Goal: Task Accomplishment & Management: Manage account settings

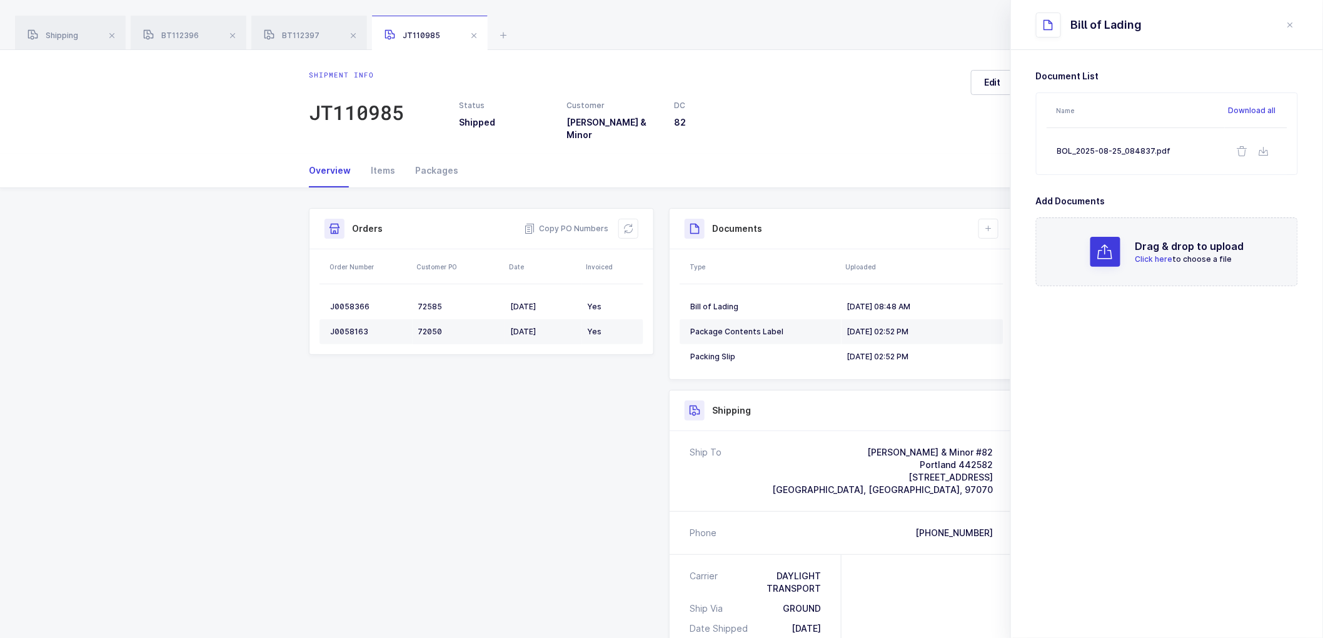
click at [765, 116] on h3 "82" at bounding box center [721, 122] width 93 height 13
click at [236, 34] on span at bounding box center [232, 35] width 15 height 15
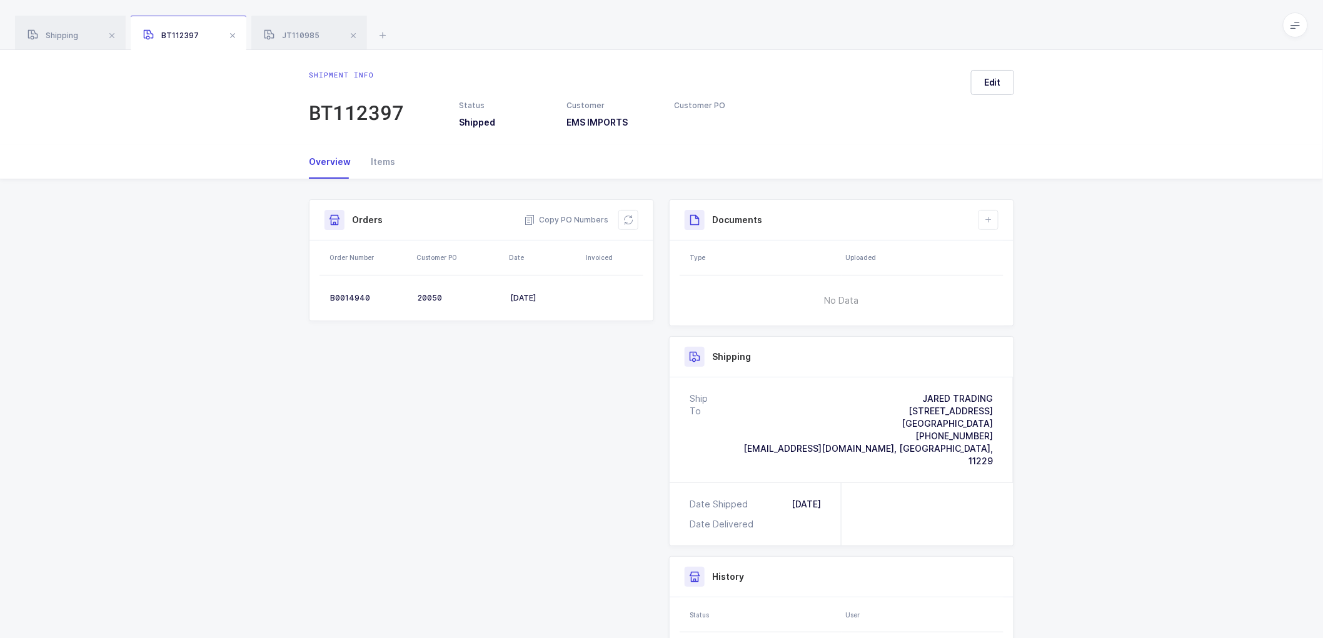
click at [236, 34] on span at bounding box center [232, 35] width 15 height 15
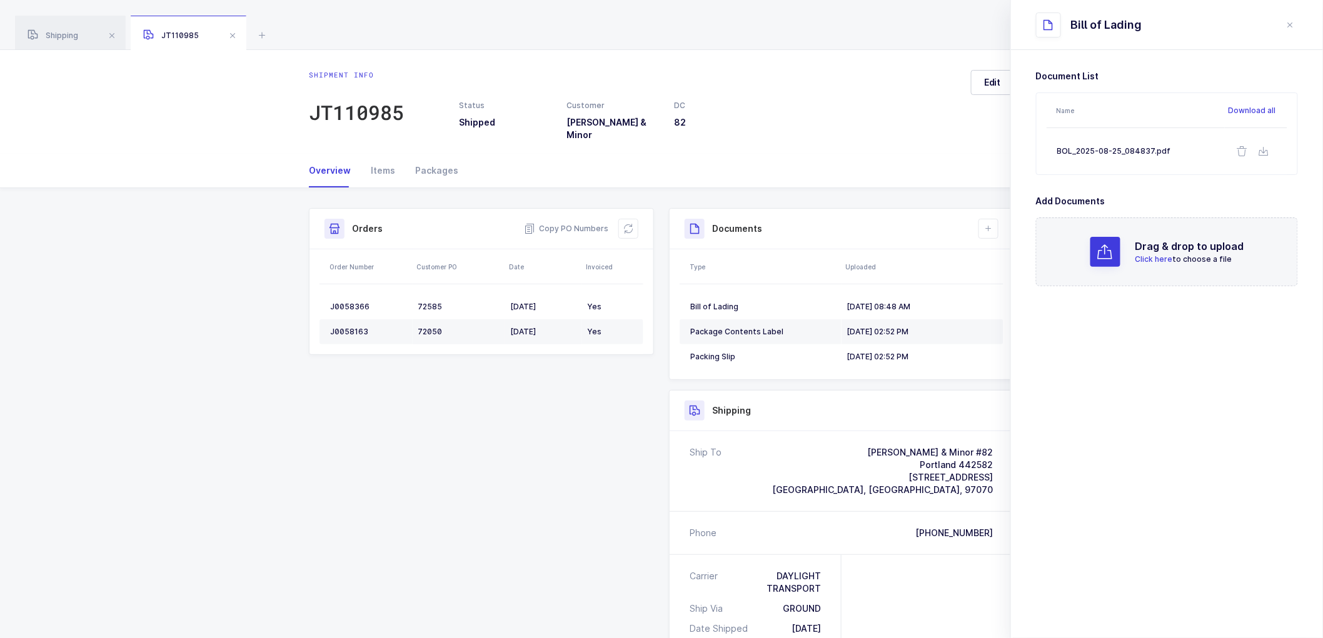
click at [236, 34] on span at bounding box center [232, 35] width 15 height 15
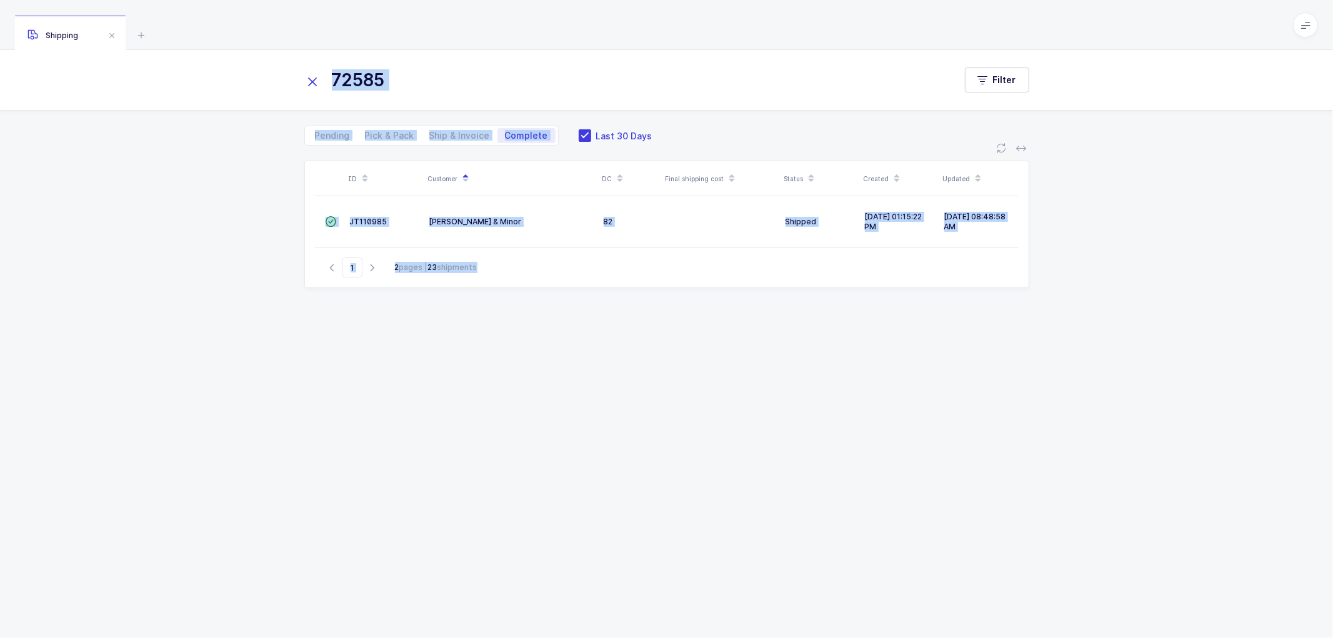
click at [154, 239] on div "ID Customer DC Final shipping cost Status Created Updated  JT110985 [PERSON_NA…" at bounding box center [666, 392] width 1333 height 493
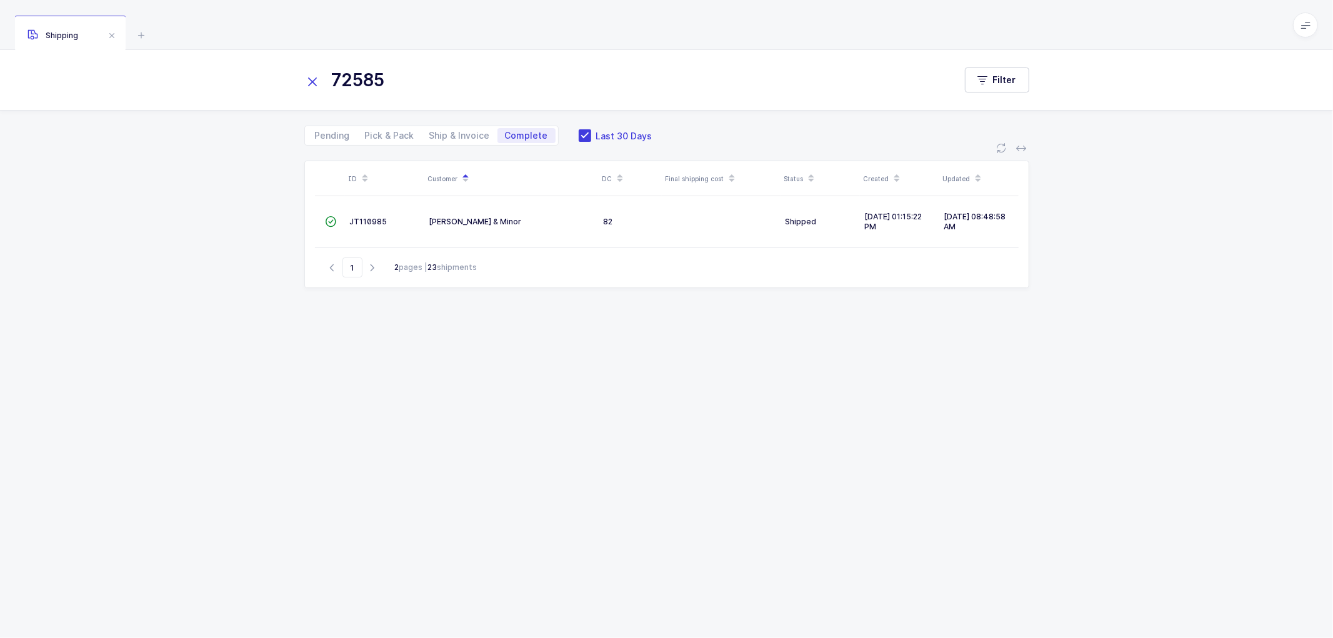
drag, startPoint x: 51, startPoint y: 23, endPoint x: 138, endPoint y: 44, distance: 88.7
click at [53, 23] on div "Shipping" at bounding box center [70, 33] width 111 height 35
click at [311, 83] on icon at bounding box center [313, 82] width 18 height 18
click at [448, 134] on span "Ship & Invoice" at bounding box center [459, 135] width 61 height 9
click at [430, 134] on input "Ship & Invoice" at bounding box center [426, 132] width 8 height 8
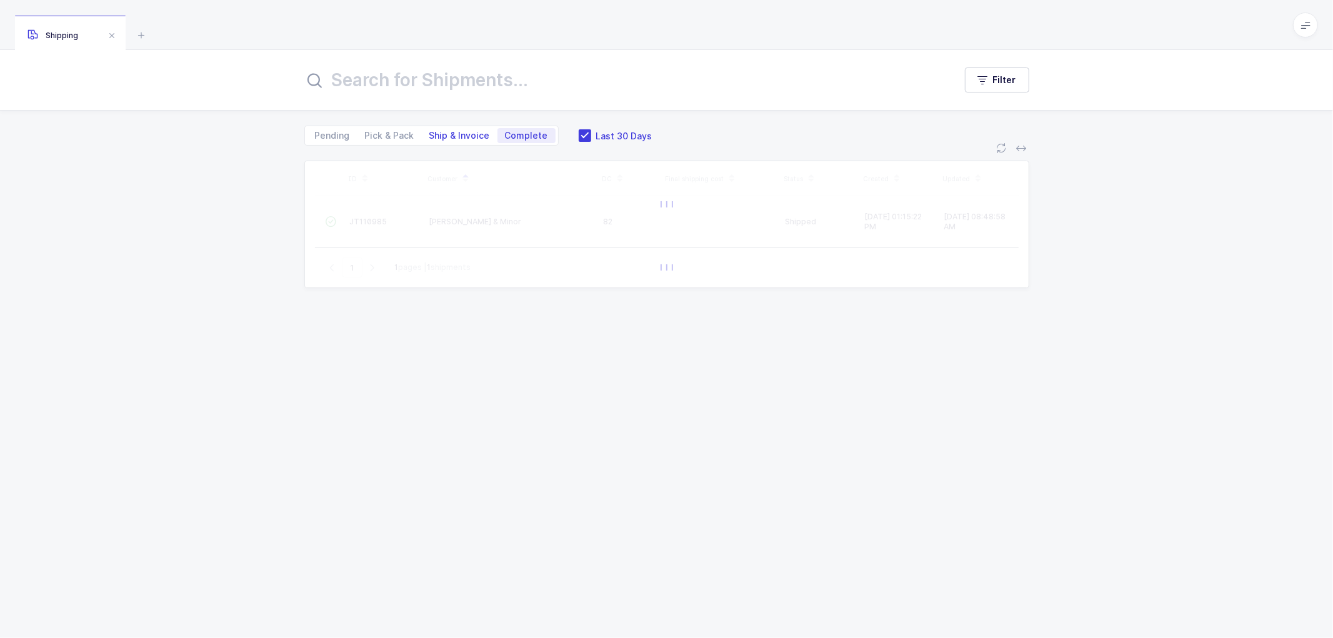
radio input "true"
radio input "false"
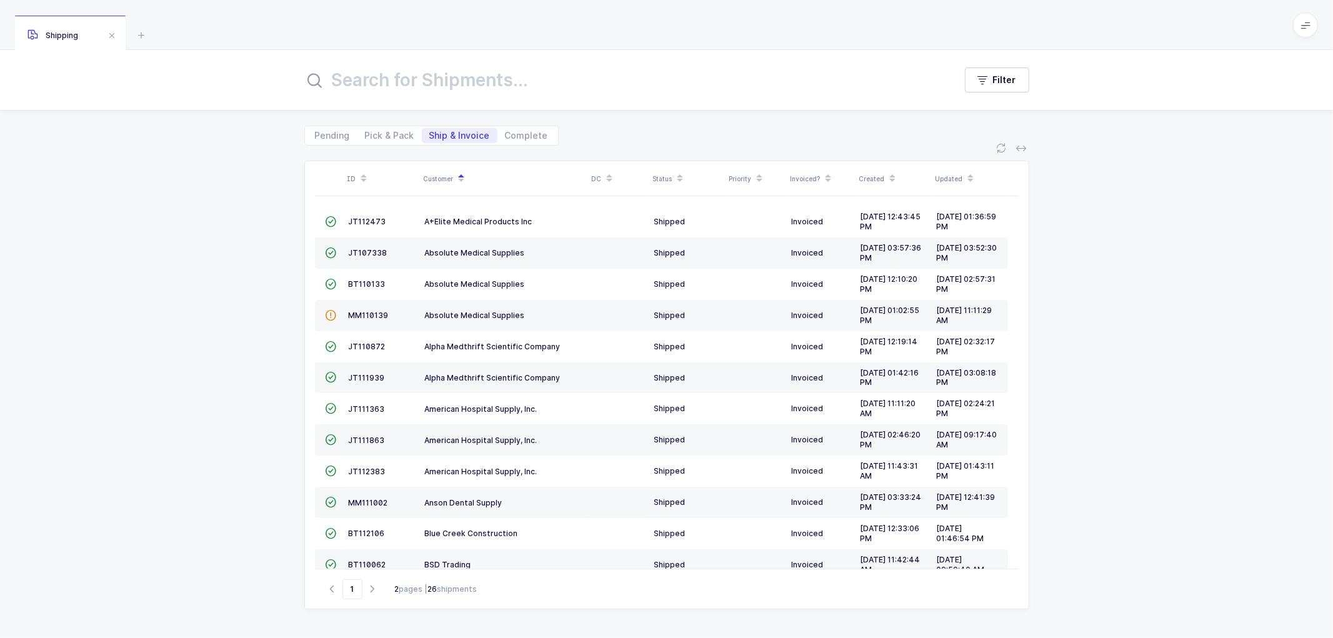
click at [275, 221] on div "ID Customer DC Status Priority Invoiced? Created Updated  JT112473 A+Elite Med…" at bounding box center [666, 392] width 1333 height 493
click at [277, 246] on div "ID Customer DC Status Priority Invoiced? Created Updated  JT112473 A+Elite Med…" at bounding box center [666, 392] width 1333 height 493
drag, startPoint x: 254, startPoint y: 245, endPoint x: 263, endPoint y: 239, distance: 11.3
click at [263, 240] on div "ID Customer DC Status Priority Invoiced? Created Updated  JT112473 A+Elite Med…" at bounding box center [666, 392] width 1333 height 493
click at [258, 210] on div "ID Customer DC Status Priority Invoiced? Created Updated  JT112473 A+Elite Med…" at bounding box center [666, 392] width 1333 height 493
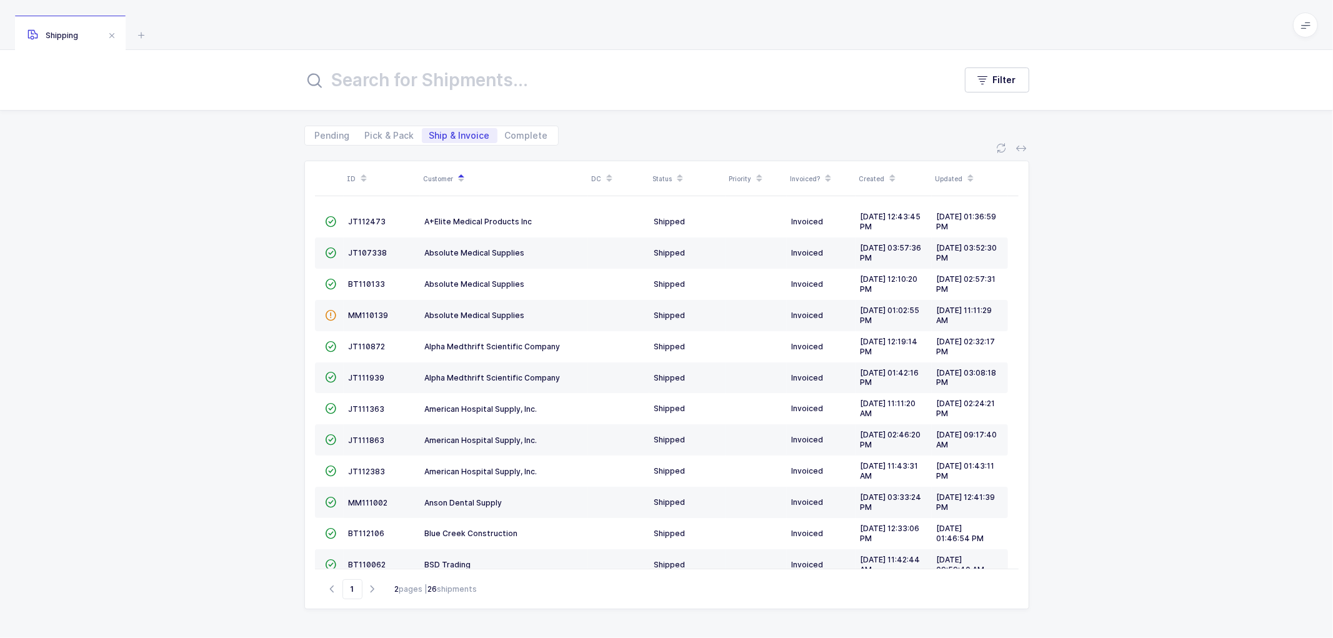
drag, startPoint x: 266, startPoint y: 208, endPoint x: 270, endPoint y: 214, distance: 7.6
click at [269, 209] on div "ID Customer DC Status Priority Invoiced? Created Updated  JT112473 A+Elite Med…" at bounding box center [666, 392] width 1333 height 493
drag, startPoint x: 273, startPoint y: 238, endPoint x: 289, endPoint y: 290, distance: 54.6
click at [273, 244] on div "ID Customer DC Status Priority Invoiced? Created Updated  JT112473 A+Elite Med…" at bounding box center [666, 392] width 1333 height 493
drag, startPoint x: 294, startPoint y: 289, endPoint x: 290, endPoint y: 308, distance: 18.5
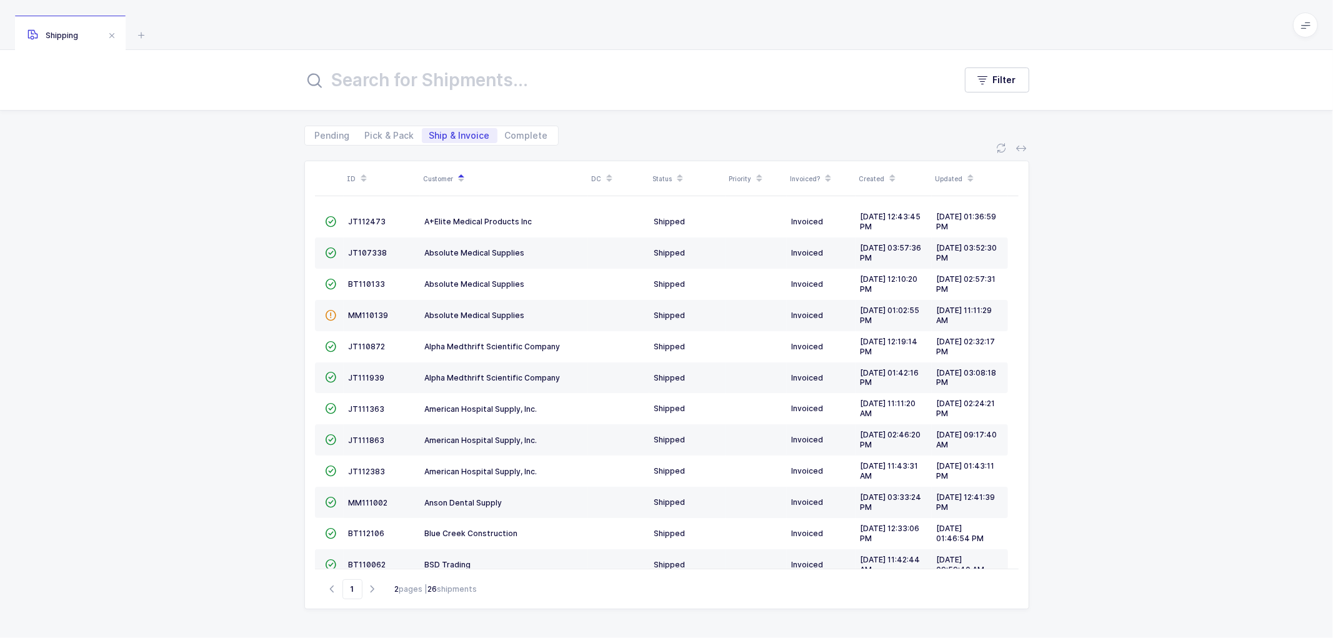
click at [294, 291] on div "ID Customer DC Status Priority Invoiced? Created Updated  JT112473 A+Elite Med…" at bounding box center [666, 392] width 1333 height 493
click at [263, 356] on div "ID Customer DC Status Priority Invoiced? Created Updated  JT112473 A+Elite Med…" at bounding box center [666, 392] width 1333 height 493
click at [264, 384] on div "ID Customer DC Status Priority Invoiced? Created Updated  JT112473 A+Elite Med…" at bounding box center [666, 392] width 1333 height 493
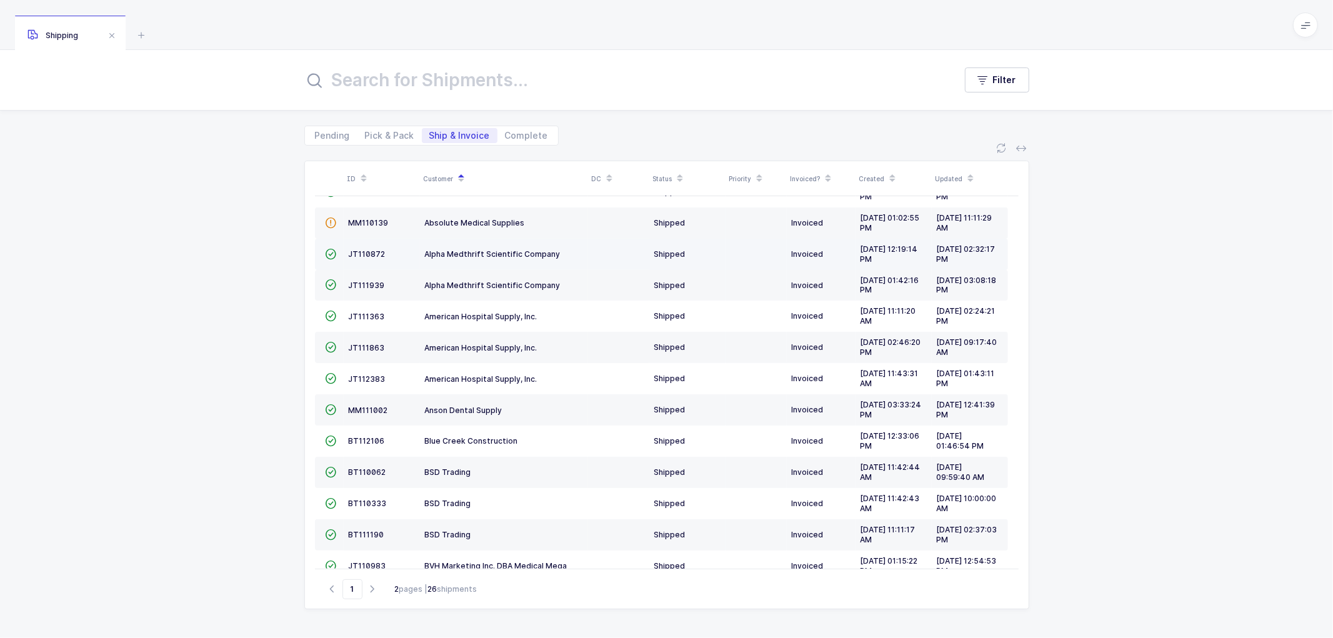
scroll to position [274, 0]
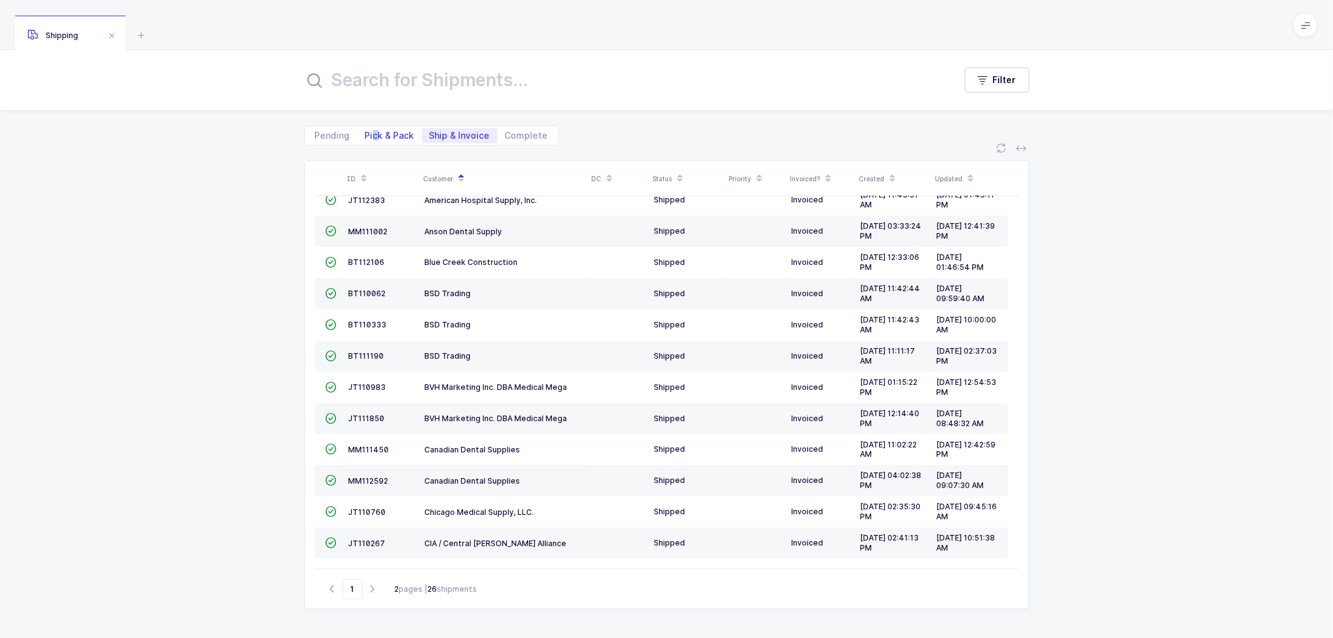
drag, startPoint x: 374, startPoint y: 134, endPoint x: 383, endPoint y: 134, distance: 8.8
click at [379, 134] on span "Pick & Pack" at bounding box center [389, 135] width 49 height 9
click at [394, 131] on span "Pick & Pack" at bounding box center [389, 135] width 49 height 9
click at [366, 130] on input "Pick & Pack" at bounding box center [362, 132] width 8 height 8
radio input "true"
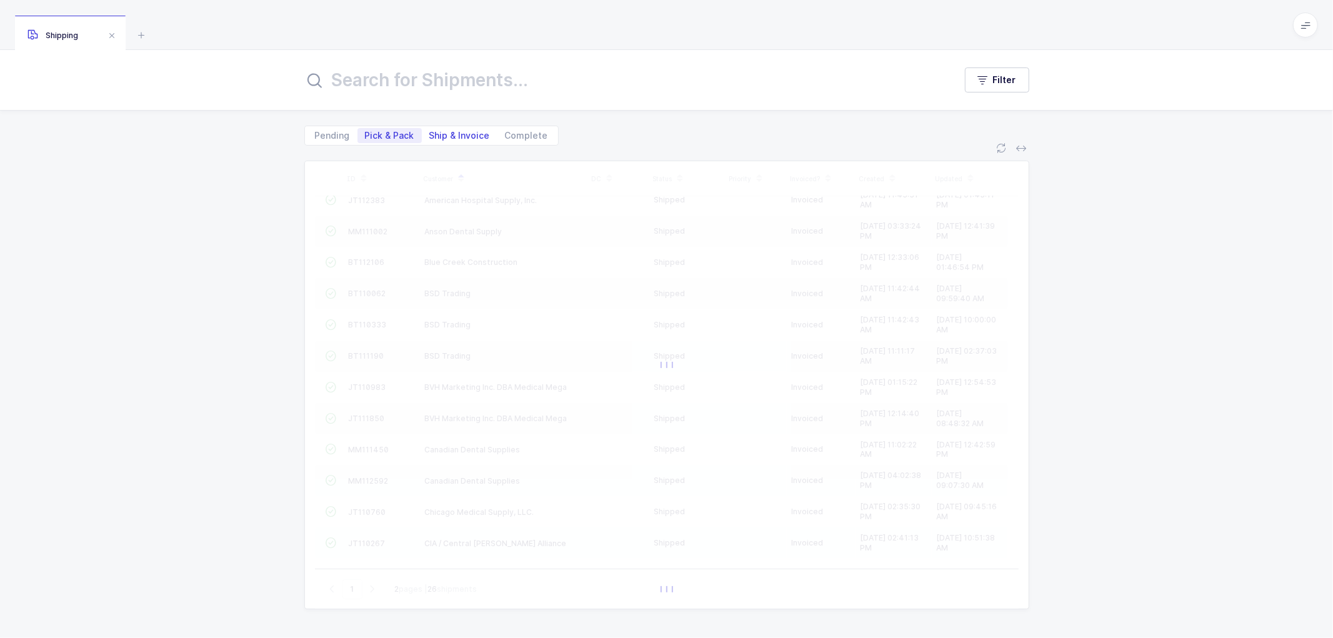
scroll to position [86, 0]
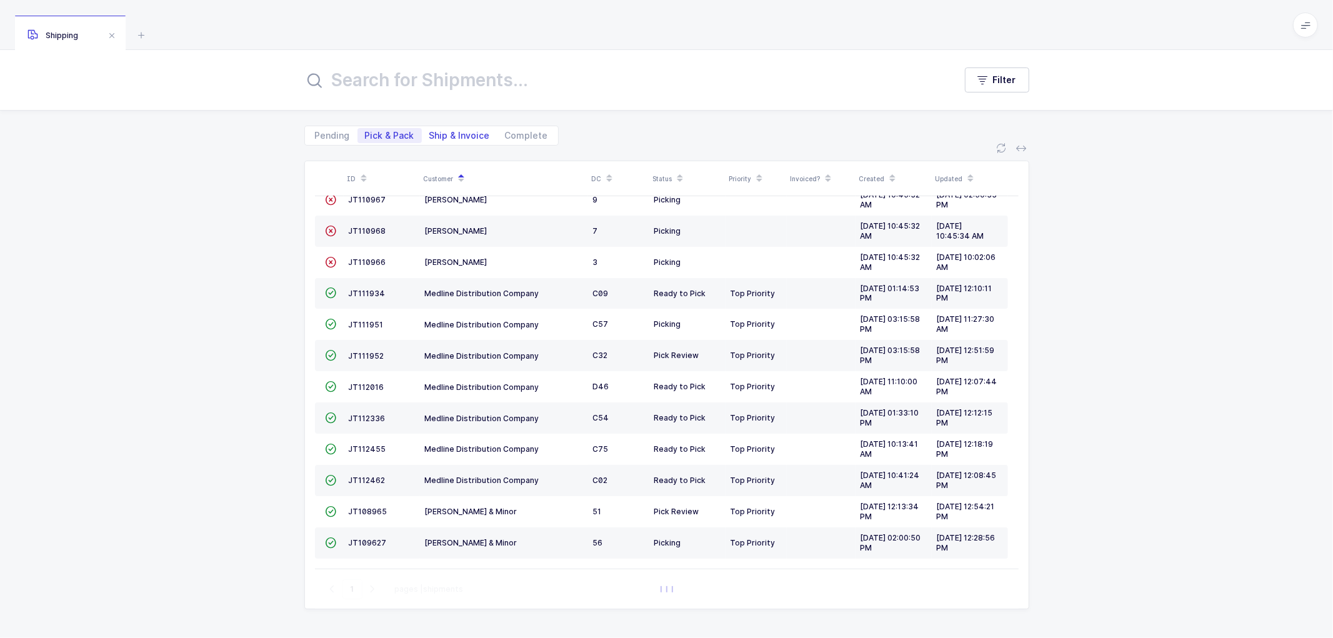
drag, startPoint x: 439, startPoint y: 132, endPoint x: 464, endPoint y: 129, distance: 25.2
click at [439, 132] on span "Ship & Invoice" at bounding box center [459, 135] width 61 height 9
click at [463, 132] on span "Ship & Invoice" at bounding box center [459, 135] width 61 height 9
click at [430, 132] on input "Ship & Invoice" at bounding box center [426, 132] width 8 height 8
radio input "true"
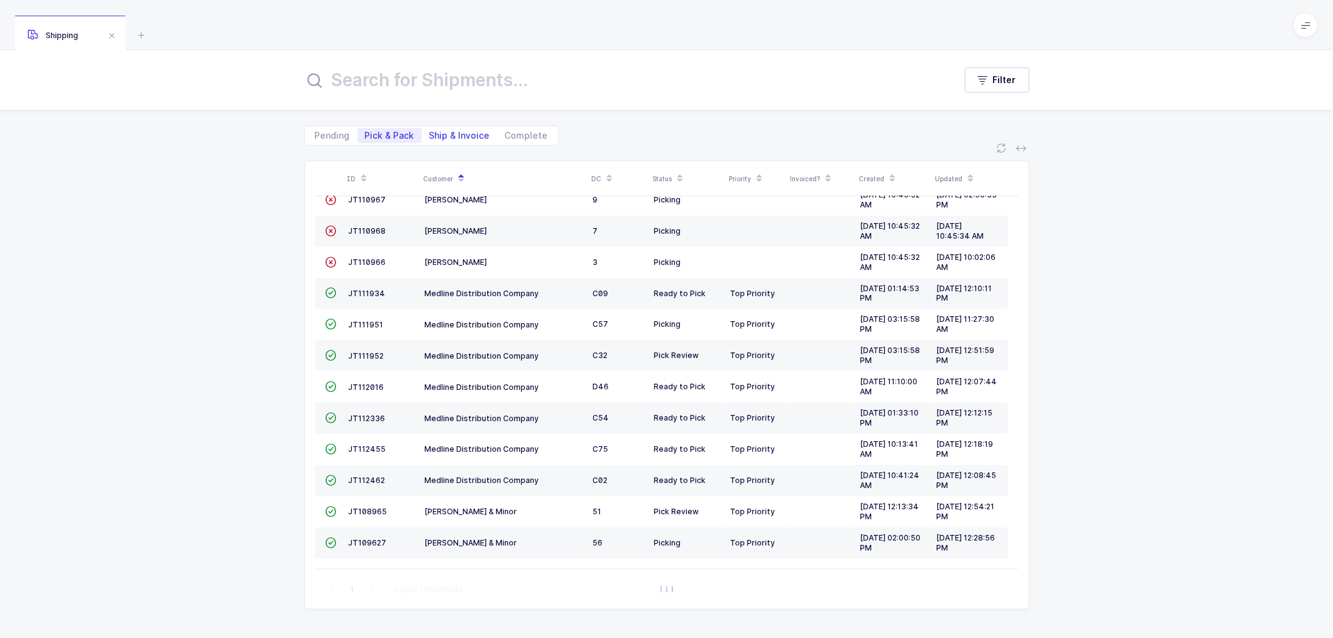
radio input "false"
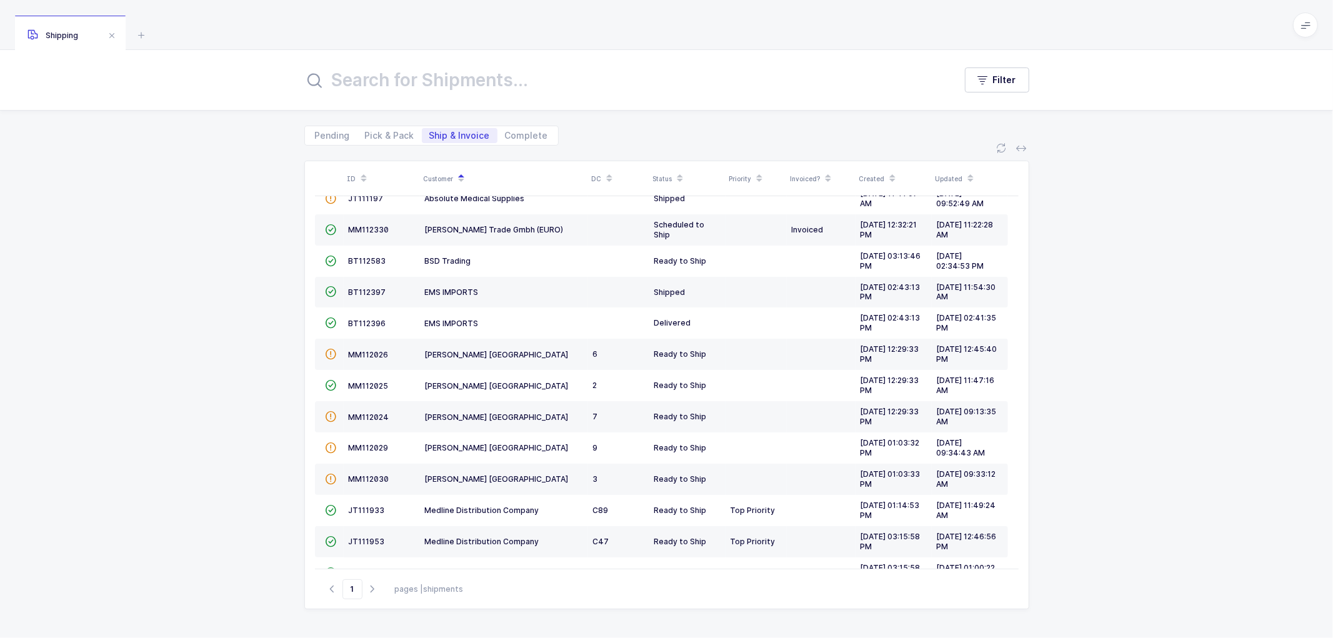
scroll to position [274, 0]
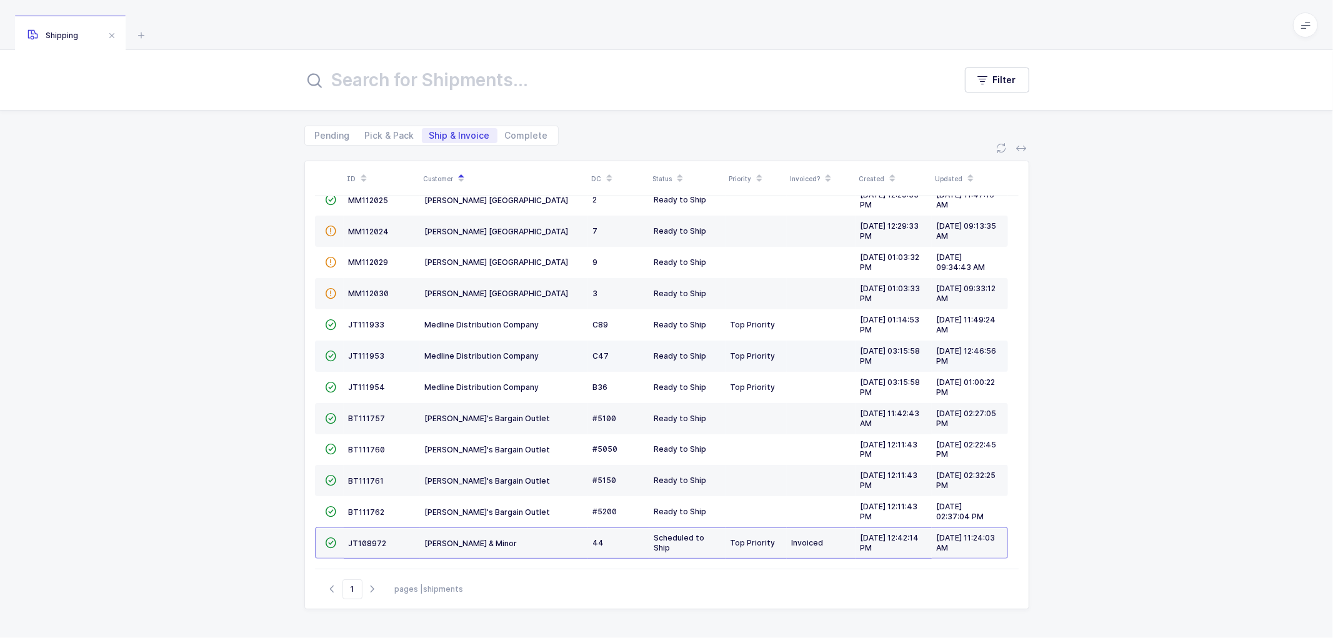
click at [371, 348] on td "JT111953" at bounding box center [382, 356] width 76 height 31
click at [376, 345] on td "JT111953" at bounding box center [382, 356] width 76 height 31
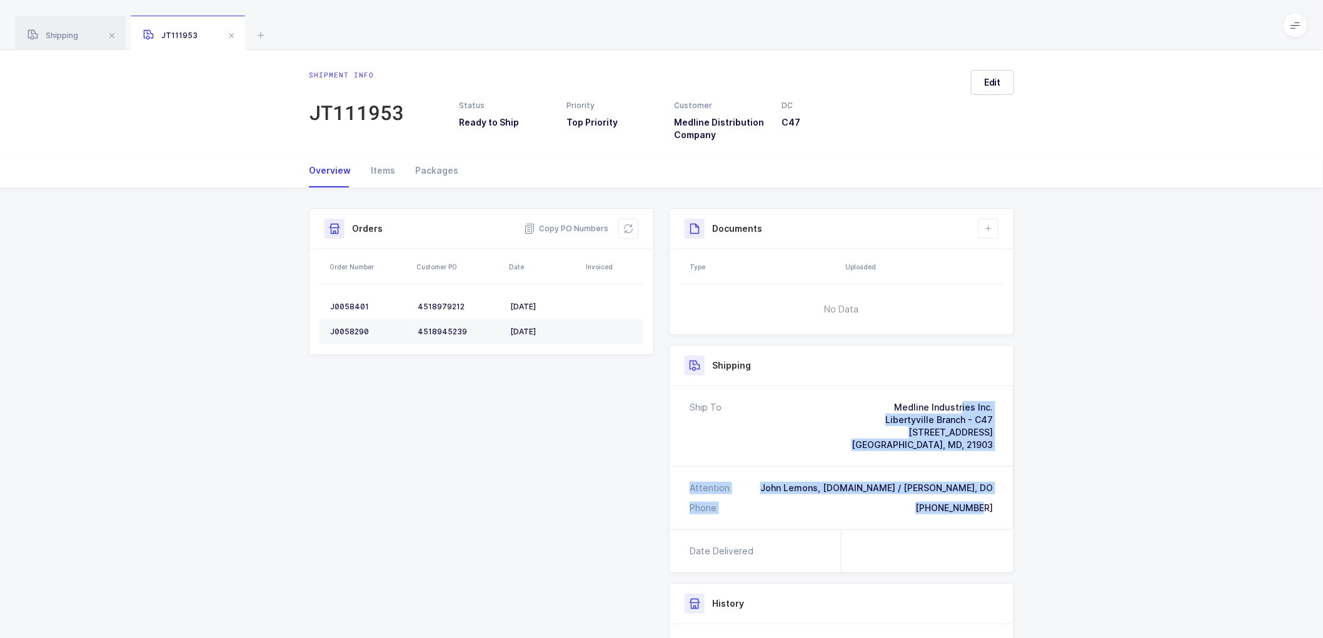
drag, startPoint x: 999, startPoint y: 513, endPoint x: 828, endPoint y: 408, distance: 200.7
click at [828, 408] on div "Ship To Medline Industries Inc. [GEOGRAPHIC_DATA] - C47 [STREET_ADDRESS][PERSON…" at bounding box center [842, 457] width 344 height 143
copy div "Medline Industries Inc. [GEOGRAPHIC_DATA] - C47 [STREET_ADDRESS][PERSON_NAME] A…"
click at [570, 225] on span "Copy PO Numbers" at bounding box center [566, 229] width 84 height 13
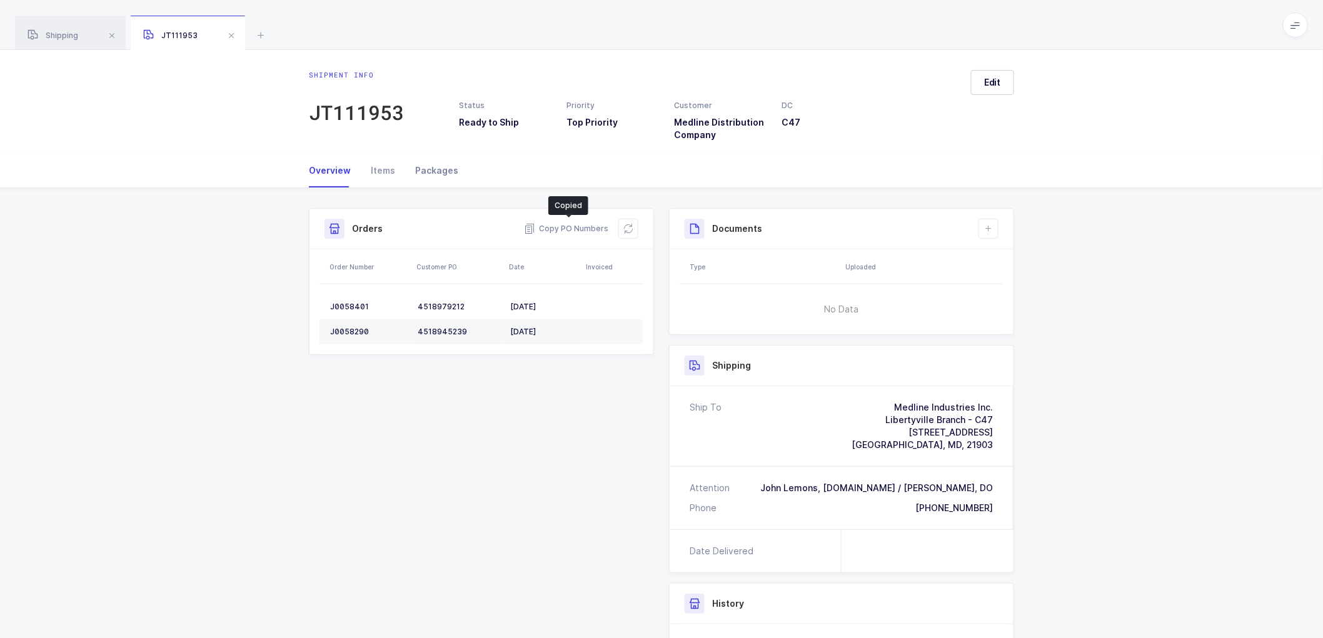
drag, startPoint x: 428, startPoint y: 166, endPoint x: 441, endPoint y: 167, distance: 12.6
click at [433, 166] on div "Packages" at bounding box center [431, 171] width 53 height 34
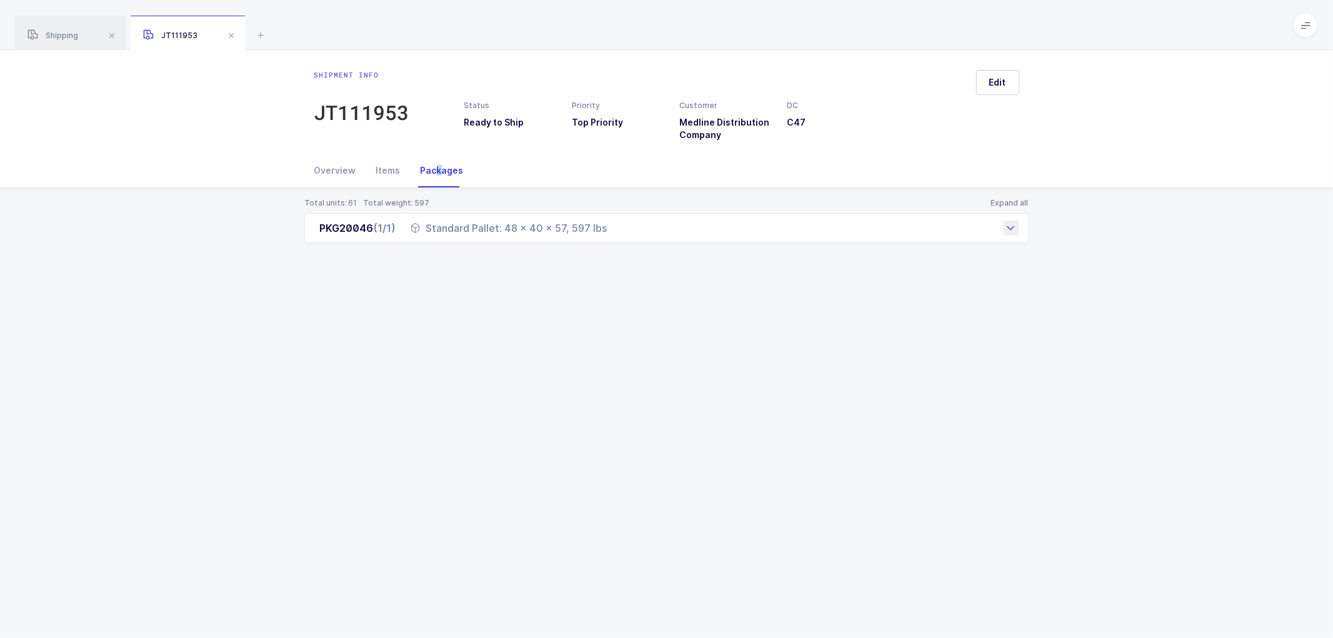
drag, startPoint x: 317, startPoint y: 232, endPoint x: 614, endPoint y: 243, distance: 297.1
click at [614, 243] on div "PKG20046 (1/1) Standard Pallet: 48 x 40 x 57, 597 lbs" at bounding box center [666, 228] width 725 height 30
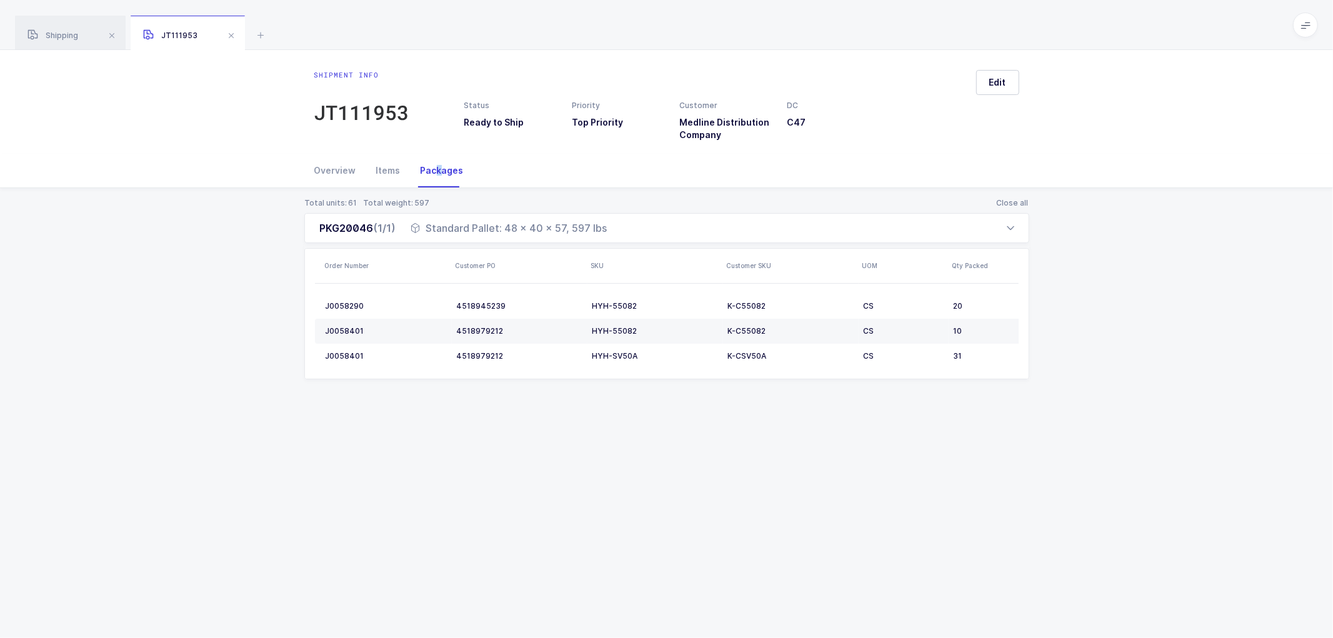
copy div "PKG20046 (1/1) Standard Pallet: 48 x 40 x 57, 597 lbs"
drag, startPoint x: 60, startPoint y: 30, endPoint x: 145, endPoint y: 51, distance: 87.5
click at [59, 30] on div "Shipping" at bounding box center [70, 33] width 111 height 35
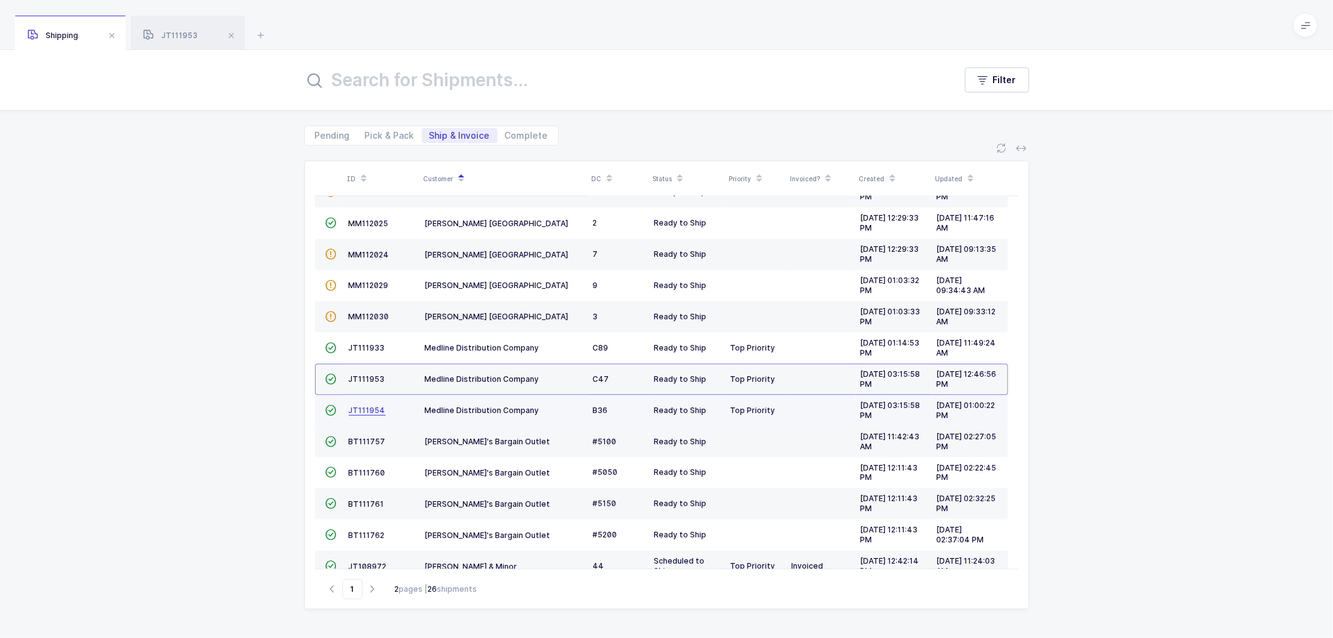
click at [371, 413] on span "JT111954" at bounding box center [367, 410] width 37 height 9
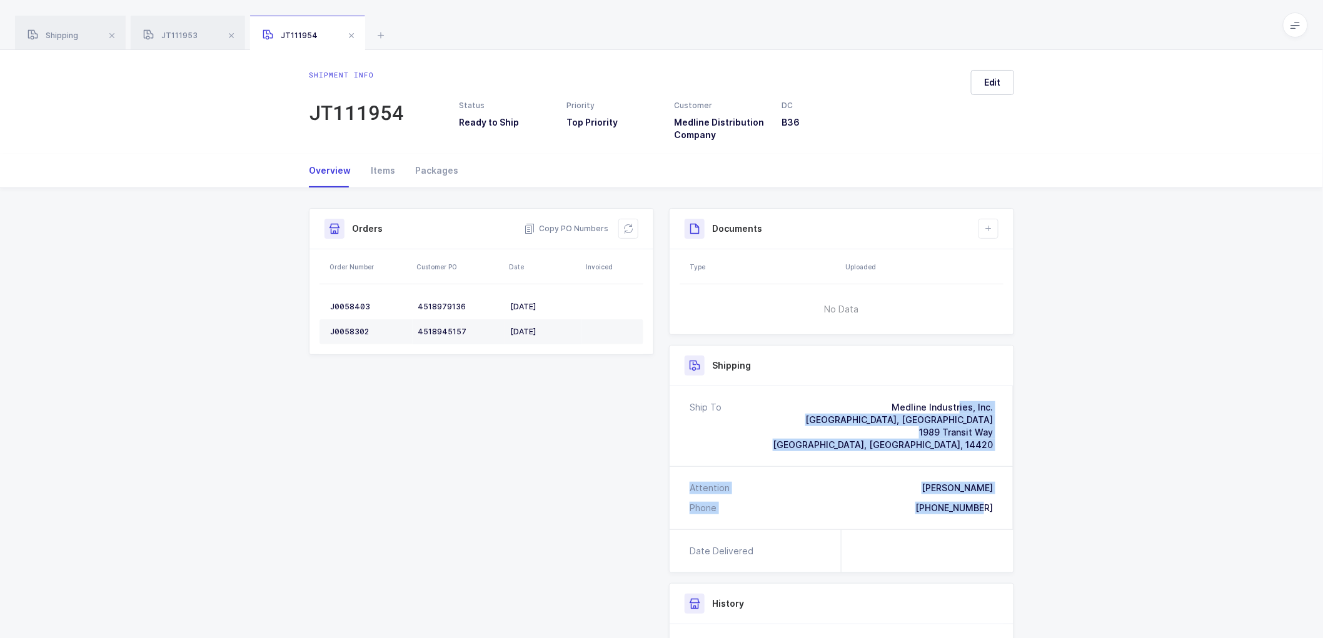
drag, startPoint x: 960, startPoint y: 504, endPoint x: 855, endPoint y: 399, distance: 149.0
click at [855, 399] on div "Ship To Medline Industries, Inc. [GEOGRAPHIC_DATA], [GEOGRAPHIC_DATA] 1989 [GEO…" at bounding box center [842, 457] width 344 height 143
copy div "Medline Industries, Inc. [GEOGRAPHIC_DATA], [GEOGRAPHIC_DATA] 1989 [GEOGRAPHIC_…"
click at [579, 225] on span "Copy PO Numbers" at bounding box center [566, 229] width 84 height 13
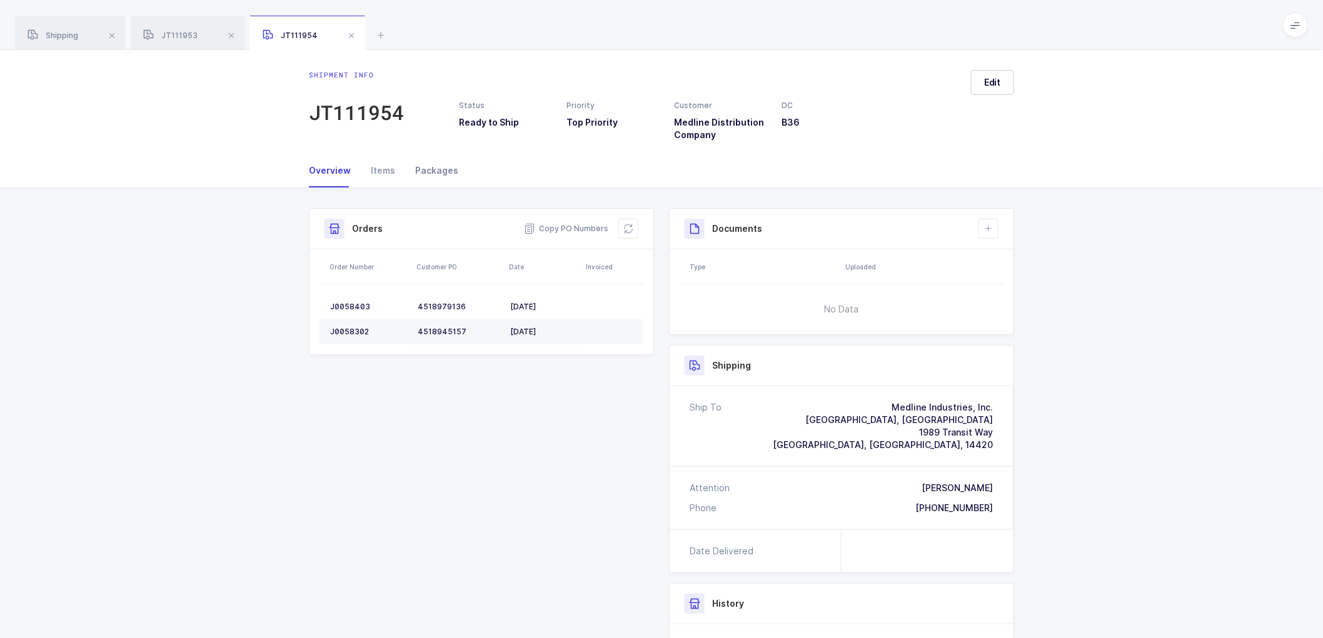
click at [435, 171] on div "Packages" at bounding box center [431, 171] width 53 height 34
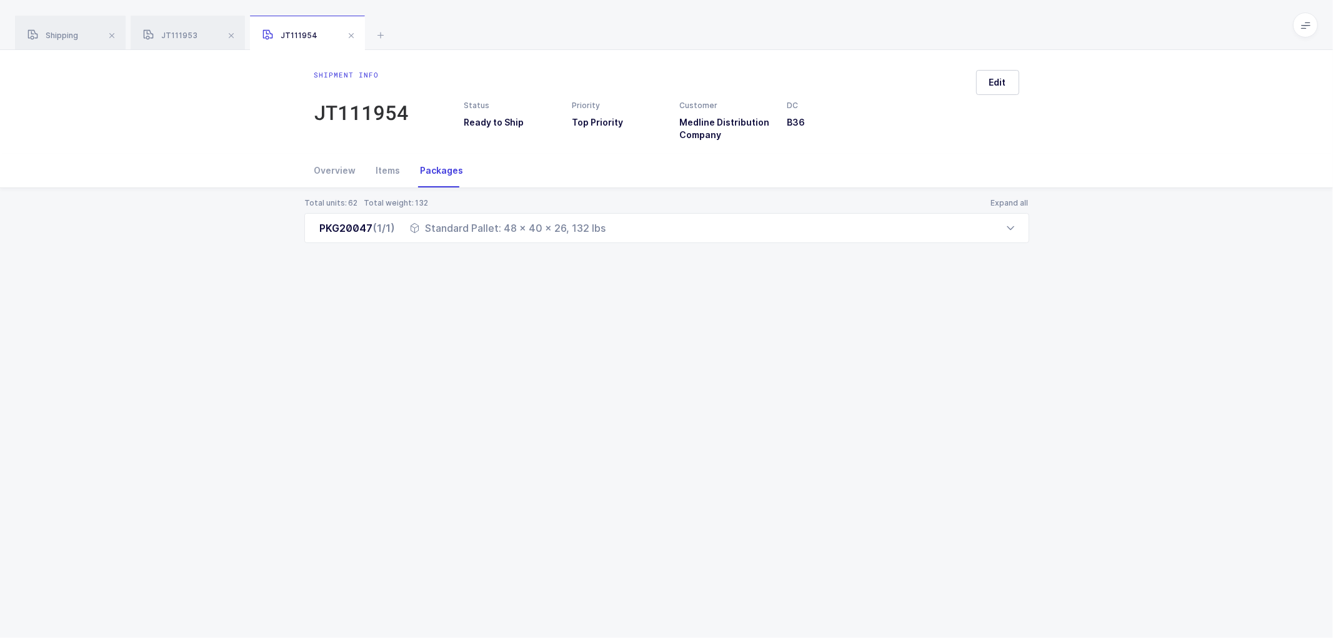
drag, startPoint x: 315, startPoint y: 223, endPoint x: 668, endPoint y: 259, distance: 354.4
click at [668, 259] on div "Total units: 62 Total weight: 132 Expand all PKG20047 (1/1) Standard Pallet: 48…" at bounding box center [666, 235] width 1313 height 95
copy div "PKG20047 (1/1) Standard Pallet: 48 x 40 x 26, 132 lbs"
click at [180, 32] on span "JT111953" at bounding box center [170, 35] width 54 height 9
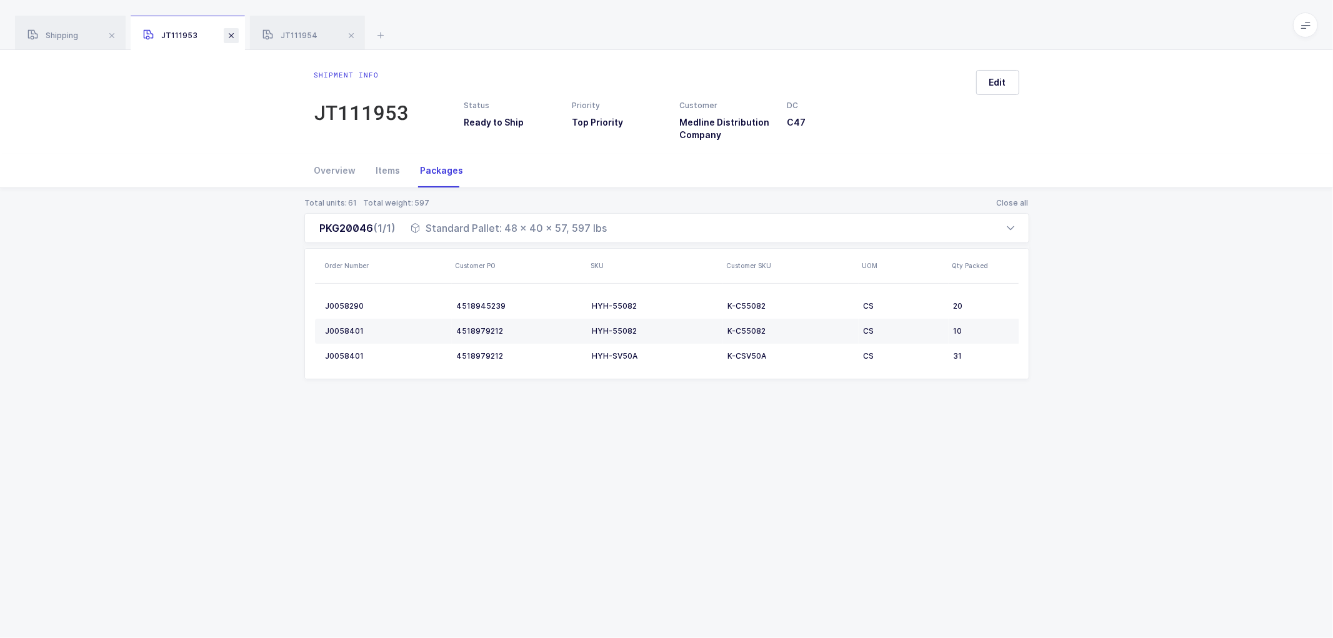
click at [229, 33] on span at bounding box center [231, 35] width 15 height 15
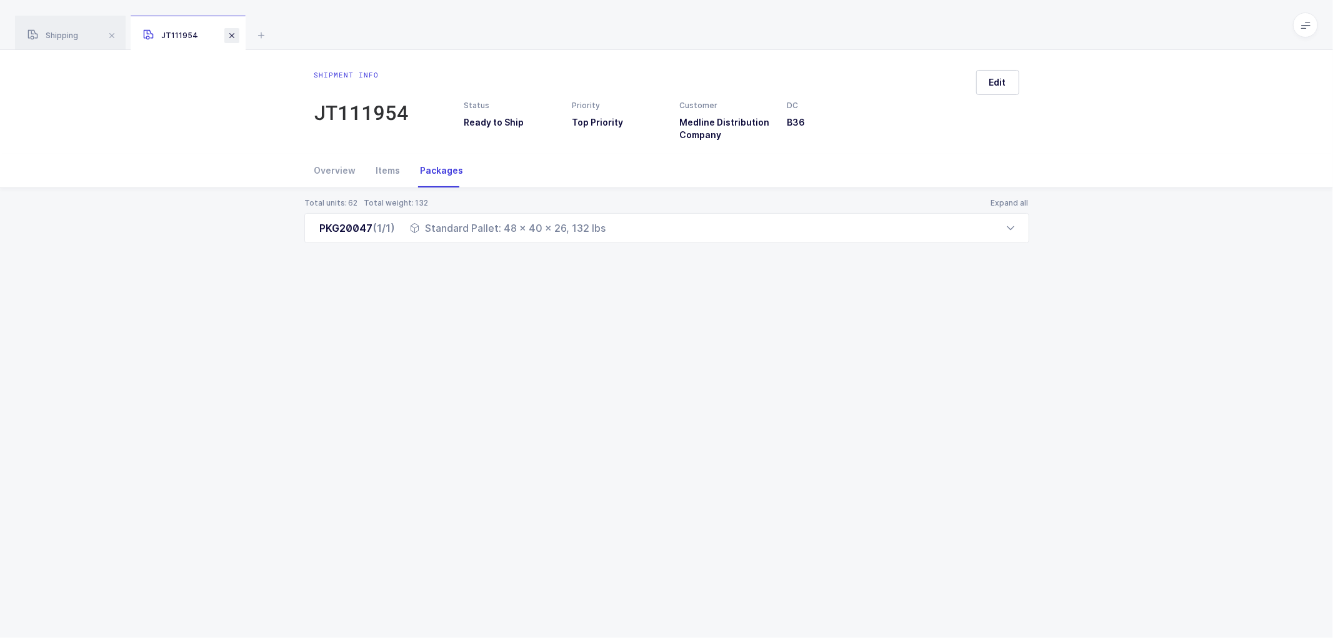
click at [231, 38] on span at bounding box center [231, 35] width 15 height 15
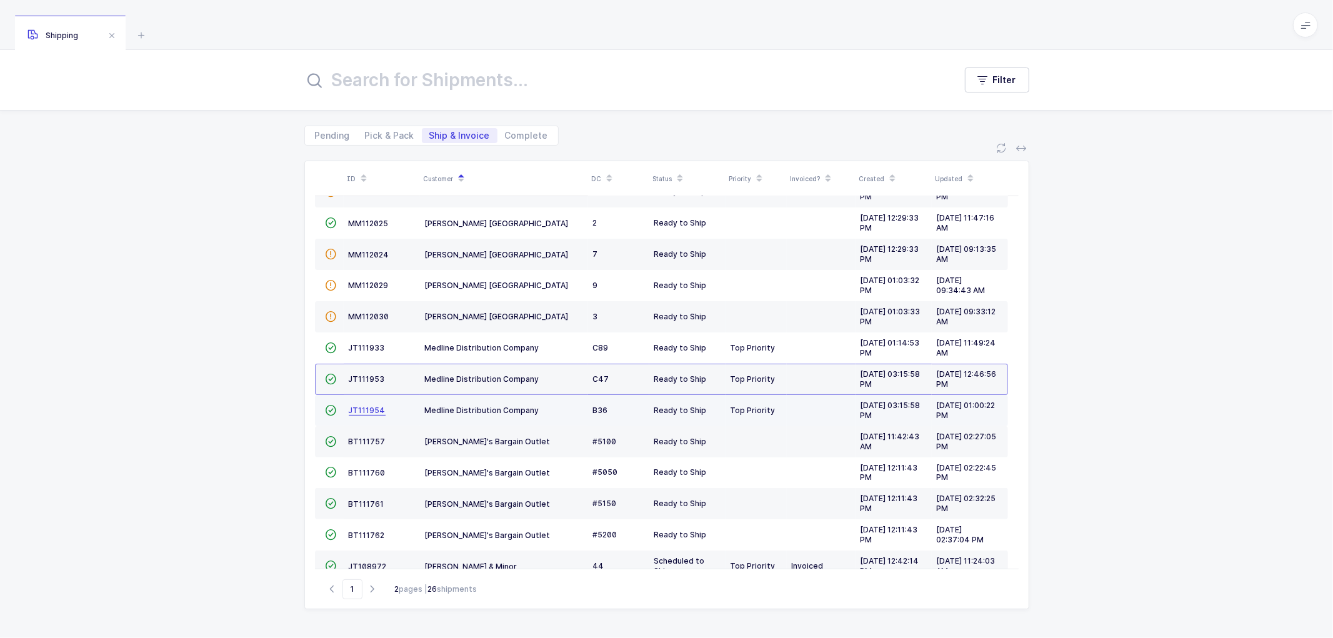
click at [366, 409] on span "JT111954" at bounding box center [367, 410] width 37 height 9
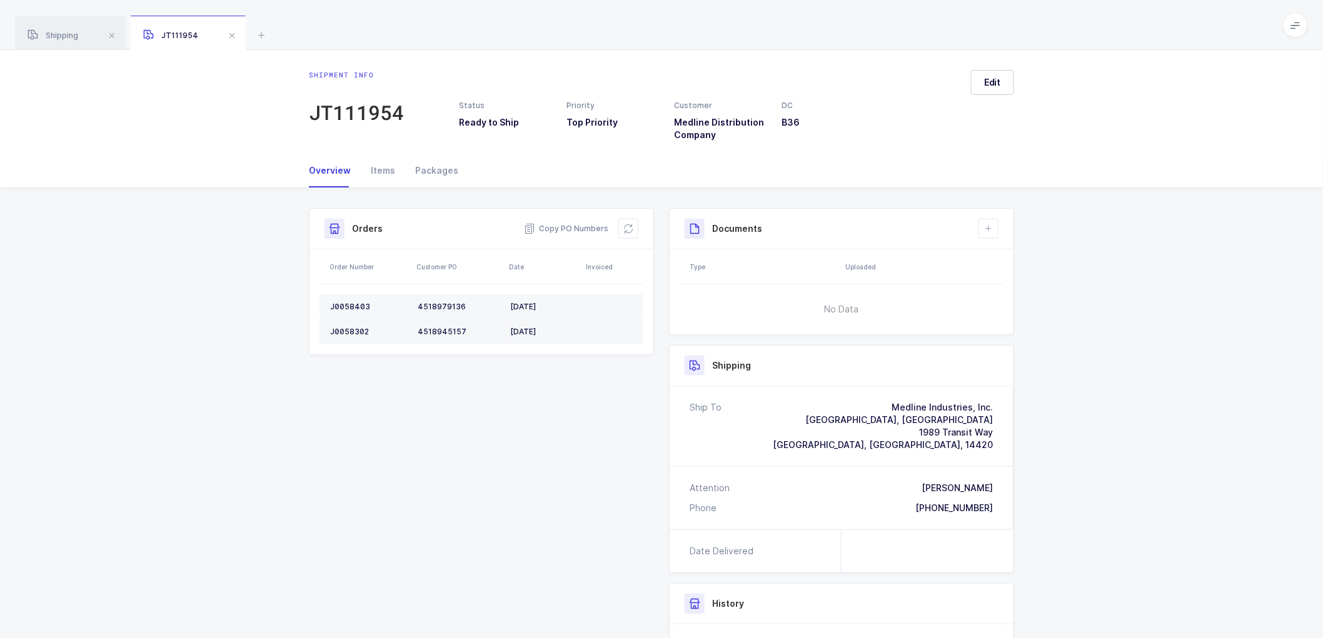
click at [350, 306] on div "J0058403" at bounding box center [369, 307] width 78 height 10
click at [350, 307] on div "J0058403" at bounding box center [369, 307] width 78 height 10
copy div "J0058403"
click at [344, 329] on td "J0058302" at bounding box center [365, 331] width 93 height 25
click at [344, 329] on div "J0058302" at bounding box center [369, 332] width 78 height 10
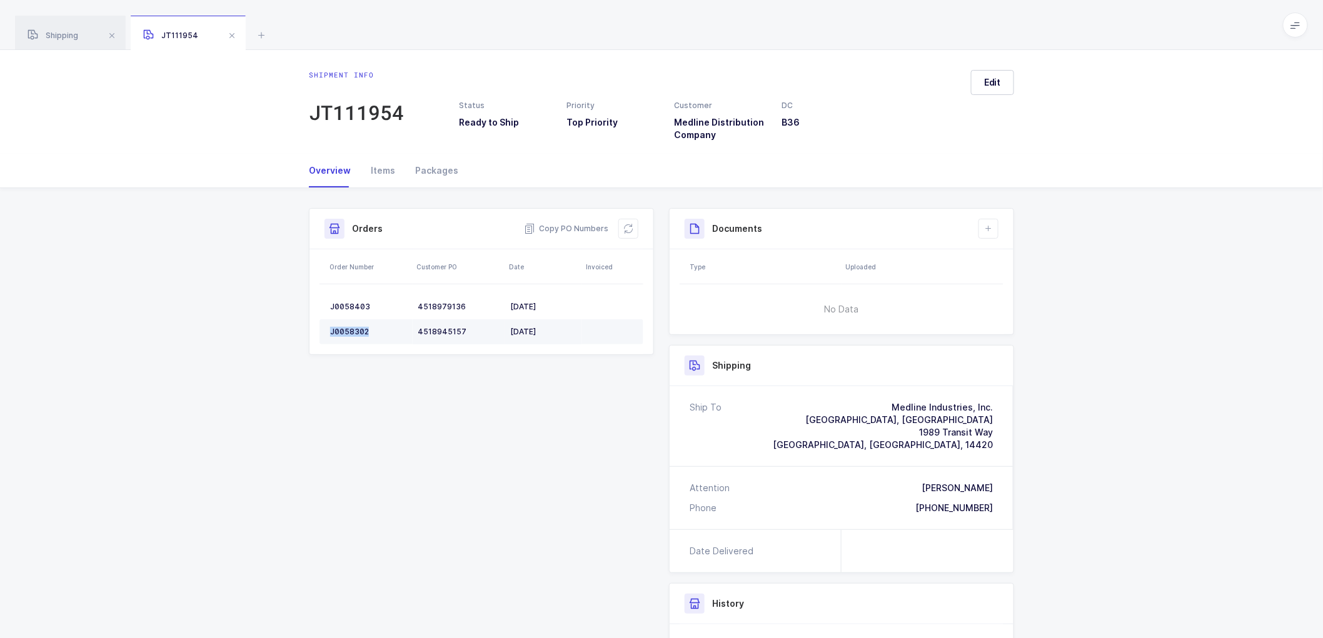
click at [346, 329] on div "J0058302" at bounding box center [369, 332] width 78 height 10
copy div "J0058302"
click at [633, 230] on button at bounding box center [628, 229] width 20 height 20
click at [991, 229] on icon at bounding box center [988, 229] width 10 height 10
drag, startPoint x: 1010, startPoint y: 234, endPoint x: 1014, endPoint y: 253, distance: 18.6
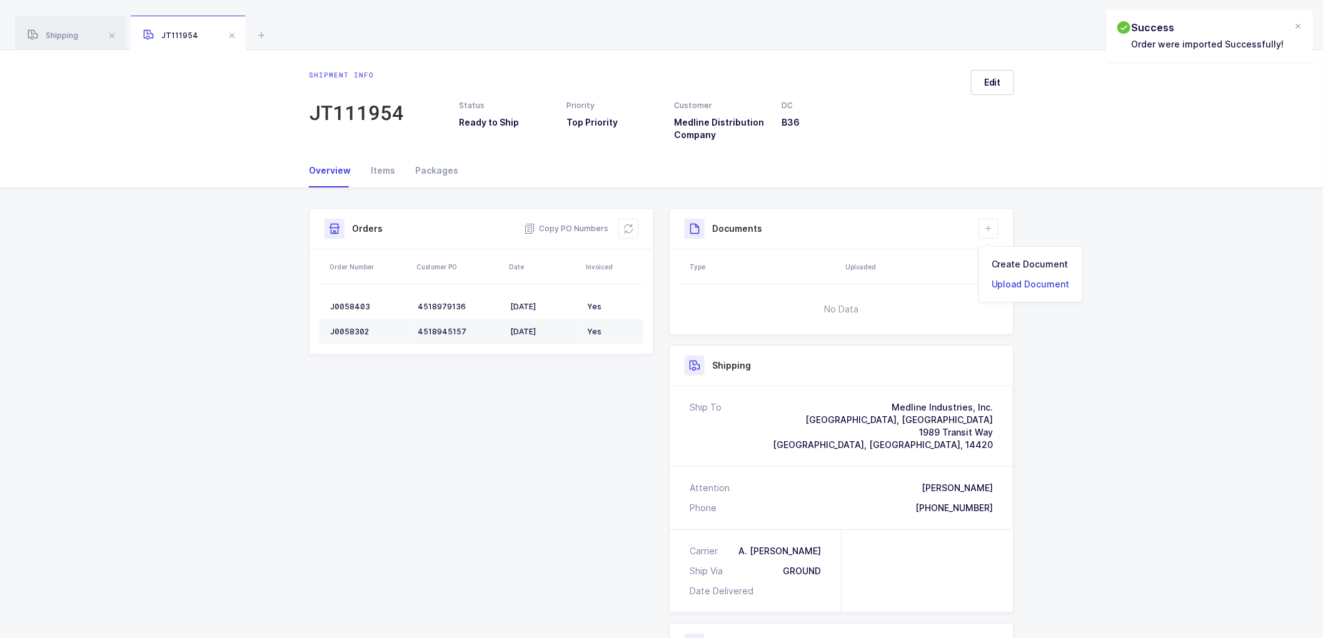
click at [1011, 239] on div "Documents" at bounding box center [842, 229] width 344 height 41
drag, startPoint x: 989, startPoint y: 229, endPoint x: 1000, endPoint y: 229, distance: 11.3
click at [988, 229] on icon at bounding box center [988, 229] width 10 height 10
drag, startPoint x: 1018, startPoint y: 259, endPoint x: 1027, endPoint y: 259, distance: 9.4
click at [1020, 259] on li "Create Document" at bounding box center [1030, 264] width 93 height 20
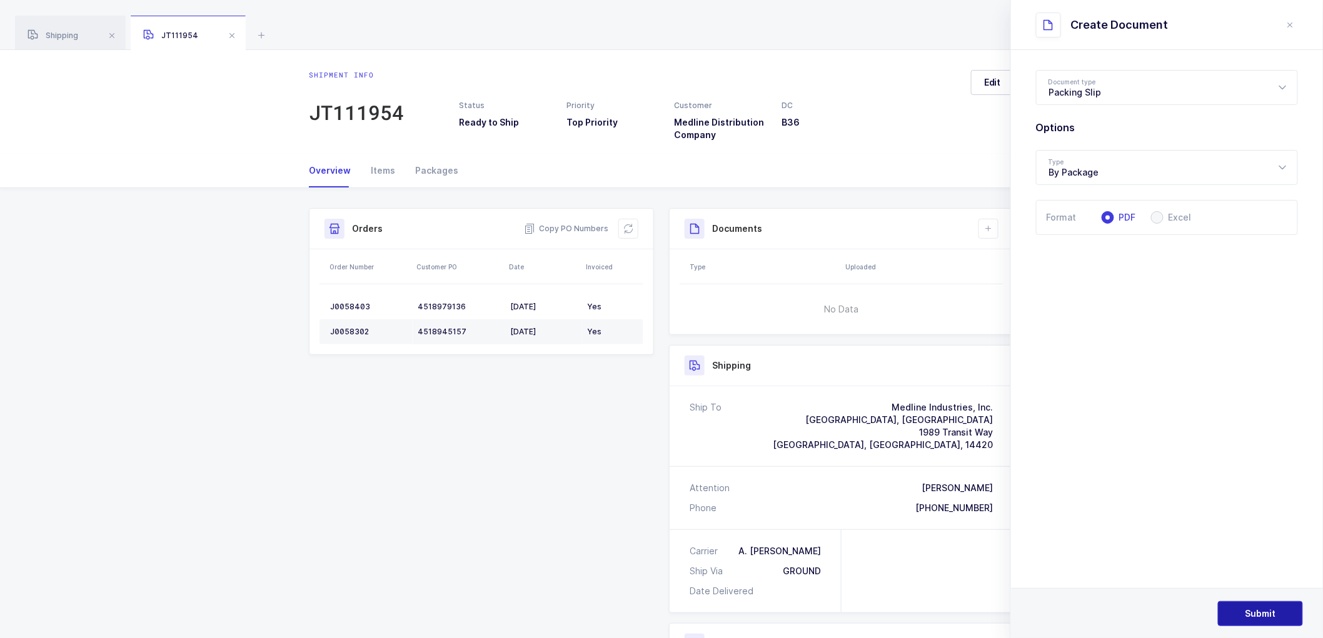
click at [1270, 605] on button "Submit" at bounding box center [1260, 613] width 85 height 25
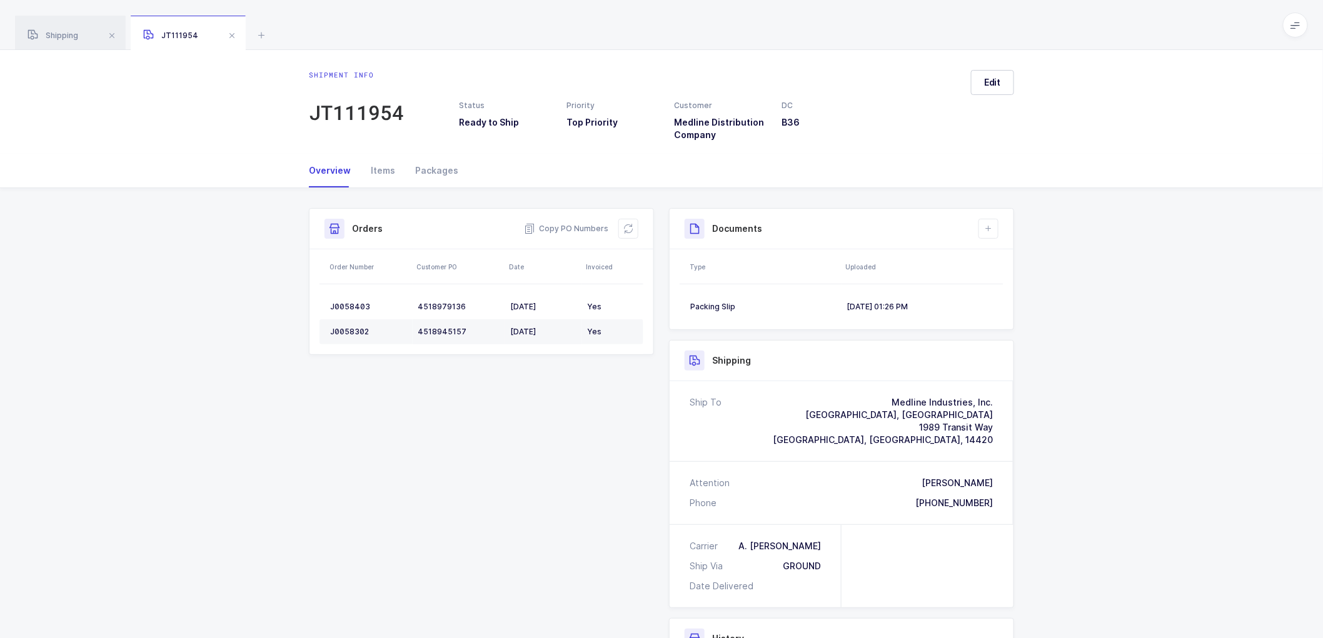
drag, startPoint x: 526, startPoint y: 453, endPoint x: 546, endPoint y: 192, distance: 262.1
click at [526, 450] on div "Shipment Info Shipment Number JT111954 Status Ready to Ship Priority Top Priori…" at bounding box center [661, 504] width 720 height 592
click at [977, 84] on button "Edit" at bounding box center [992, 82] width 43 height 25
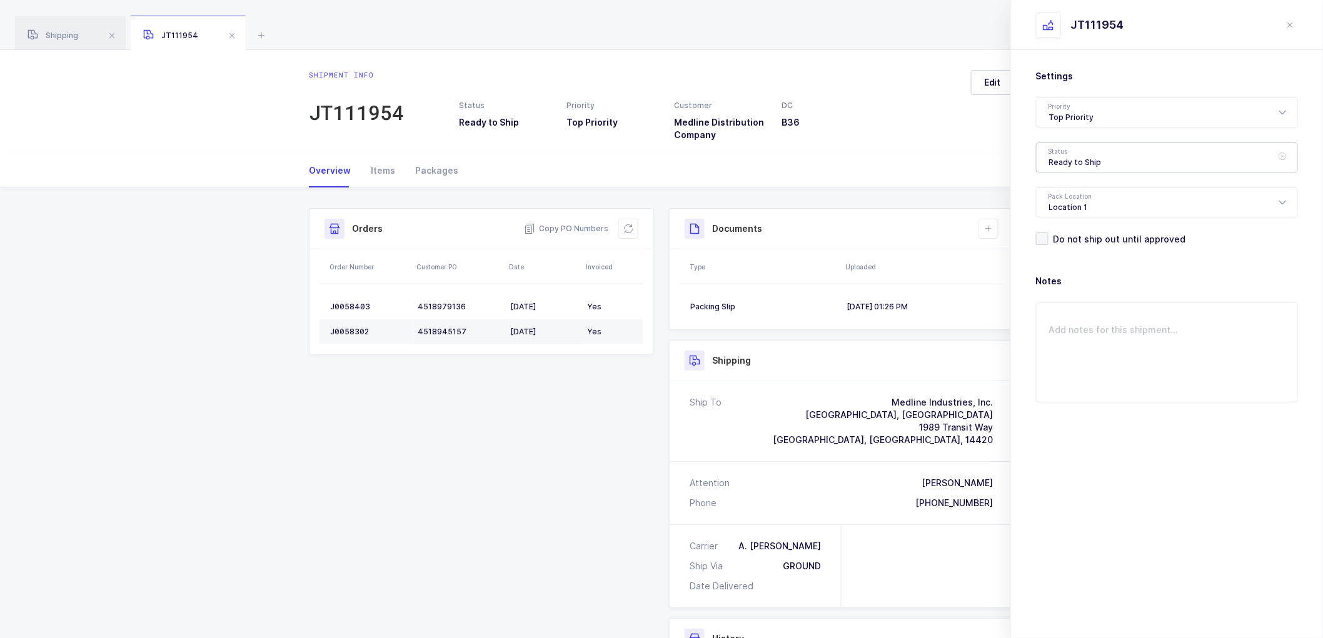
click at [1063, 153] on div "Ready to Ship" at bounding box center [1167, 158] width 262 height 30
click at [1066, 233] on span "Scheduled to Ship" at bounding box center [1088, 233] width 79 height 11
type input "Scheduled to Ship"
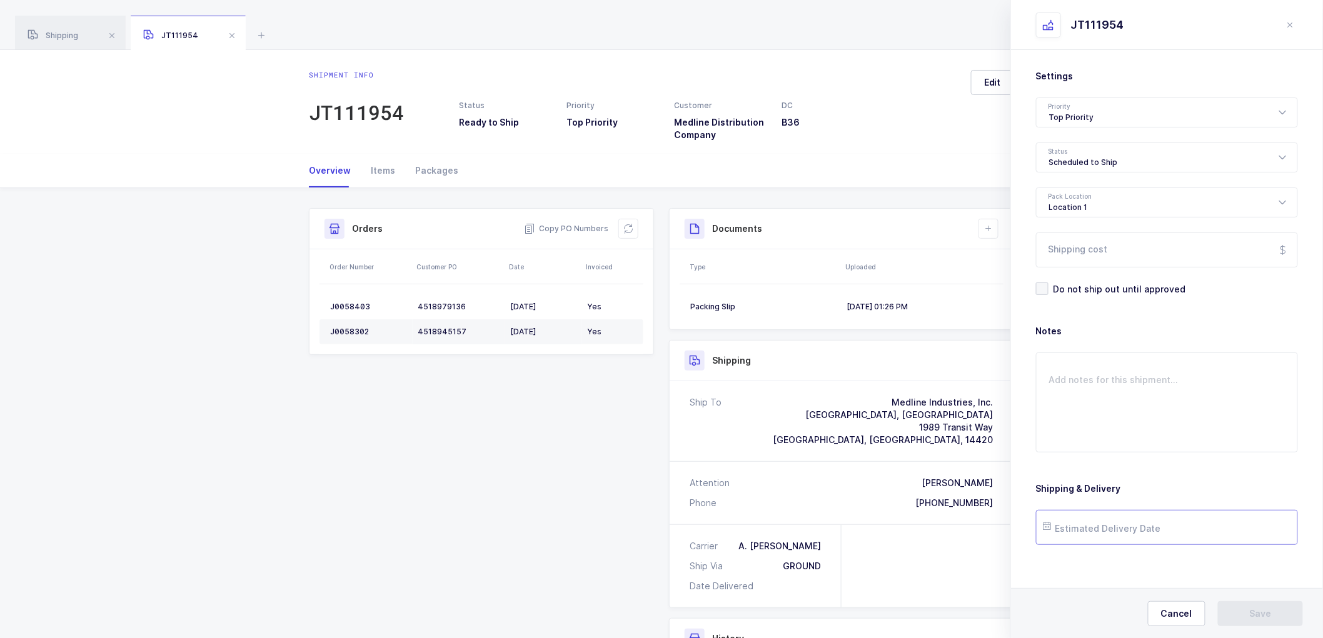
click at [1098, 517] on input "text" at bounding box center [1167, 527] width 262 height 35
click at [1113, 453] on span "26" at bounding box center [1111, 456] width 15 height 15
type input "[DATE]"
click at [1255, 608] on span "Save" at bounding box center [1261, 614] width 22 height 13
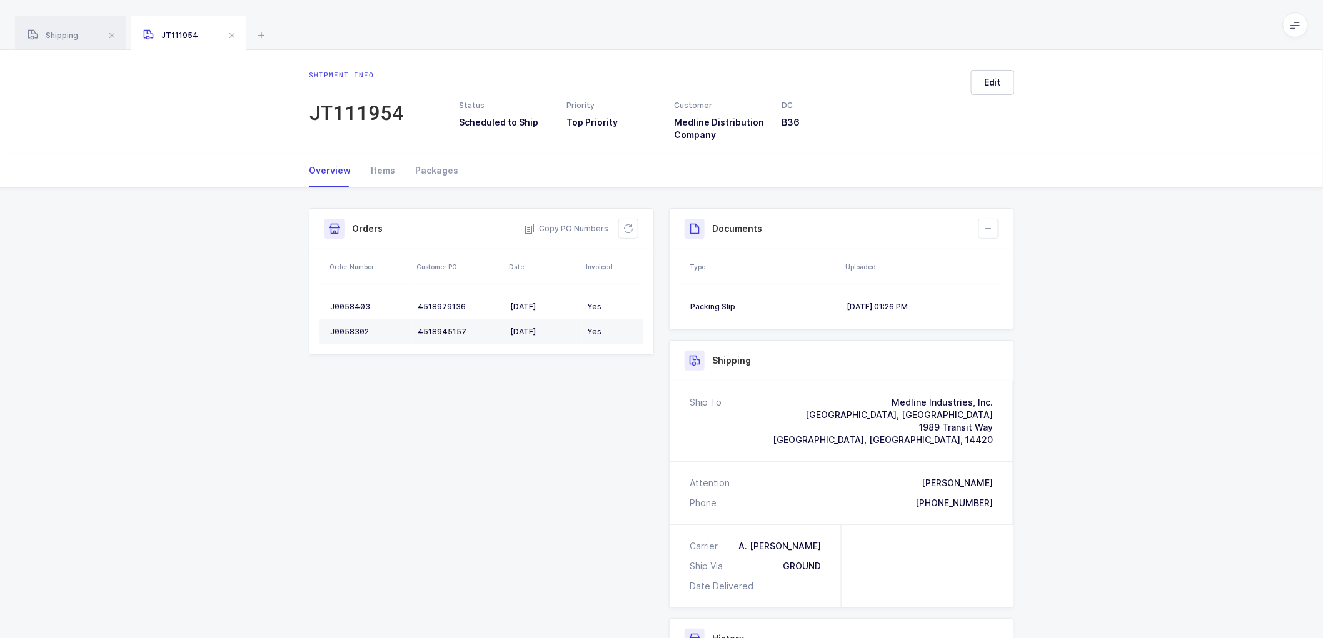
drag, startPoint x: 228, startPoint y: 31, endPoint x: 219, endPoint y: 36, distance: 9.8
click at [226, 33] on span at bounding box center [231, 35] width 15 height 15
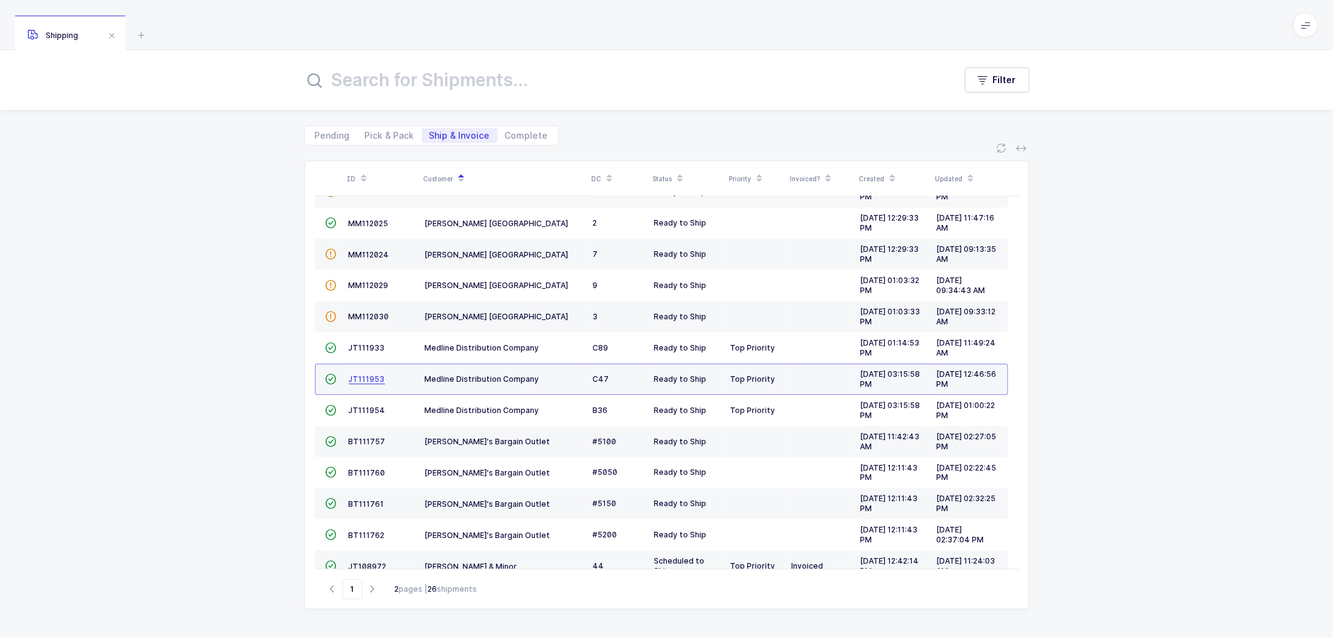
click at [361, 379] on span "JT111953" at bounding box center [367, 378] width 36 height 9
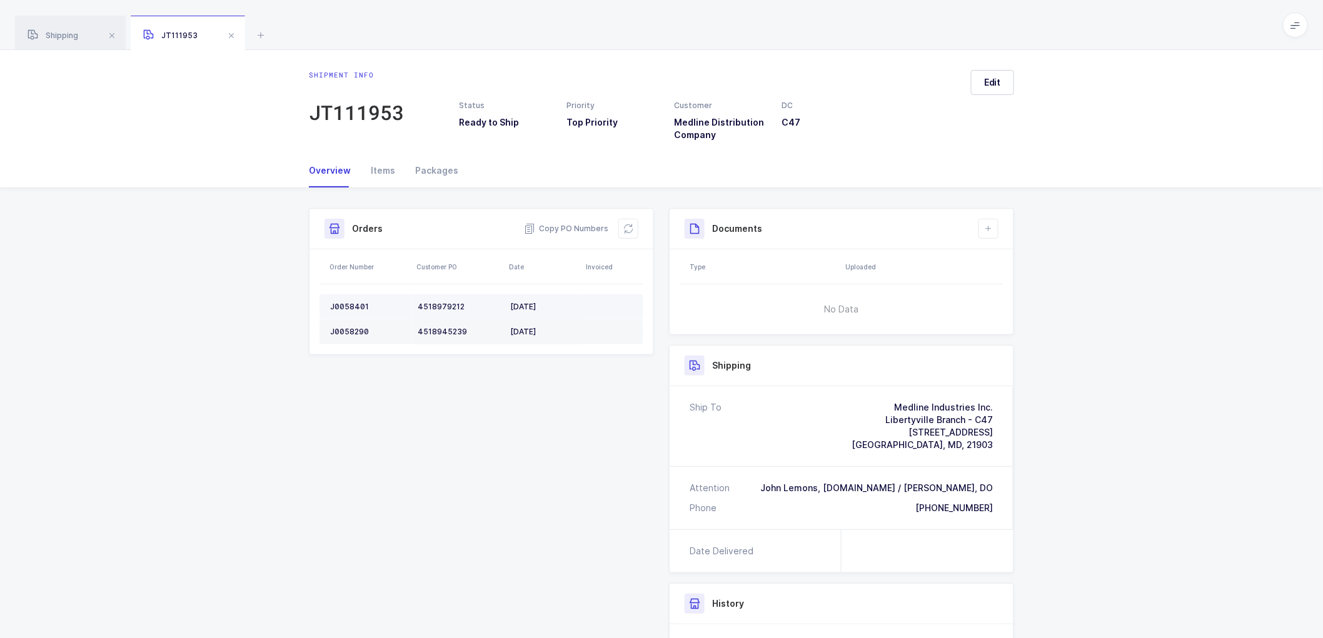
click at [348, 306] on div "J0058401" at bounding box center [369, 307] width 78 height 10
copy div "J0058401"
click at [355, 328] on div "J0058290" at bounding box center [369, 332] width 78 height 10
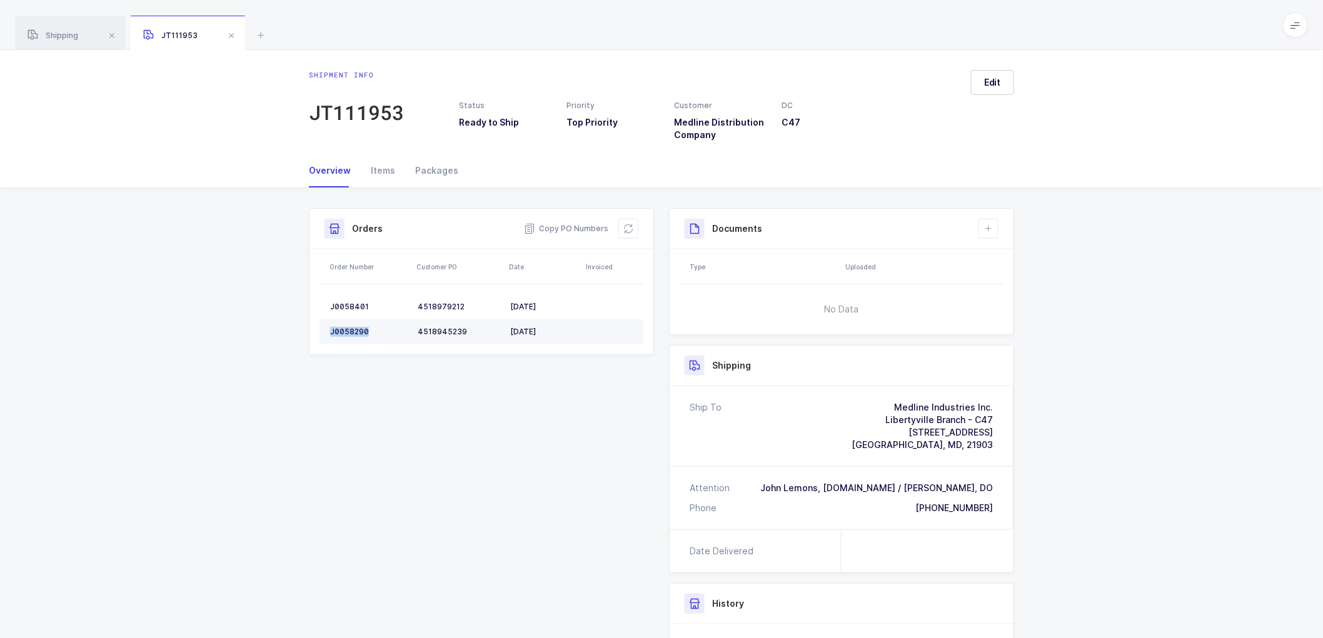
click at [356, 328] on div "J0058290" at bounding box center [369, 332] width 78 height 10
click at [629, 228] on icon at bounding box center [628, 229] width 10 height 10
click at [993, 227] on icon at bounding box center [988, 229] width 10 height 10
click at [1033, 259] on li "Create Document" at bounding box center [1030, 264] width 93 height 20
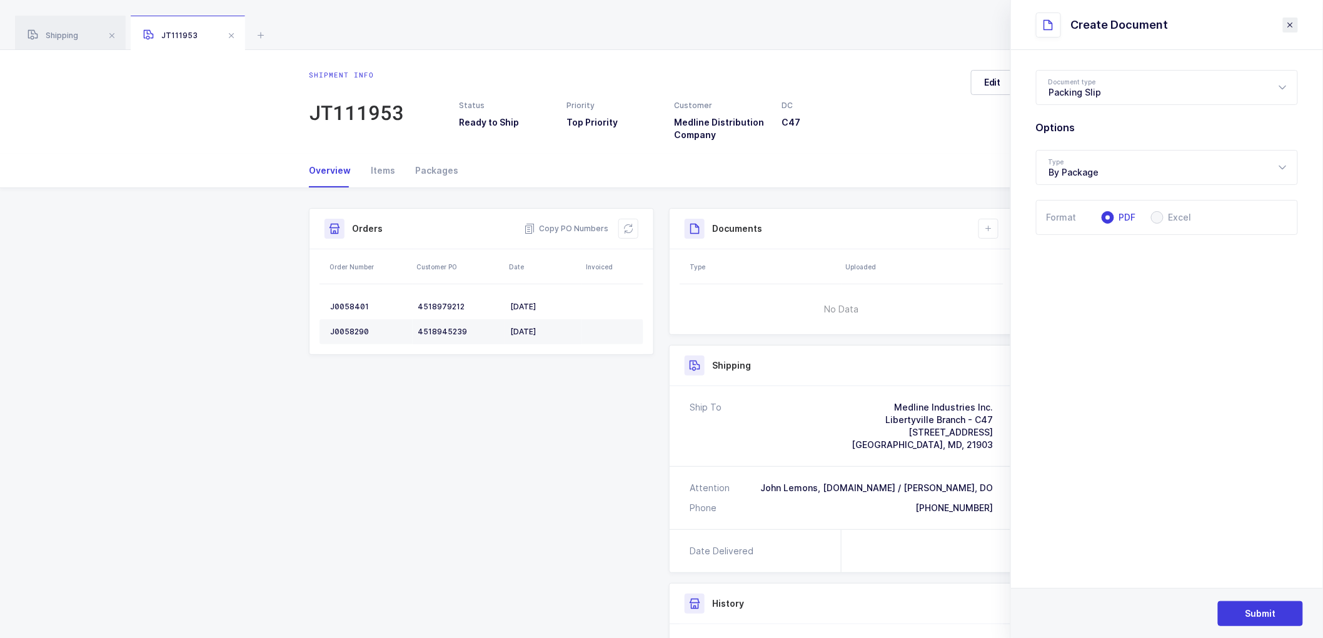
click at [1291, 22] on icon "close drawer" at bounding box center [1290, 25] width 10 height 10
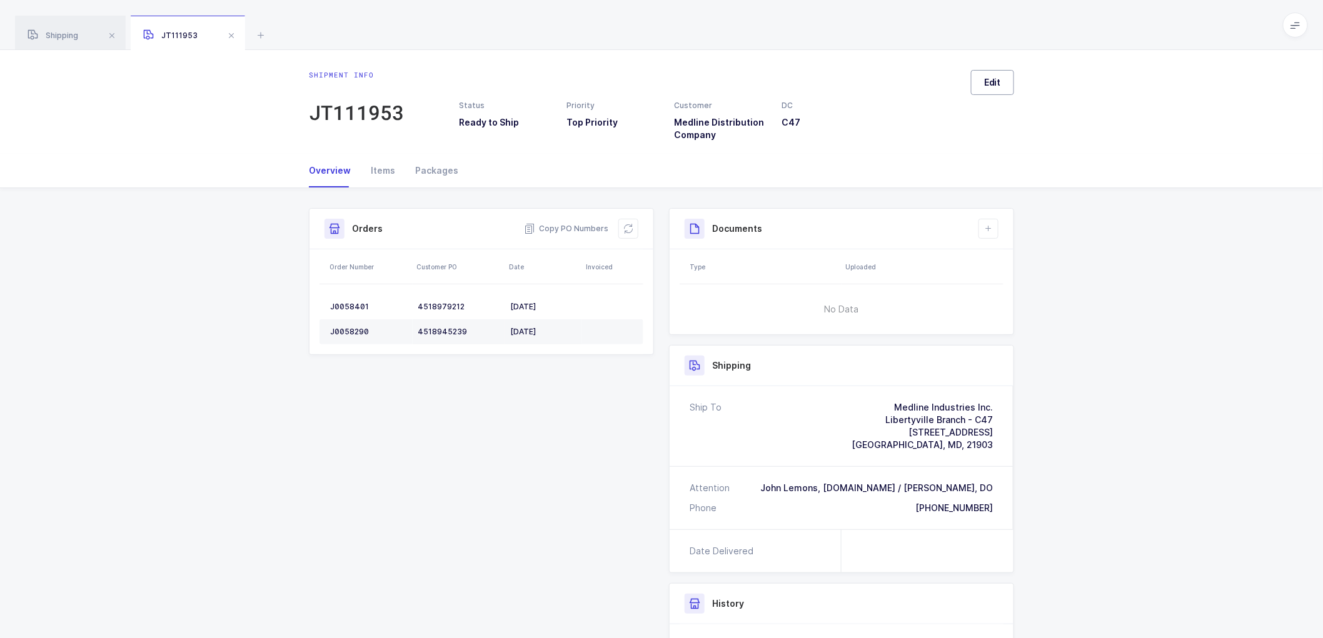
click at [994, 83] on span "Edit" at bounding box center [992, 82] width 17 height 13
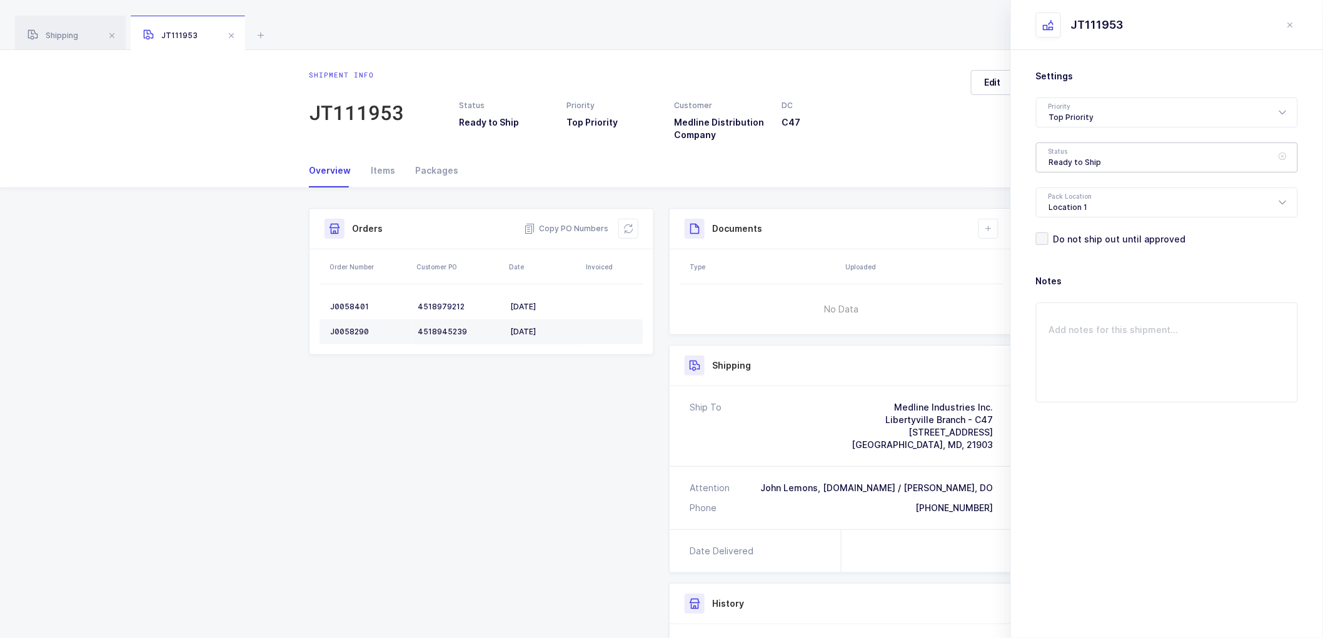
click at [1083, 160] on div "Ready to Ship" at bounding box center [1167, 158] width 262 height 30
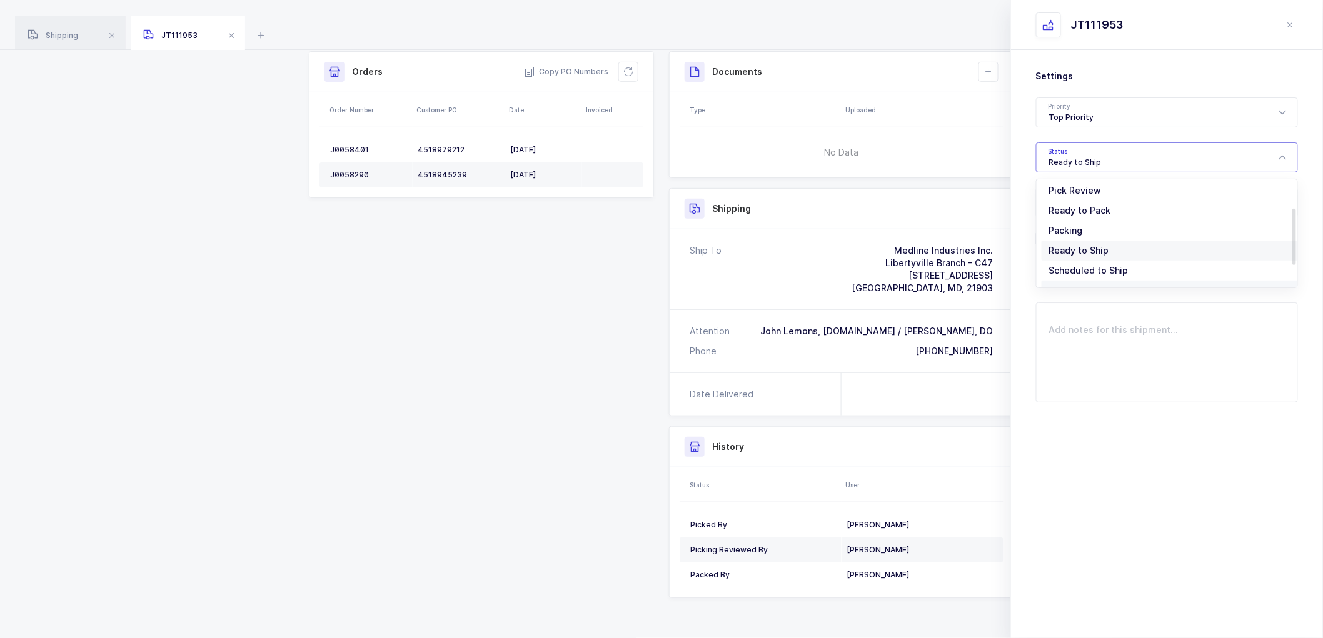
scroll to position [103, 0]
click at [1080, 234] on span "Scheduled to Ship" at bounding box center [1088, 233] width 79 height 11
type input "Scheduled to Ship"
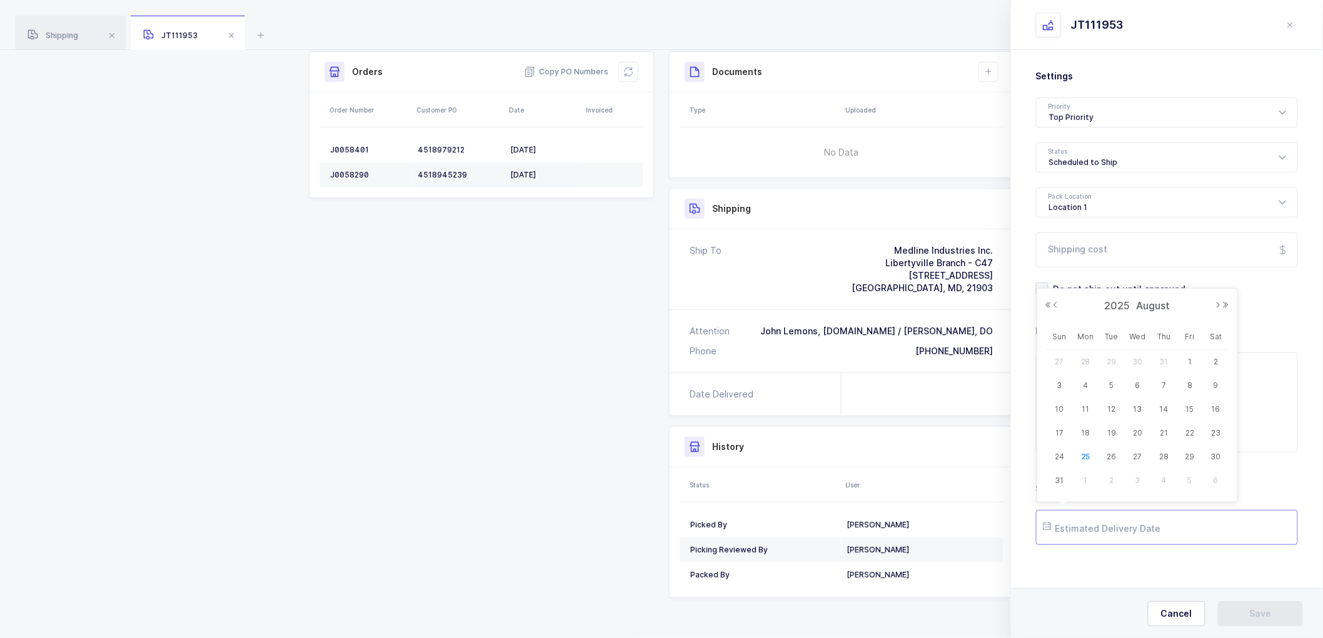
click at [1084, 528] on input "text" at bounding box center [1167, 527] width 262 height 35
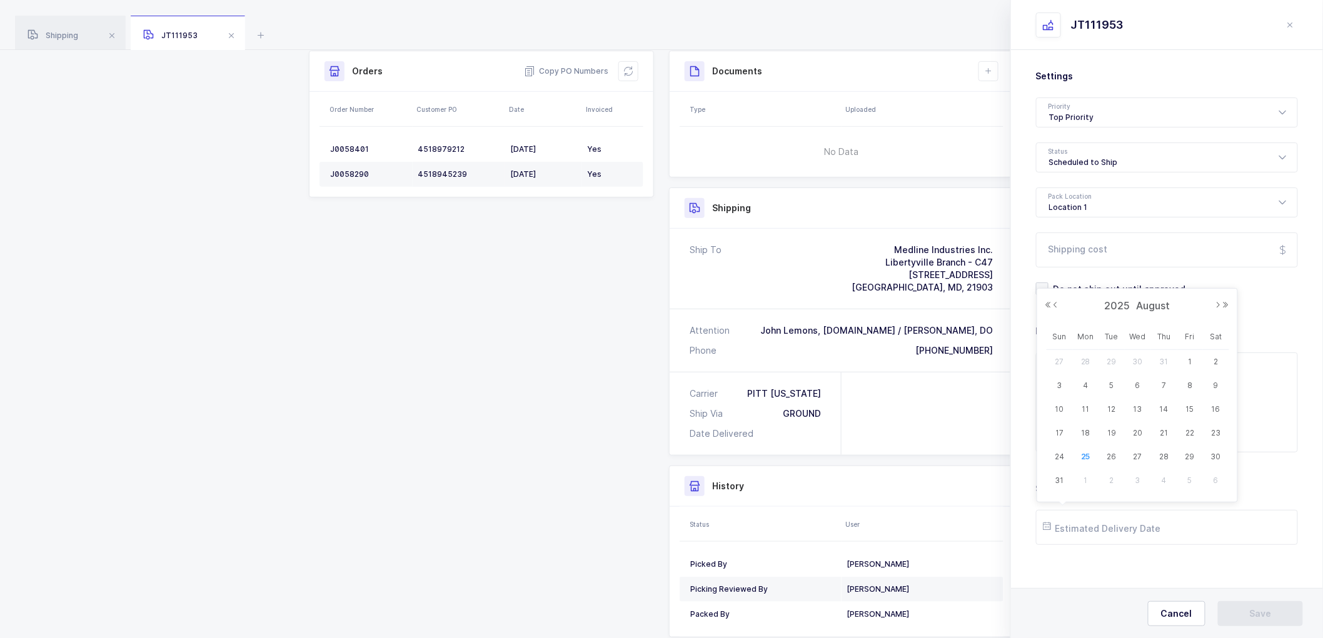
click at [1136, 453] on span "27" at bounding box center [1137, 456] width 15 height 15
type input "[DATE]"
click at [1255, 608] on span "Save" at bounding box center [1261, 614] width 22 height 13
click at [988, 66] on button at bounding box center [988, 71] width 20 height 20
click at [1010, 111] on li "Create Document" at bounding box center [1030, 107] width 93 height 20
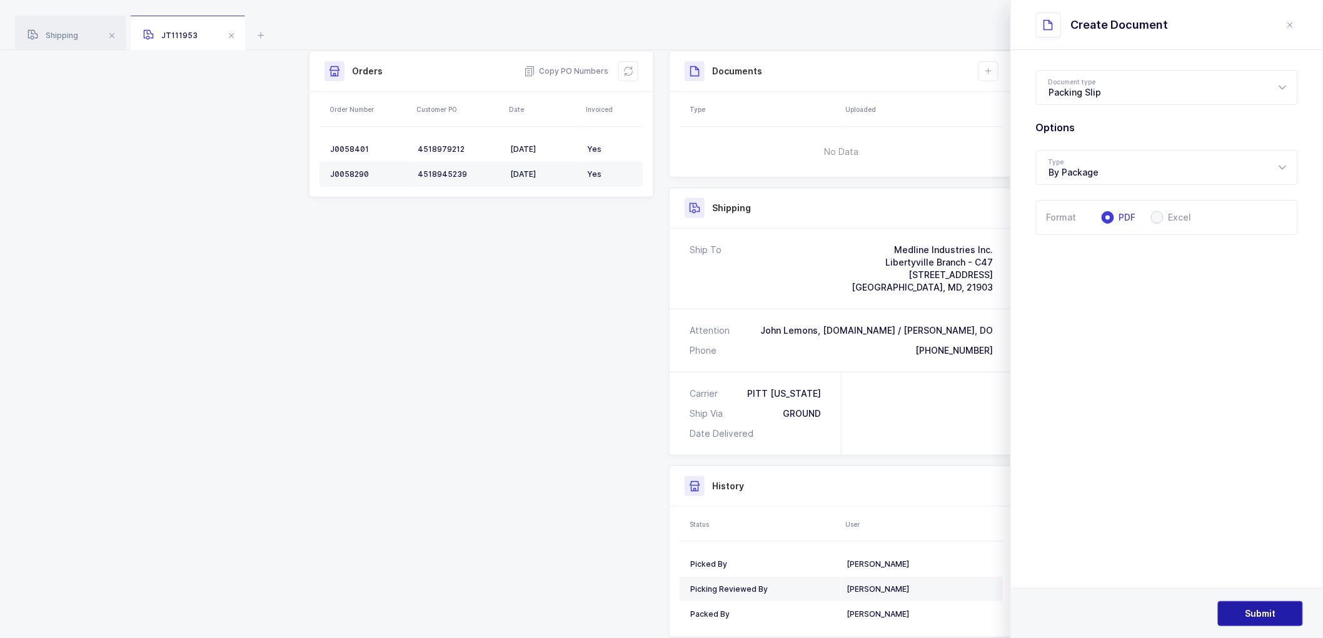
click at [1238, 604] on button "Submit" at bounding box center [1260, 613] width 85 height 25
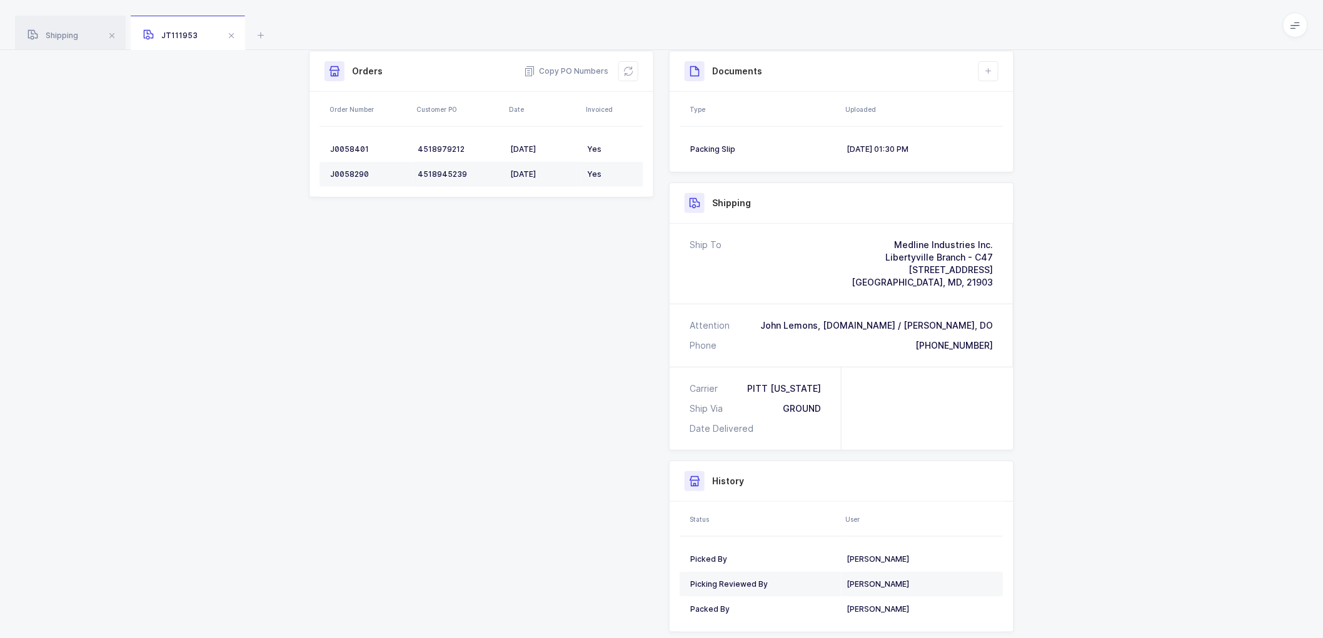
drag, startPoint x: 457, startPoint y: 258, endPoint x: 521, endPoint y: 259, distance: 63.8
click at [458, 257] on div "Shipment Info Shipment Number JT111953 Status Scheduled to Ship Priority Top Pr…" at bounding box center [661, 347] width 720 height 592
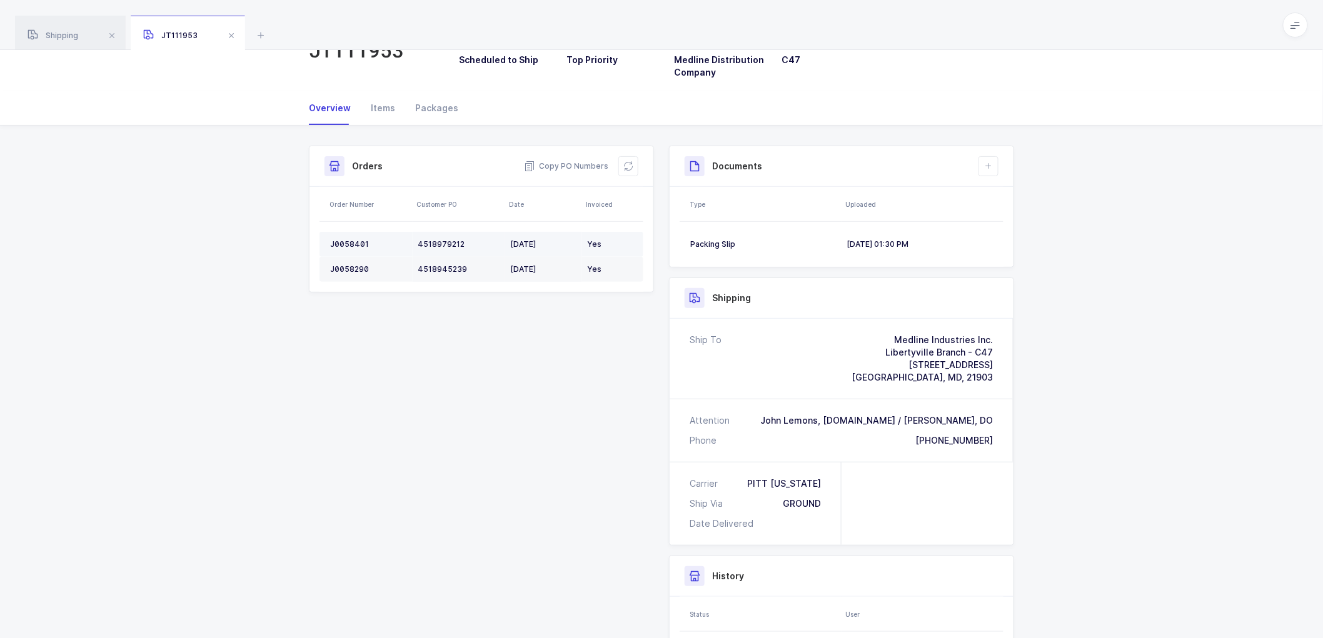
scroll to position [0, 0]
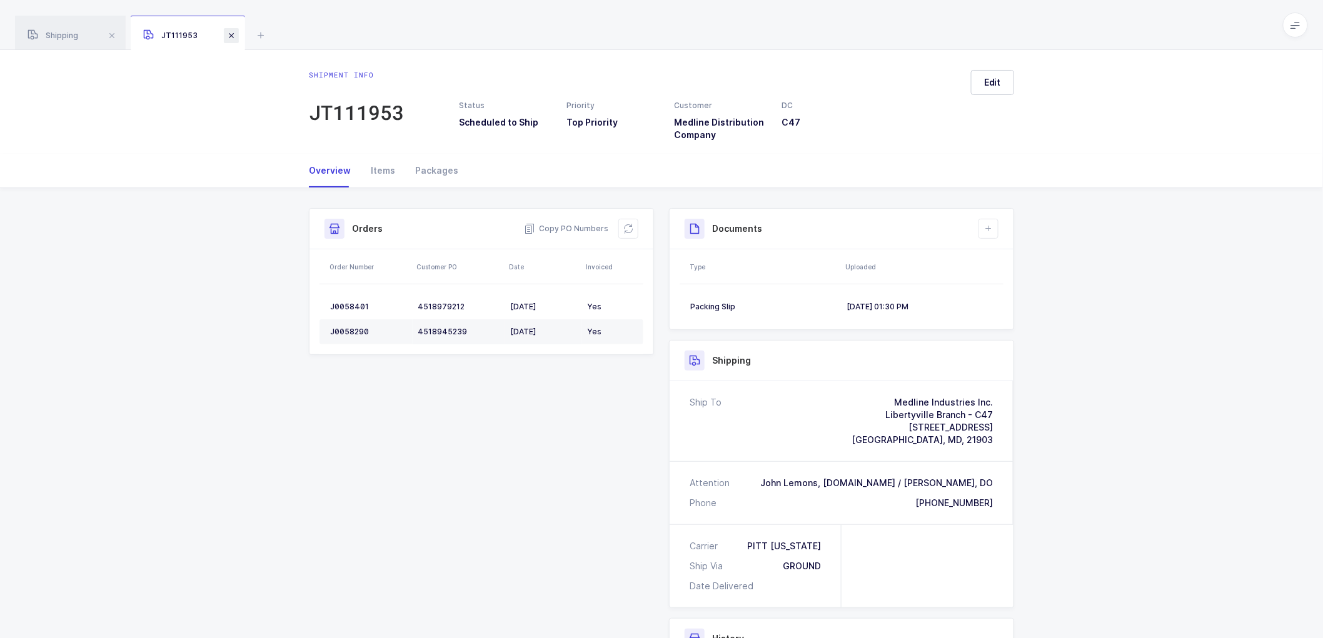
click at [231, 36] on span at bounding box center [231, 35] width 15 height 15
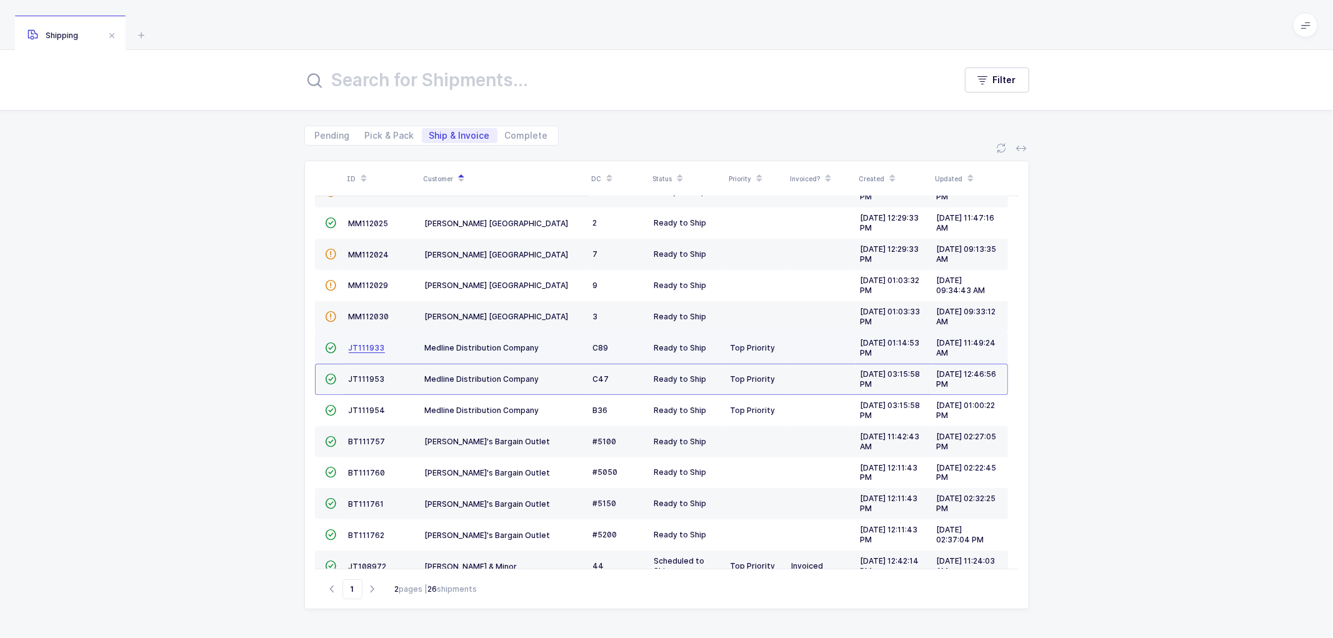
click at [364, 346] on span "JT111933" at bounding box center [367, 347] width 36 height 9
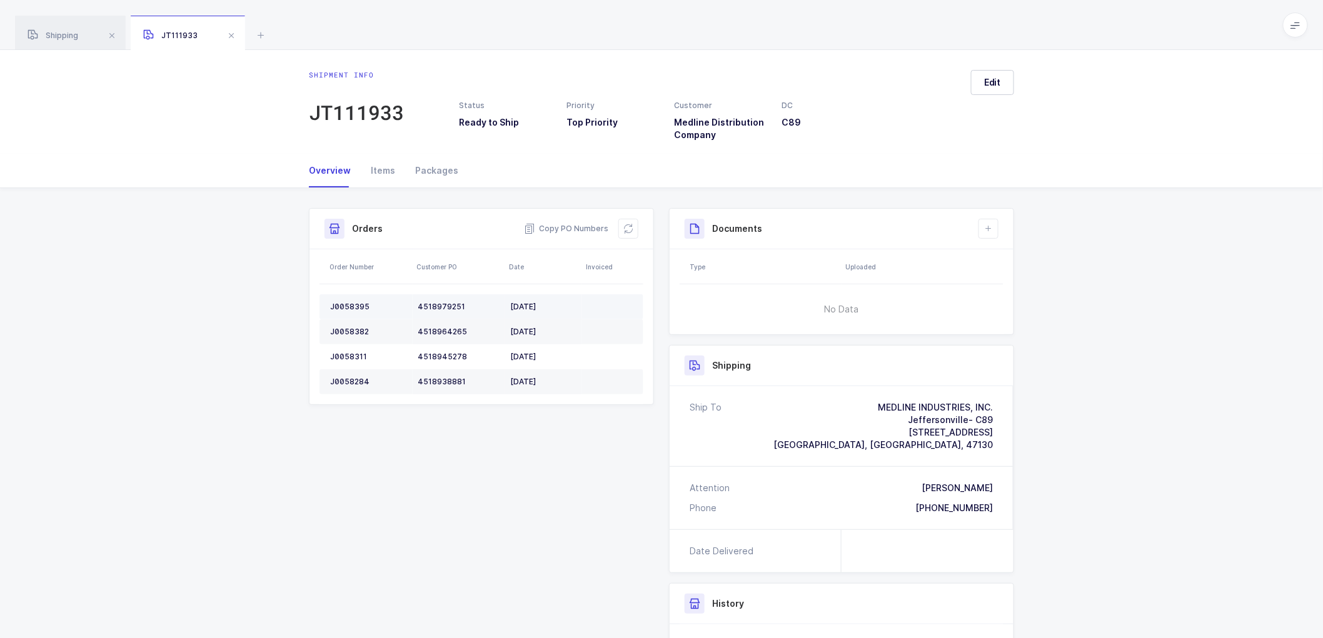
click at [351, 304] on div "J0058395" at bounding box center [369, 307] width 78 height 10
copy div "J0058395"
click at [348, 329] on div "J0058382" at bounding box center [369, 332] width 78 height 10
click at [349, 329] on div "J0058382" at bounding box center [369, 332] width 78 height 10
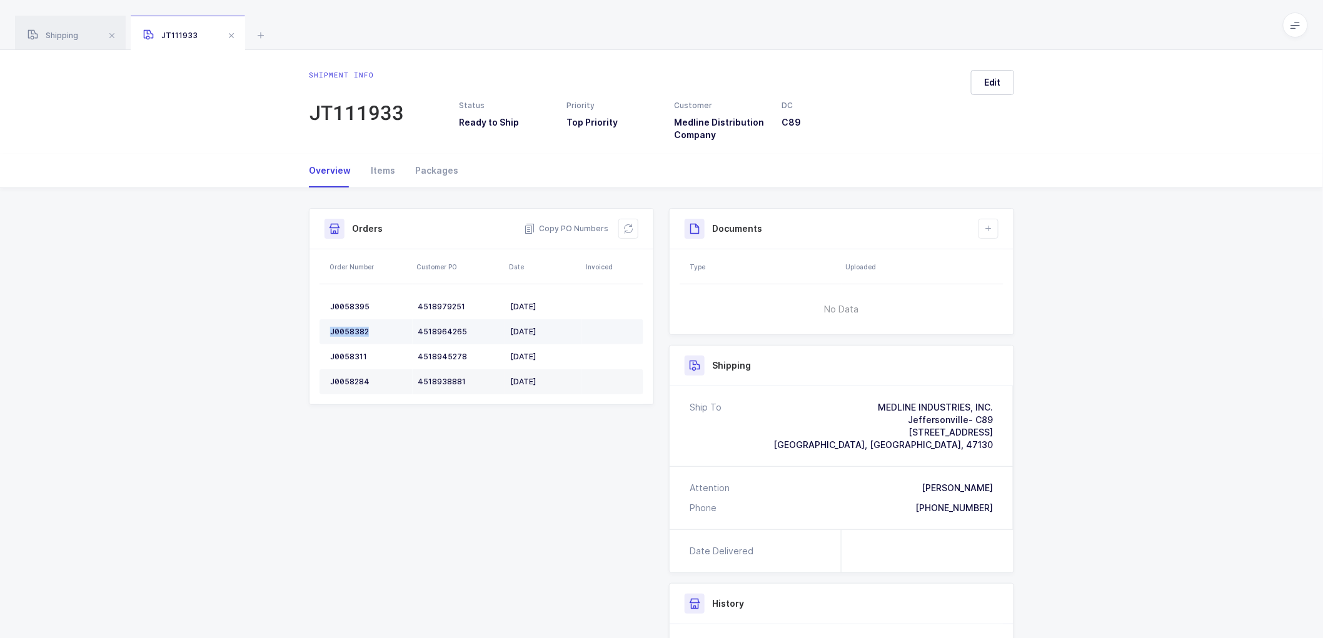
copy div "J0058382"
click at [356, 347] on td "J0058311" at bounding box center [365, 356] width 93 height 25
click at [355, 346] on td "J0058311" at bounding box center [365, 356] width 93 height 25
click at [349, 351] on td "J0058311" at bounding box center [365, 356] width 93 height 25
click at [350, 351] on td "J0058311" at bounding box center [365, 356] width 93 height 25
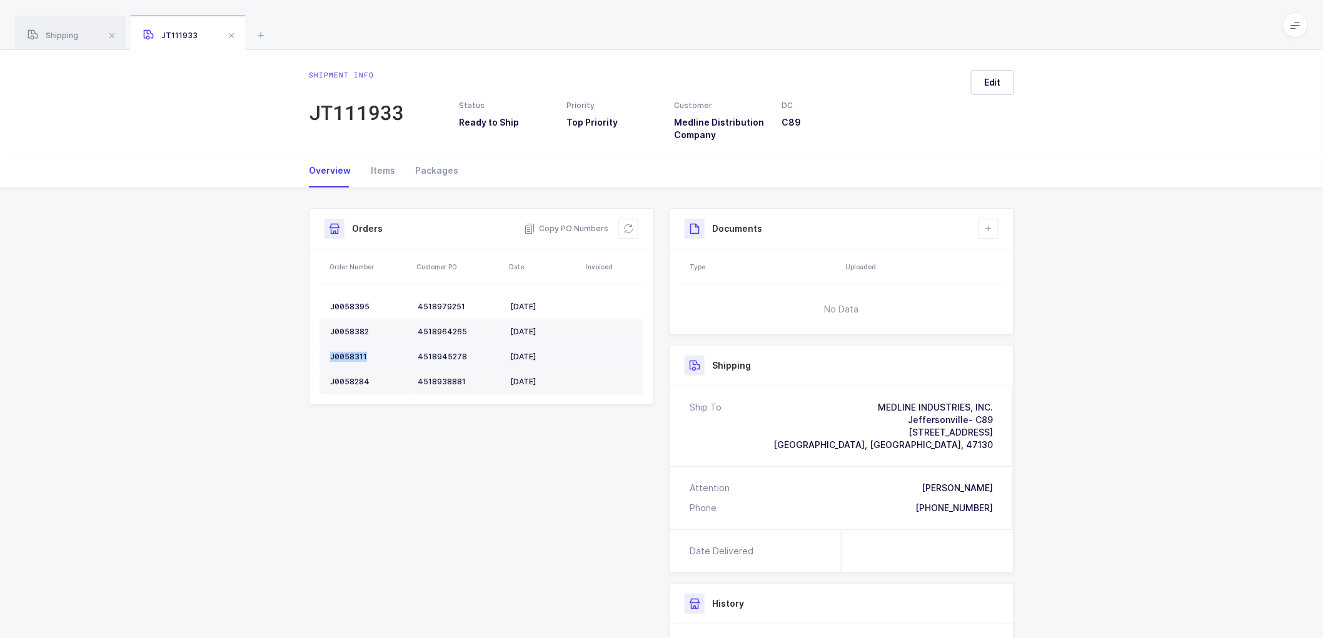
copy div "J0058311"
drag, startPoint x: 360, startPoint y: 371, endPoint x: 351, endPoint y: 381, distance: 13.7
click at [351, 379] on td "J0058284" at bounding box center [365, 381] width 93 height 25
click at [348, 383] on div "J0058284" at bounding box center [369, 382] width 78 height 10
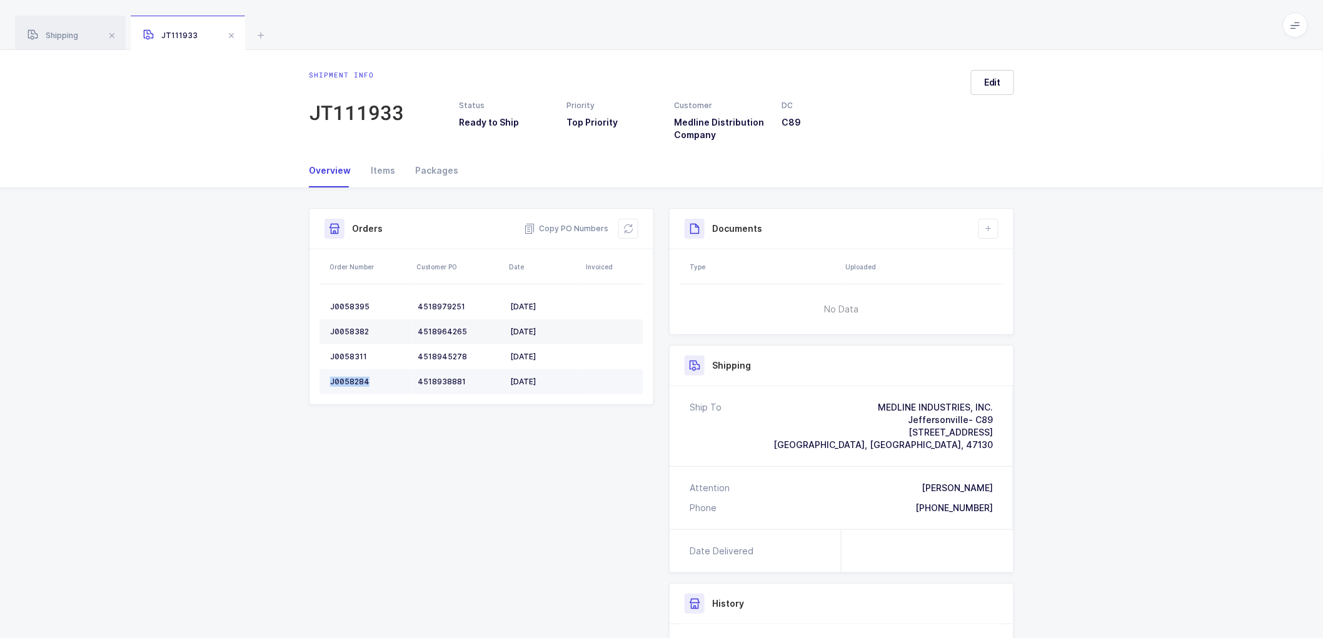
click at [353, 377] on div "J0058284" at bounding box center [369, 382] width 78 height 10
click at [628, 223] on button at bounding box center [628, 229] width 20 height 20
click at [997, 233] on button at bounding box center [988, 229] width 20 height 20
click at [1008, 136] on div "Edit" at bounding box center [987, 105] width 53 height 71
click at [996, 77] on span "Edit" at bounding box center [992, 82] width 17 height 13
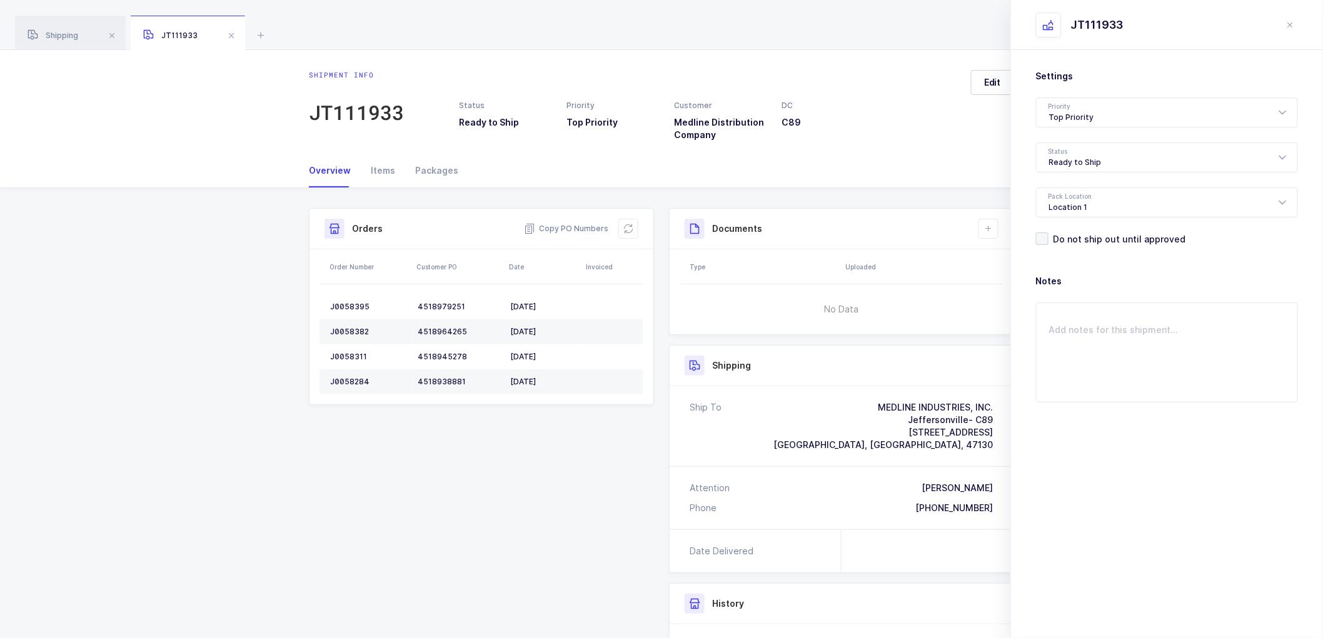
click at [1061, 139] on div "Settings Priority Top Priority Rush Overnight Top Priority Status Ready to Ship…" at bounding box center [1167, 157] width 262 height 175
click at [1076, 163] on div "Ready to Ship" at bounding box center [1167, 158] width 262 height 30
click at [1084, 228] on span "Scheduled to Ship" at bounding box center [1088, 233] width 79 height 11
type input "Scheduled to Ship"
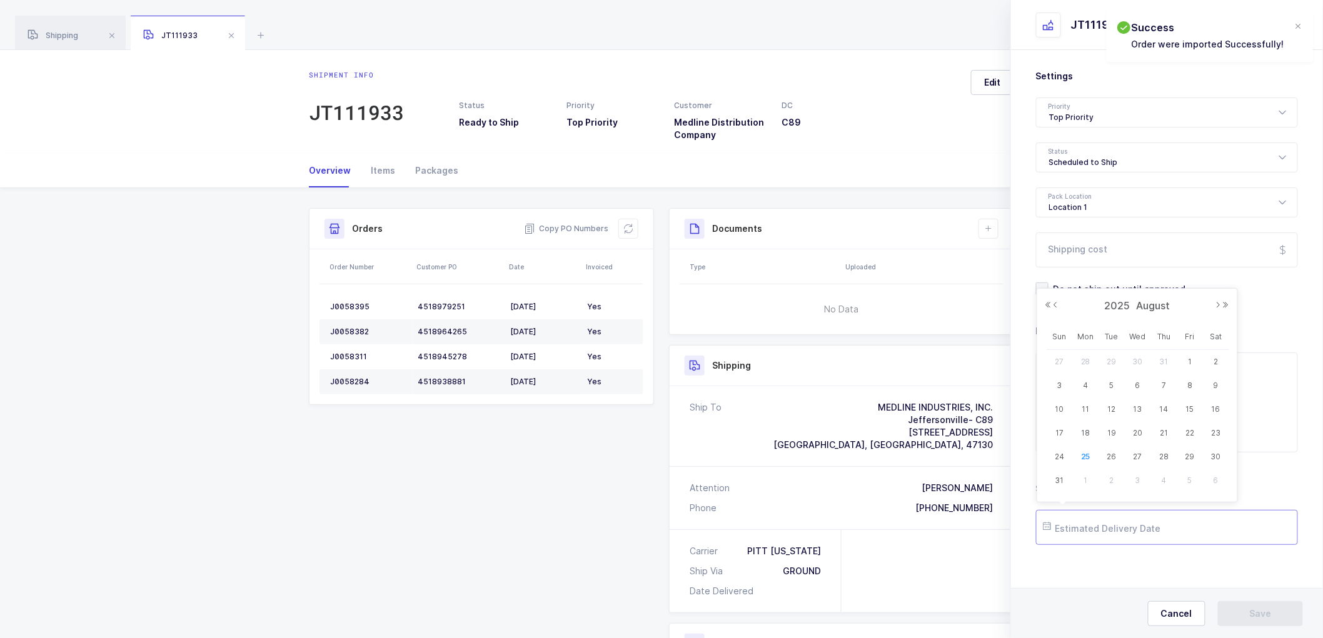
drag, startPoint x: 1106, startPoint y: 526, endPoint x: 1135, endPoint y: 491, distance: 45.4
click at [1110, 523] on input "text" at bounding box center [1167, 527] width 262 height 35
click at [1113, 474] on tr "31 1 2 3 4 5 6" at bounding box center [1137, 481] width 183 height 24
click at [1141, 453] on span "27" at bounding box center [1137, 456] width 15 height 15
type input "[DATE]"
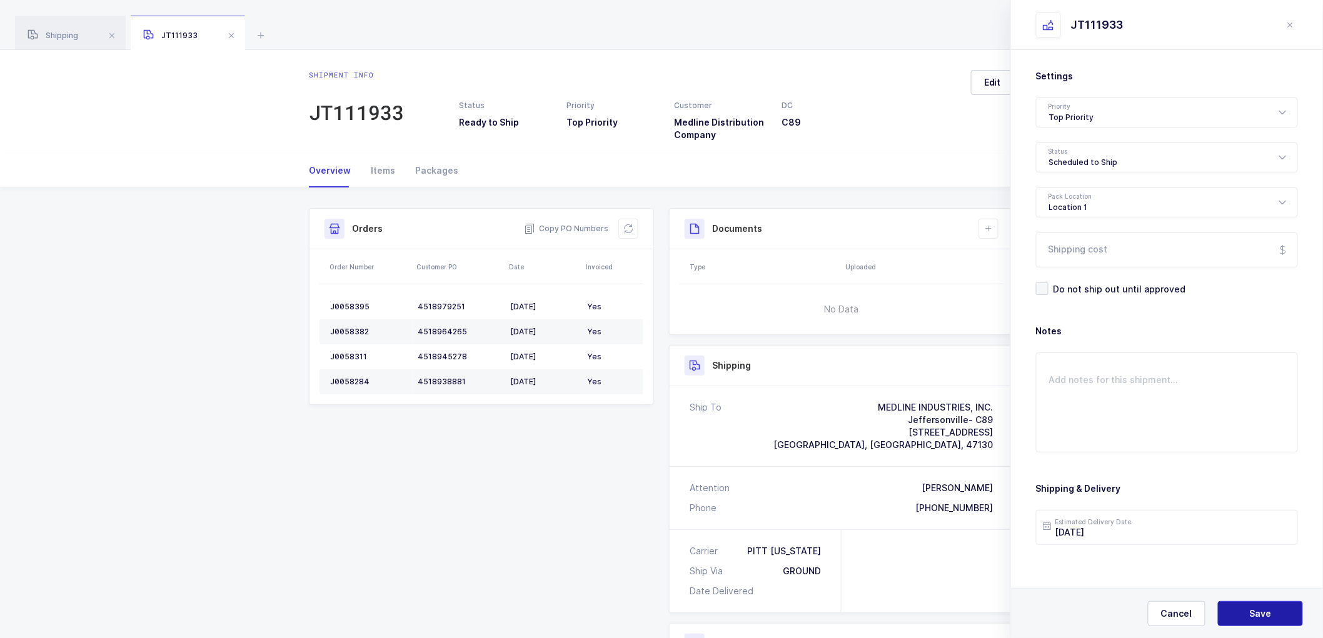
click at [1269, 602] on button "Save" at bounding box center [1260, 613] width 85 height 25
click at [1001, 228] on div "Documents" at bounding box center [842, 229] width 344 height 41
drag, startPoint x: 988, startPoint y: 228, endPoint x: 1000, endPoint y: 238, distance: 16.0
click at [988, 228] on icon at bounding box center [988, 229] width 10 height 10
click at [1004, 261] on li "Create Document" at bounding box center [1030, 264] width 93 height 20
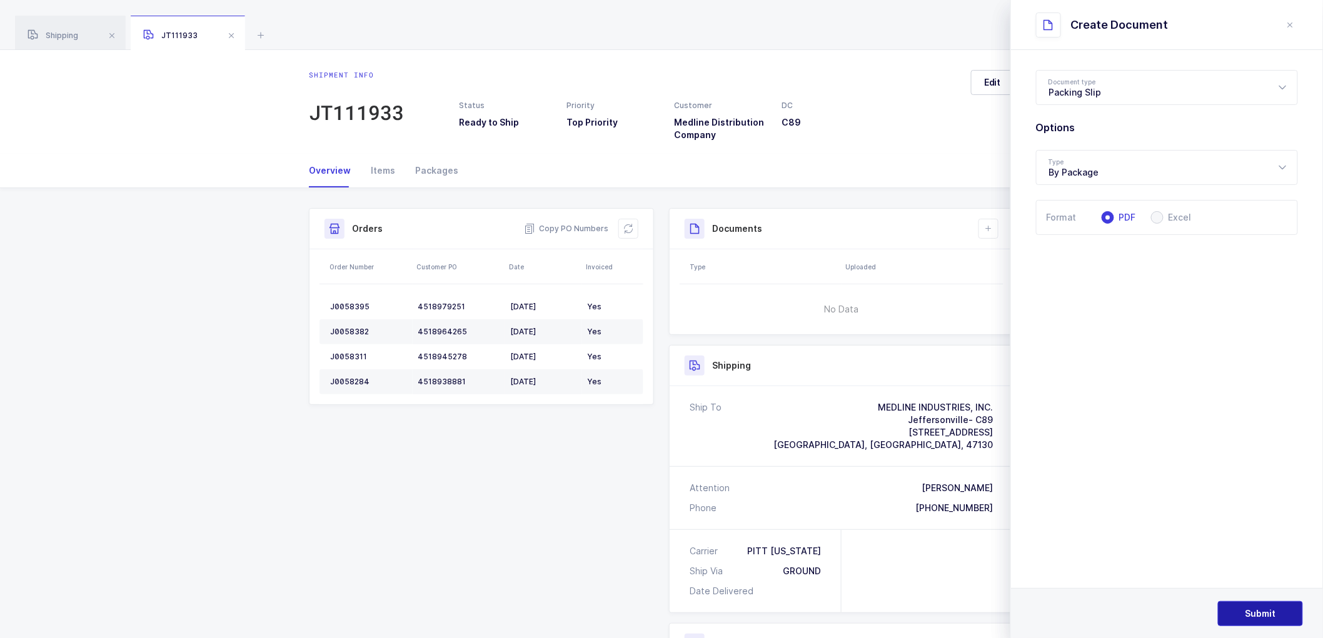
click at [1263, 609] on span "Submit" at bounding box center [1260, 614] width 31 height 13
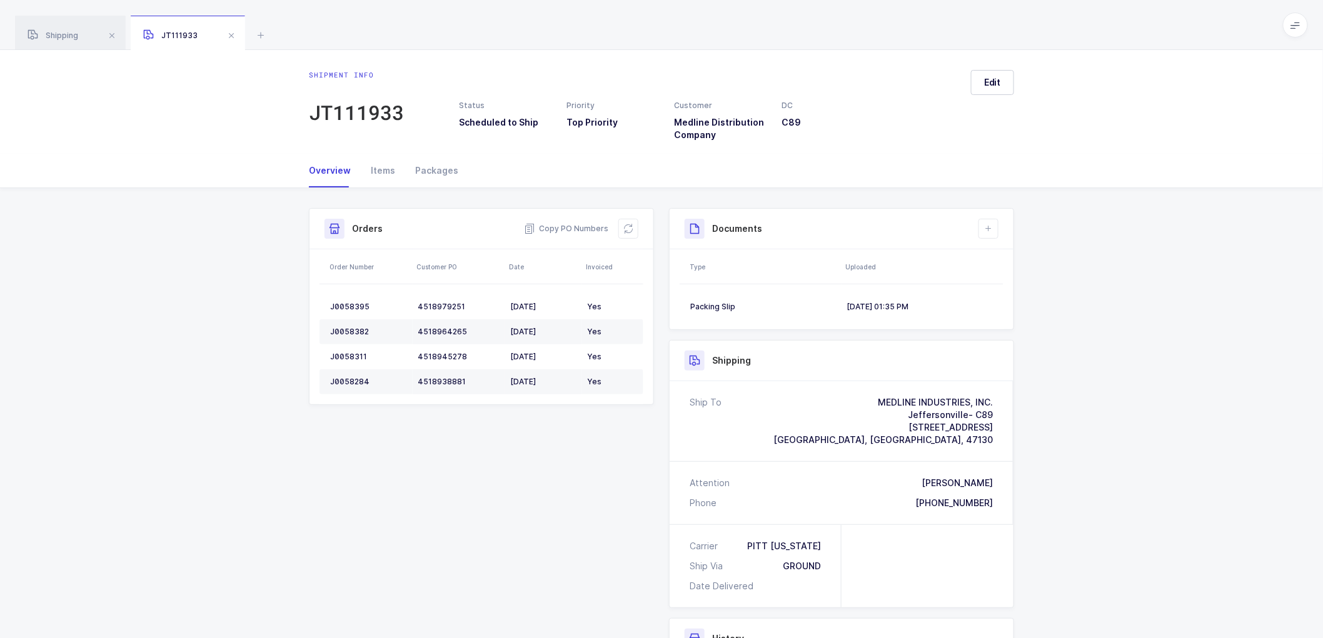
click at [236, 33] on span at bounding box center [231, 35] width 15 height 15
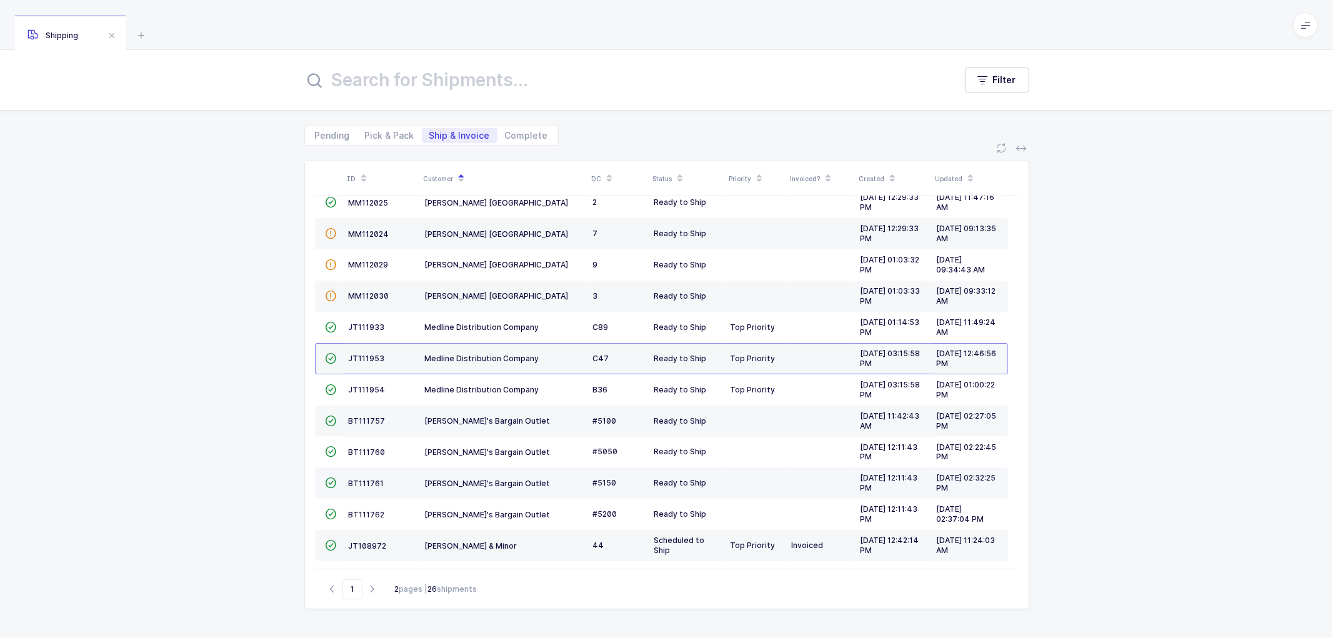
scroll to position [274, 0]
click at [375, 588] on icon "button" at bounding box center [372, 588] width 15 height 9
type input "2"
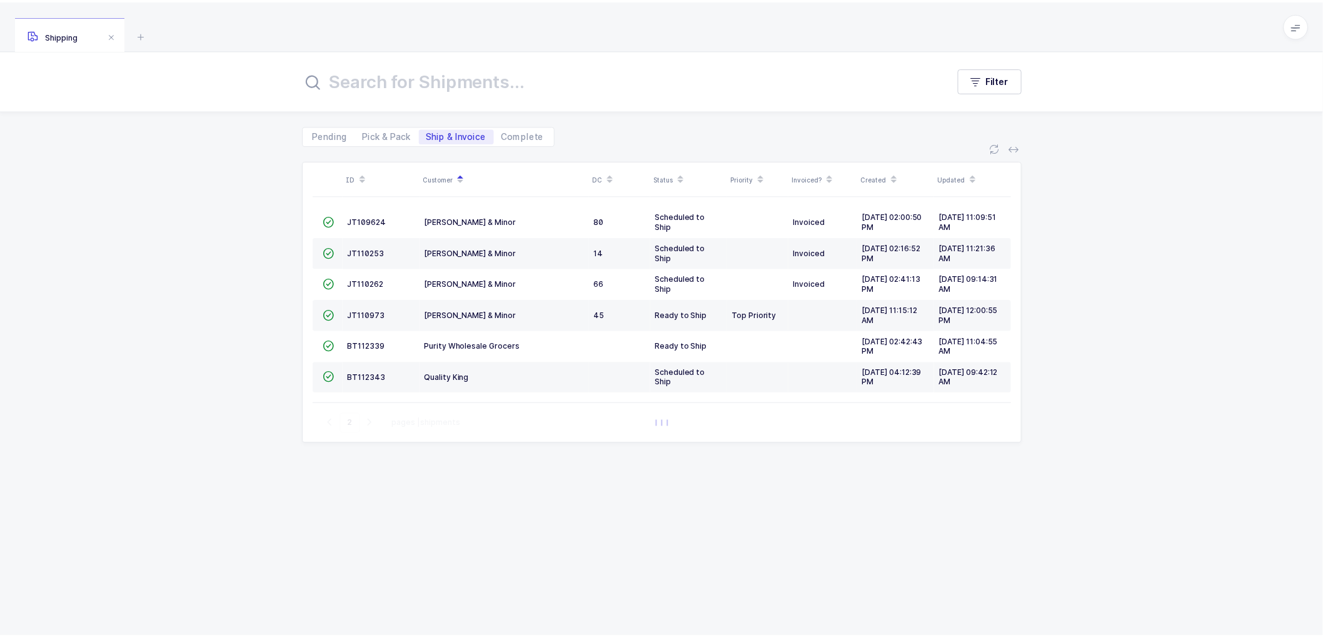
scroll to position [0, 0]
click at [369, 313] on span "JT110973" at bounding box center [369, 315] width 38 height 9
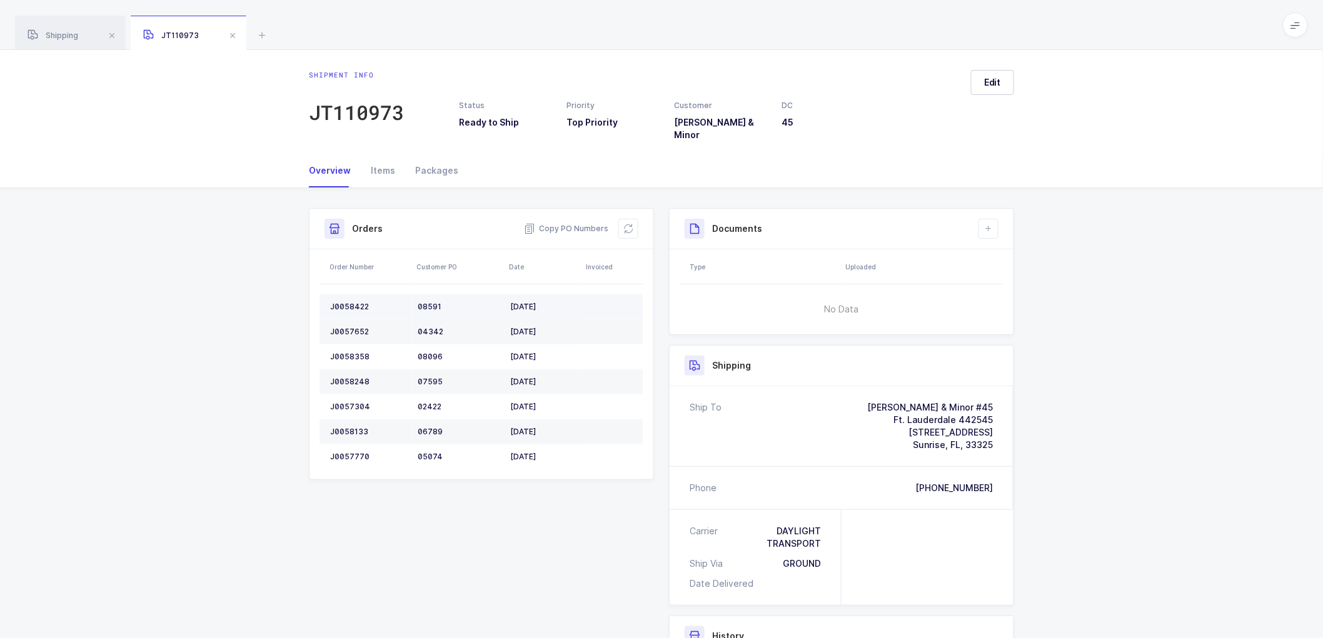
click at [353, 302] on div "J0058422" at bounding box center [369, 307] width 78 height 10
click at [352, 327] on div "J0057652" at bounding box center [369, 332] width 78 height 10
click at [354, 327] on div "J0057652" at bounding box center [369, 332] width 78 height 10
click at [353, 327] on div "J0057652" at bounding box center [369, 332] width 78 height 10
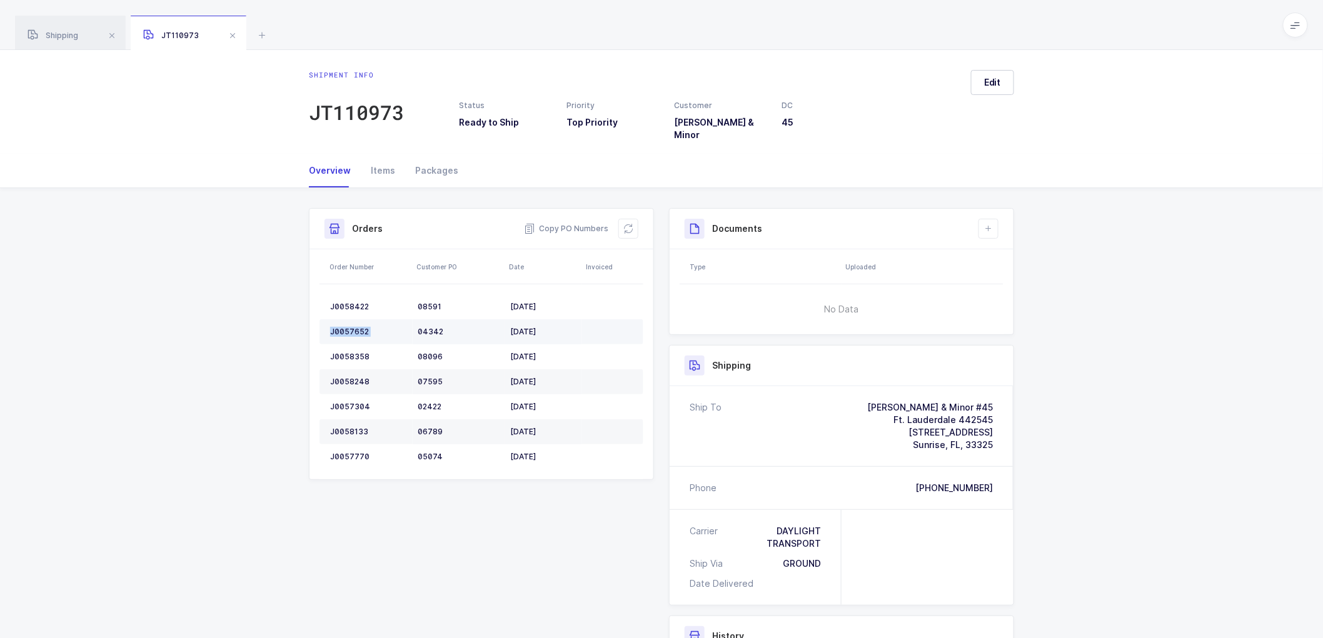
click at [353, 327] on div "J0057652" at bounding box center [369, 332] width 78 height 10
click at [353, 352] on div "J0058358" at bounding box center [369, 357] width 78 height 10
click at [354, 352] on div "J0058358" at bounding box center [369, 357] width 78 height 10
click at [347, 369] on td "J0058248" at bounding box center [365, 381] width 93 height 25
click at [349, 369] on td "J0058248" at bounding box center [365, 381] width 93 height 25
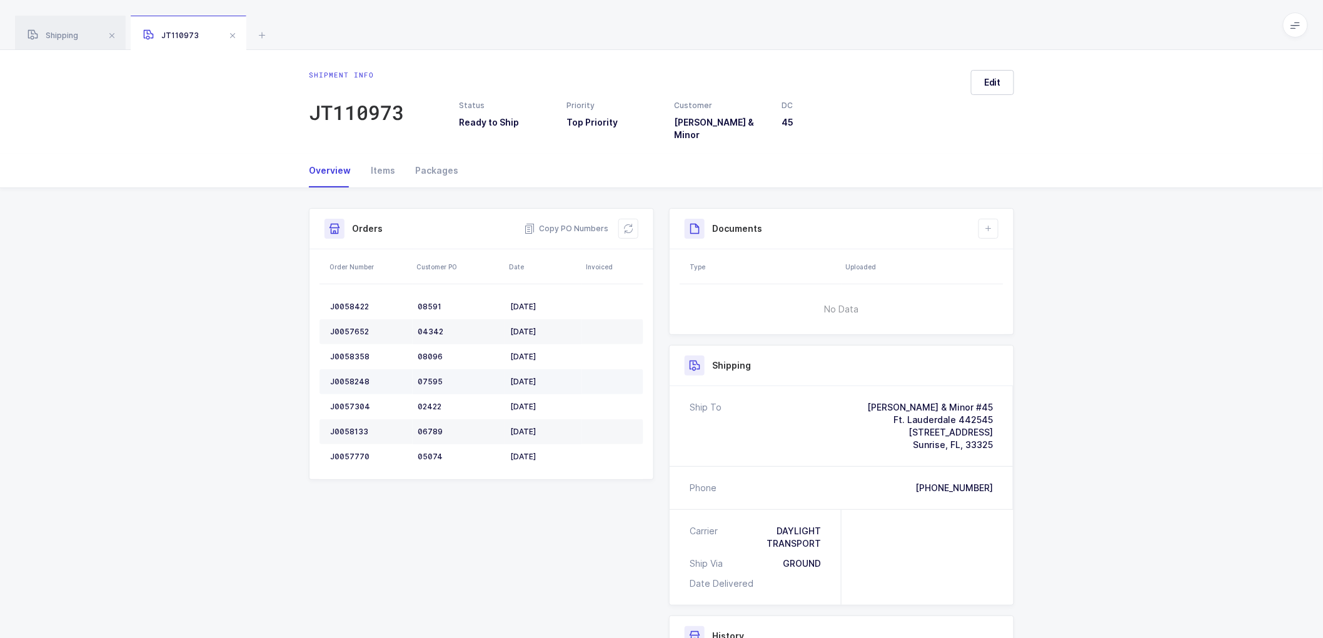
click at [351, 377] on div "J0058248" at bounding box center [369, 382] width 78 height 10
click at [352, 377] on div "J0058248" at bounding box center [369, 382] width 78 height 10
click at [351, 377] on div "J0058248" at bounding box center [369, 382] width 78 height 10
click at [346, 402] on div "J0057304" at bounding box center [369, 407] width 78 height 10
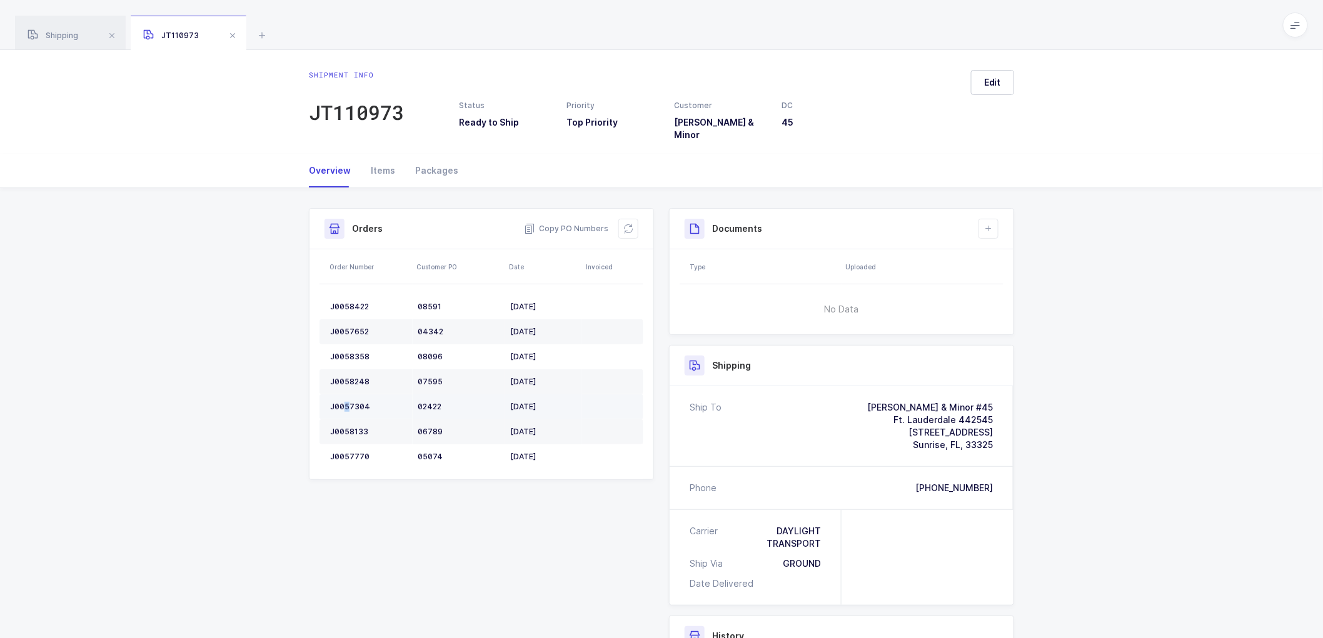
click at [346, 402] on div "J0057304" at bounding box center [369, 407] width 78 height 10
click at [350, 402] on div "J0057304" at bounding box center [369, 407] width 78 height 10
click at [352, 394] on td "J0057304" at bounding box center [365, 406] width 93 height 25
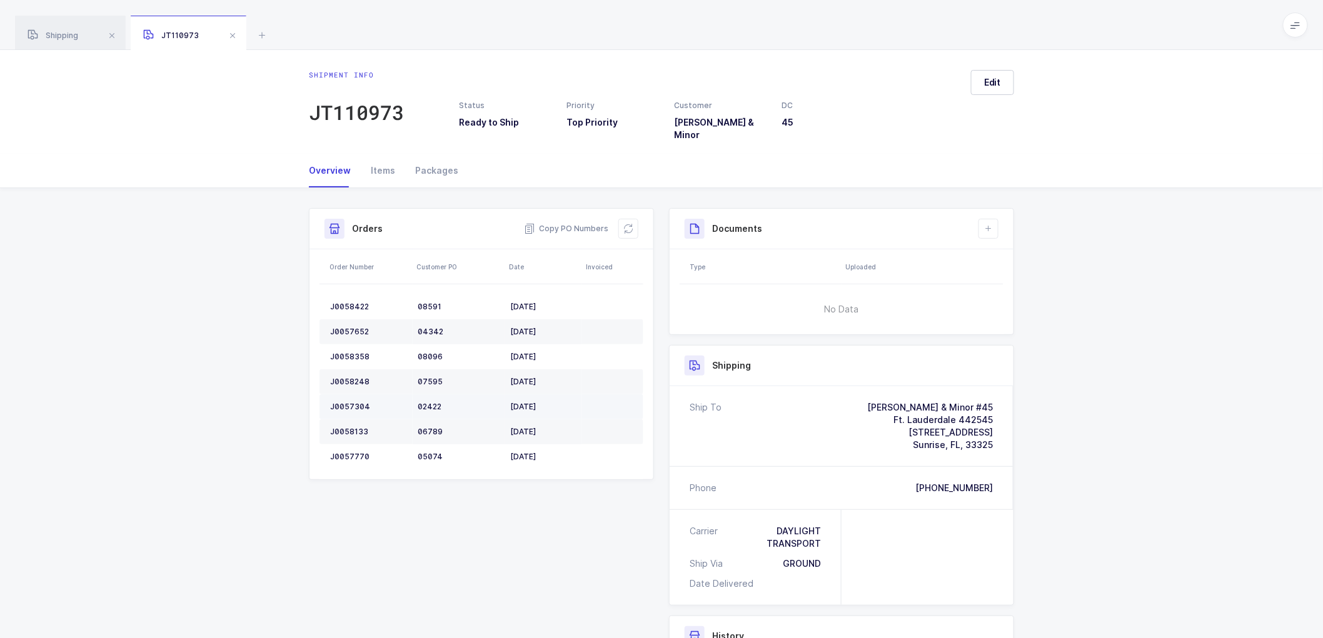
click at [354, 402] on div "J0057304" at bounding box center [369, 407] width 78 height 10
click at [358, 394] on td "J0057304" at bounding box center [365, 406] width 93 height 25
click at [346, 402] on div "J0057304" at bounding box center [369, 407] width 78 height 10
click at [348, 402] on div "J0057304" at bounding box center [369, 407] width 78 height 10
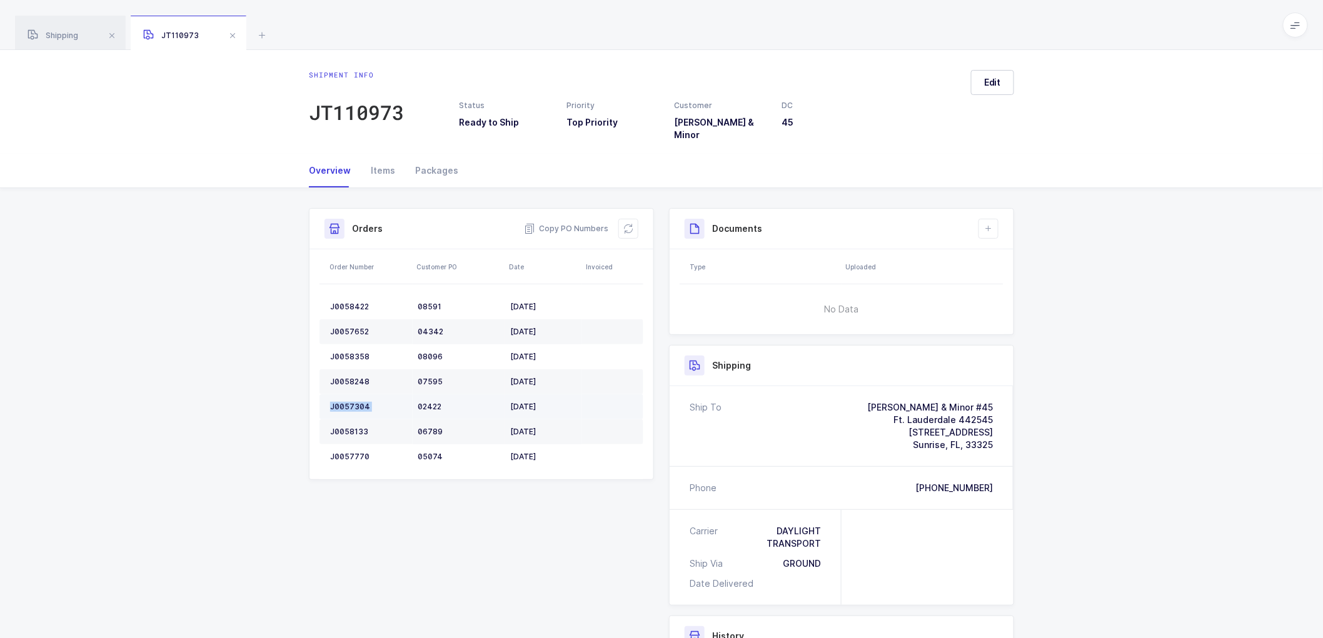
click at [348, 402] on div "J0057304" at bounding box center [369, 407] width 78 height 10
click at [341, 394] on td "J0057304" at bounding box center [365, 406] width 93 height 25
click at [343, 394] on td "J0057304" at bounding box center [365, 406] width 93 height 25
click at [351, 427] on div "J0058133" at bounding box center [369, 432] width 78 height 10
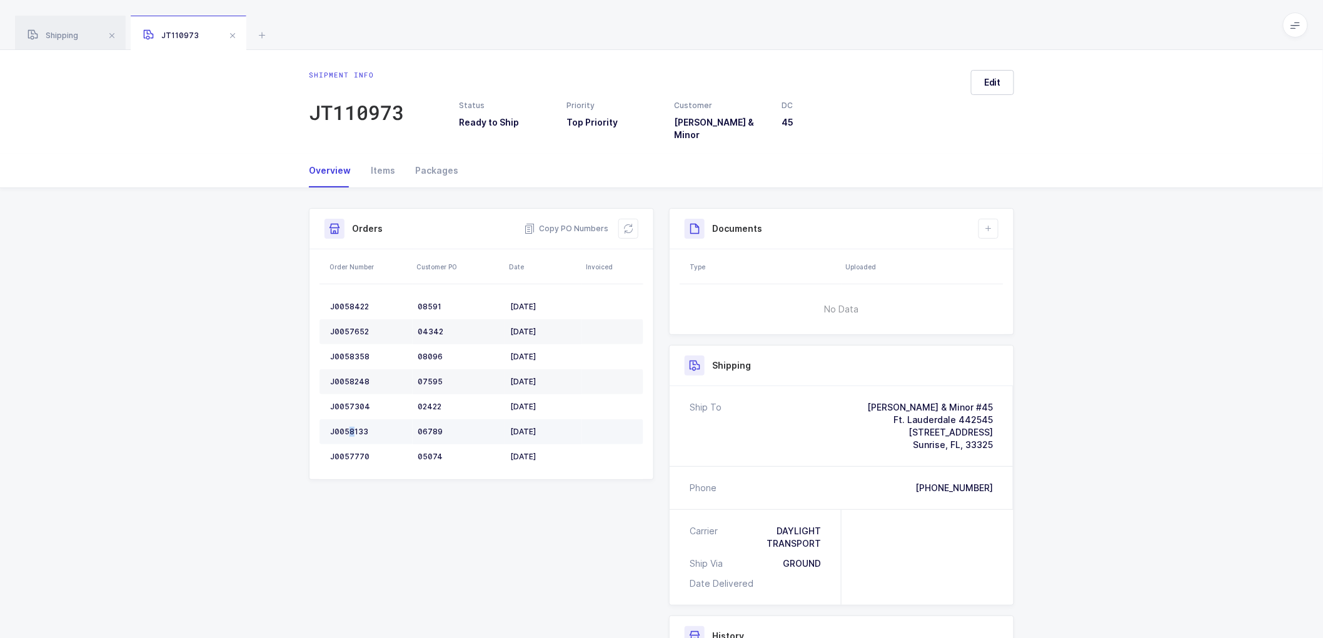
click at [354, 427] on div "J0058133" at bounding box center [369, 432] width 78 height 10
click at [346, 444] on td "J0057770" at bounding box center [365, 456] width 93 height 25
click at [347, 444] on td "J0057770" at bounding box center [365, 456] width 93 height 25
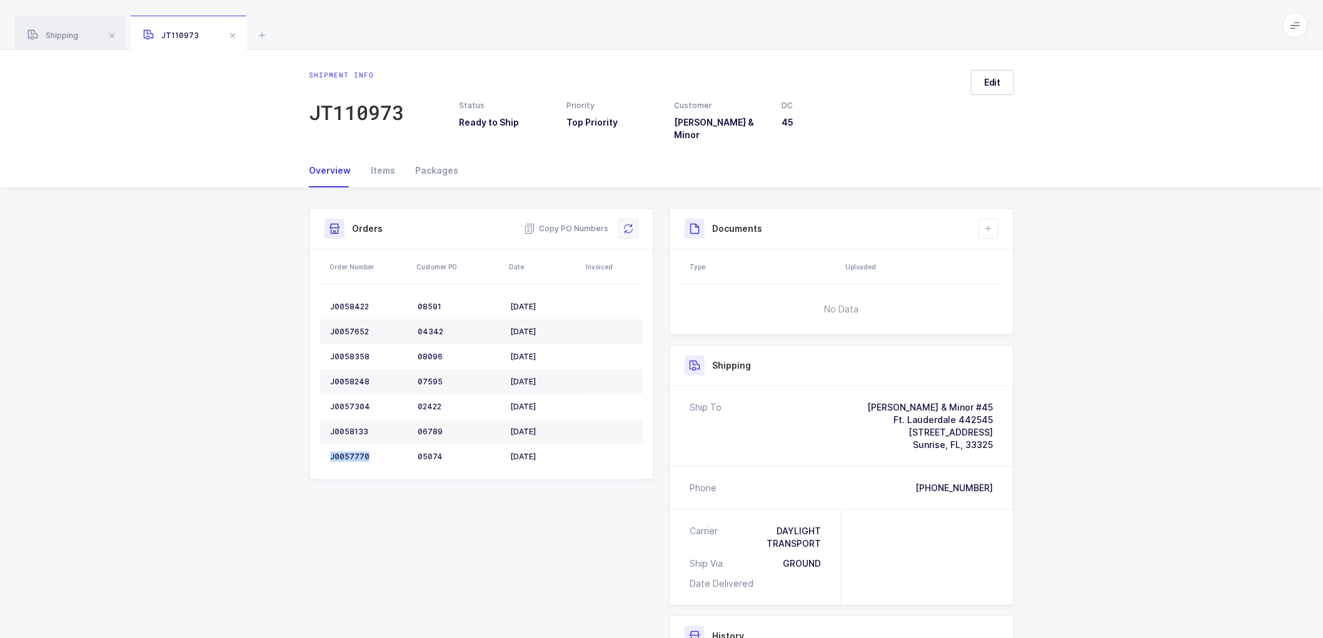
click at [633, 224] on icon at bounding box center [628, 229] width 10 height 10
click at [998, 77] on span "Edit" at bounding box center [992, 82] width 17 height 13
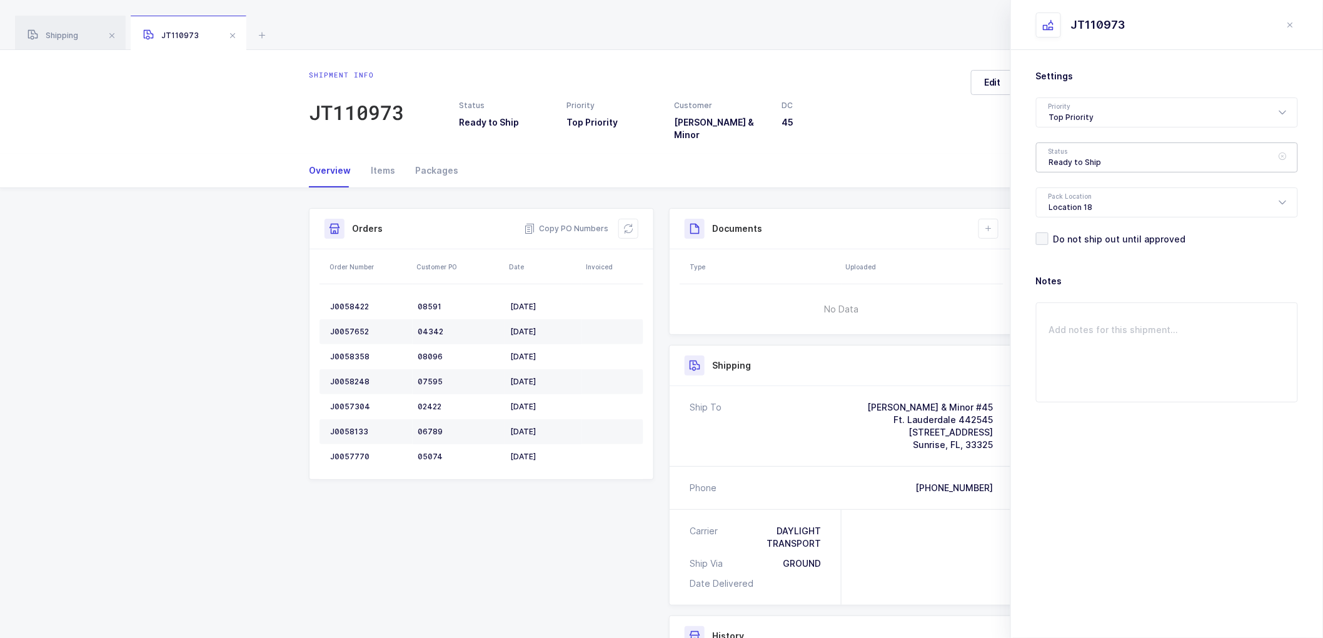
click at [1083, 151] on div "Ready to Ship" at bounding box center [1167, 158] width 262 height 30
click at [1085, 225] on li "Scheduled to Ship" at bounding box center [1171, 234] width 261 height 20
type input "Scheduled to Ship"
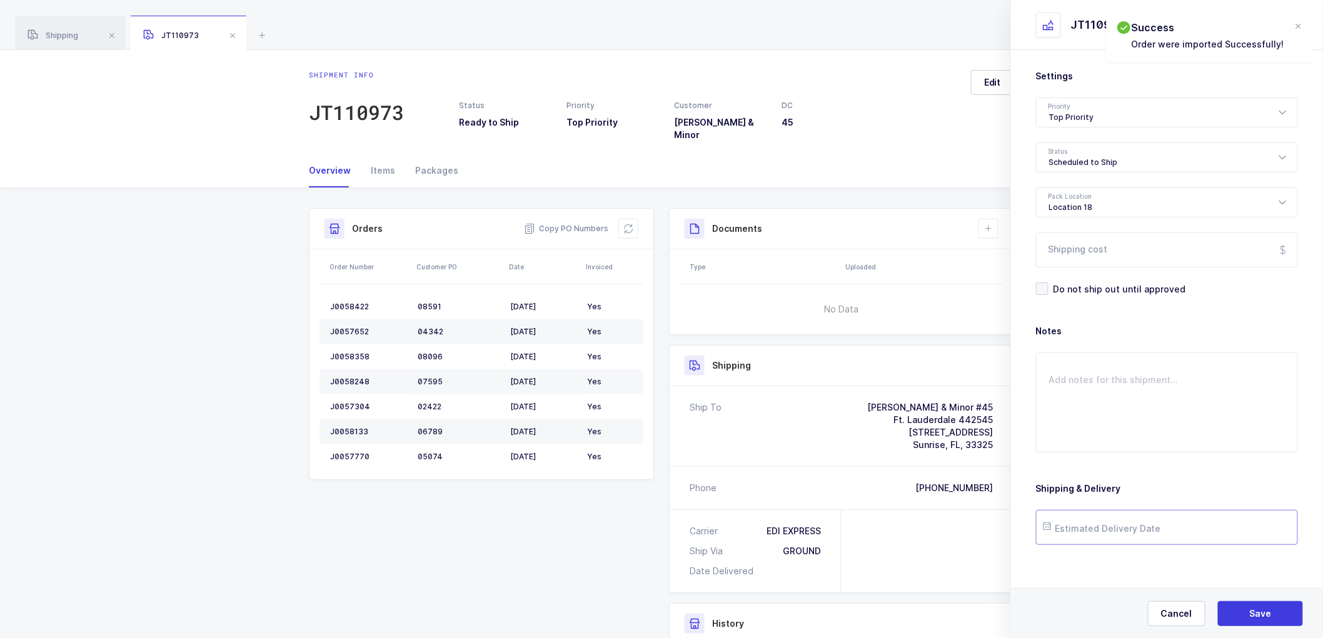
click at [1121, 530] on input "text" at bounding box center [1167, 527] width 262 height 35
click at [1159, 454] on span "28" at bounding box center [1163, 456] width 15 height 15
type input "[DATE]"
drag, startPoint x: 1238, startPoint y: 604, endPoint x: 1240, endPoint y: 588, distance: 15.7
click at [1238, 603] on button "Save" at bounding box center [1260, 613] width 85 height 25
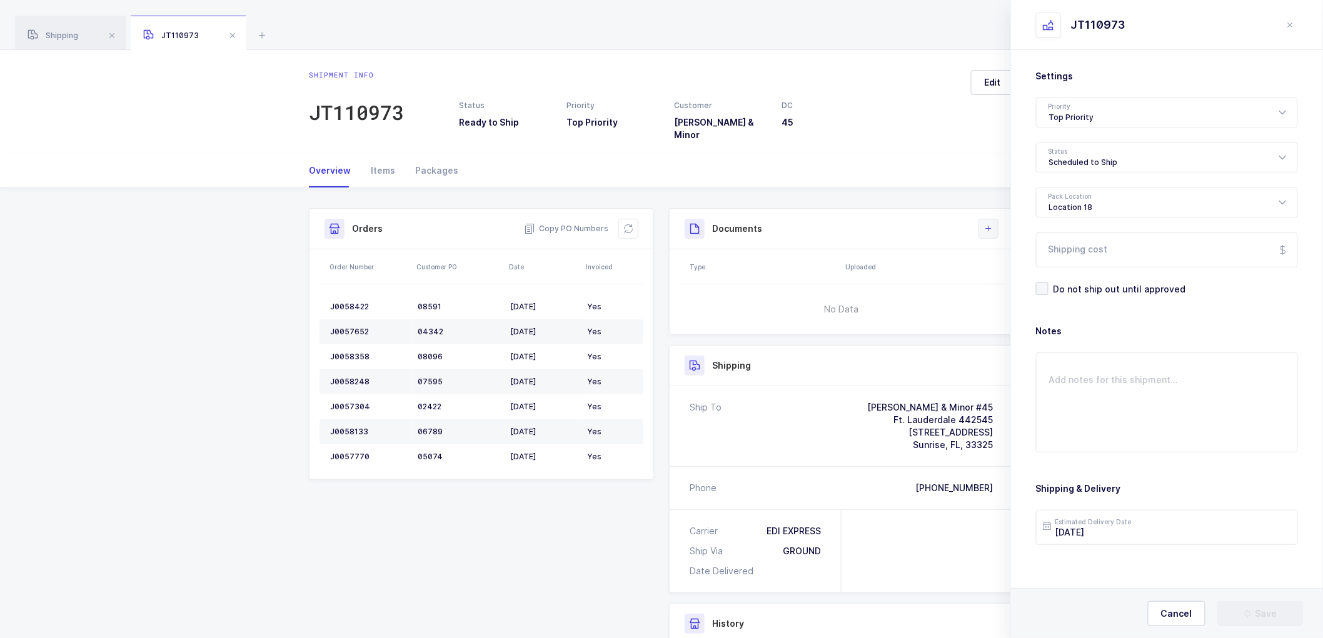
click at [989, 219] on button at bounding box center [988, 229] width 20 height 20
click at [1013, 251] on li "Create Document" at bounding box center [1030, 256] width 93 height 20
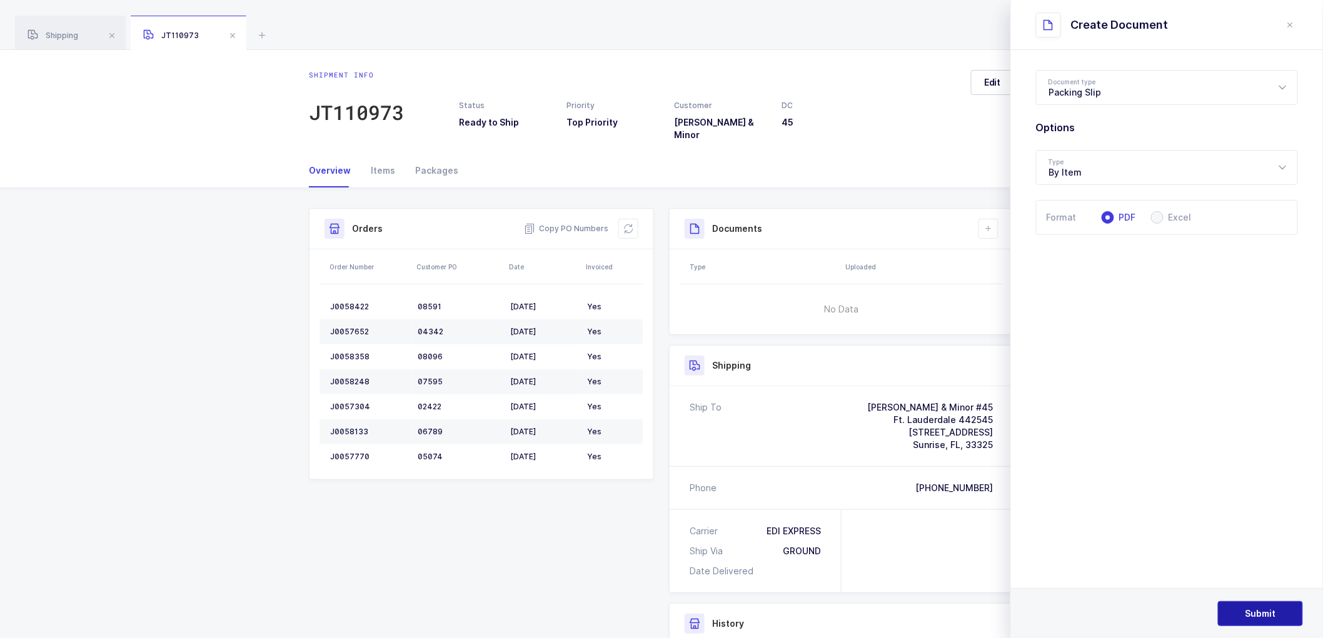
click at [1258, 602] on button "Submit" at bounding box center [1260, 613] width 85 height 25
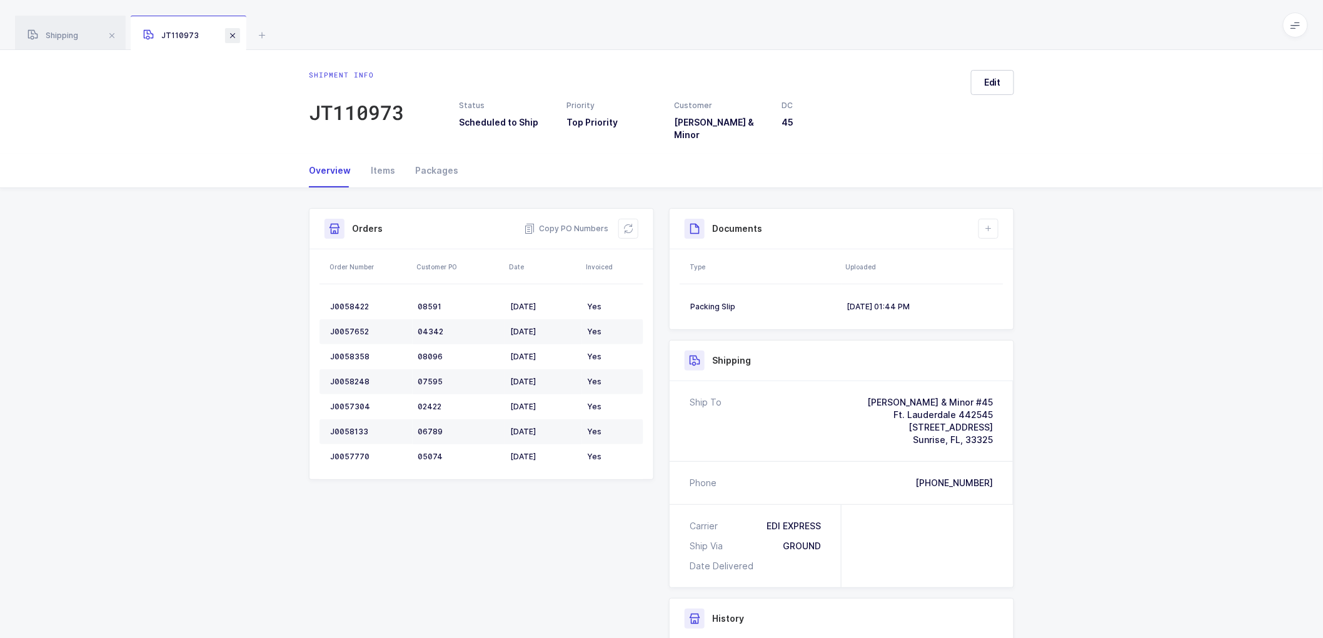
drag, startPoint x: 229, startPoint y: 32, endPoint x: 338, endPoint y: 79, distance: 118.4
click at [229, 33] on span at bounding box center [232, 35] width 15 height 15
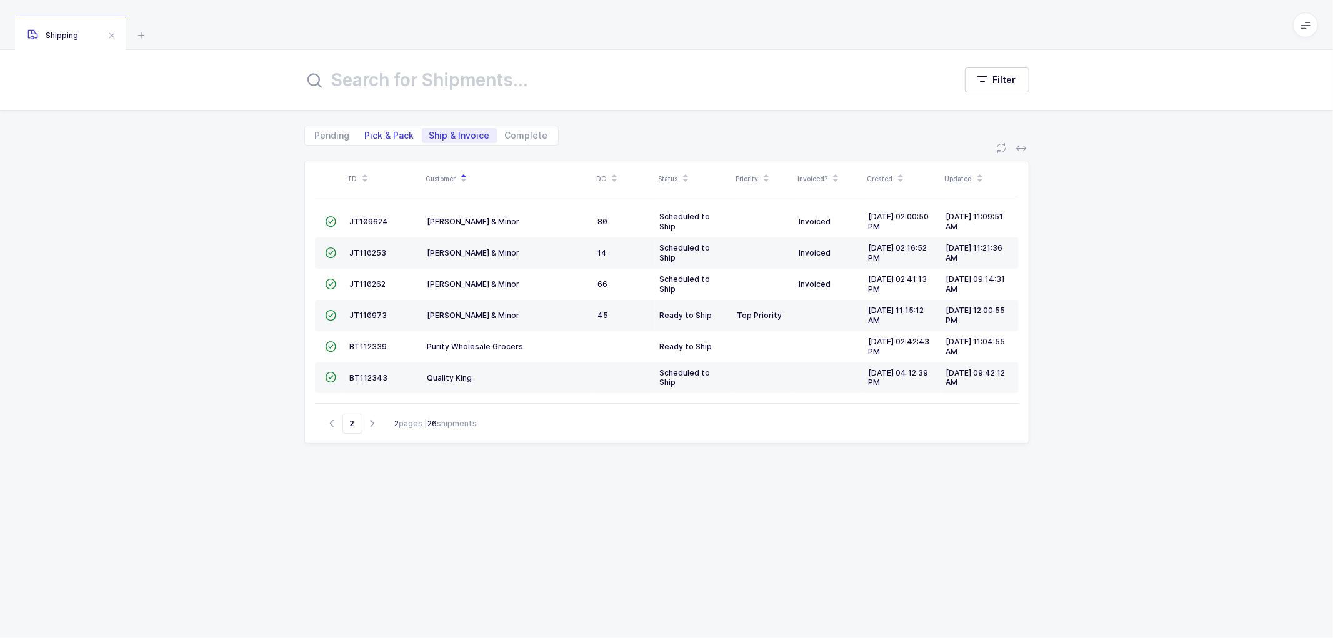
click at [394, 138] on span "Pick & Pack" at bounding box center [389, 135] width 49 height 9
click at [366, 136] on input "Pick & Pack" at bounding box center [362, 132] width 8 height 8
radio input "true"
radio input "false"
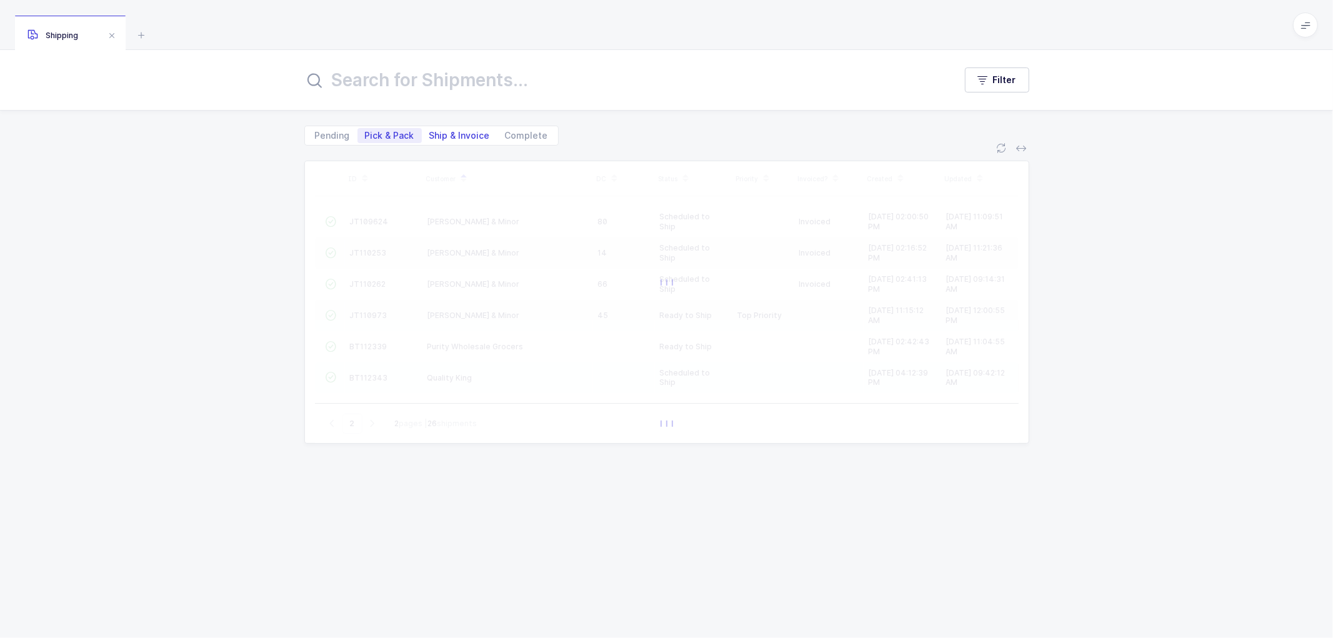
type input "1"
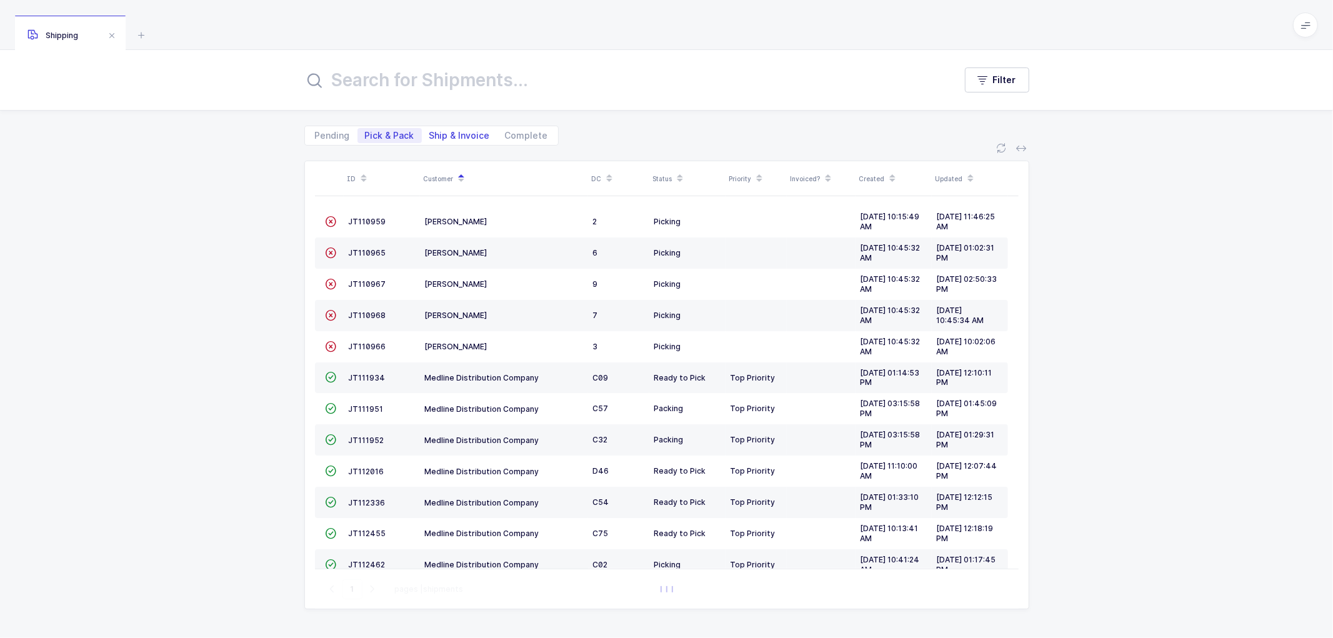
click at [459, 132] on span "Ship & Invoice" at bounding box center [459, 135] width 61 height 9
click at [430, 132] on input "Ship & Invoice" at bounding box center [426, 132] width 8 height 8
radio input "true"
radio input "false"
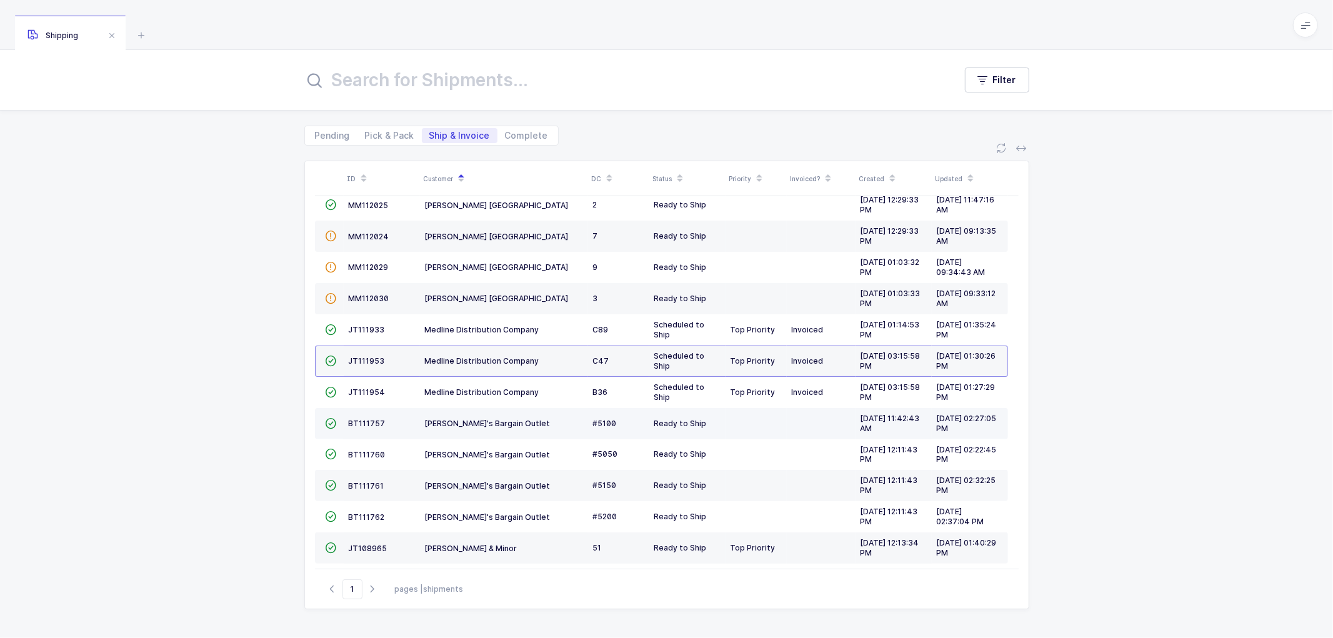
scroll to position [274, 0]
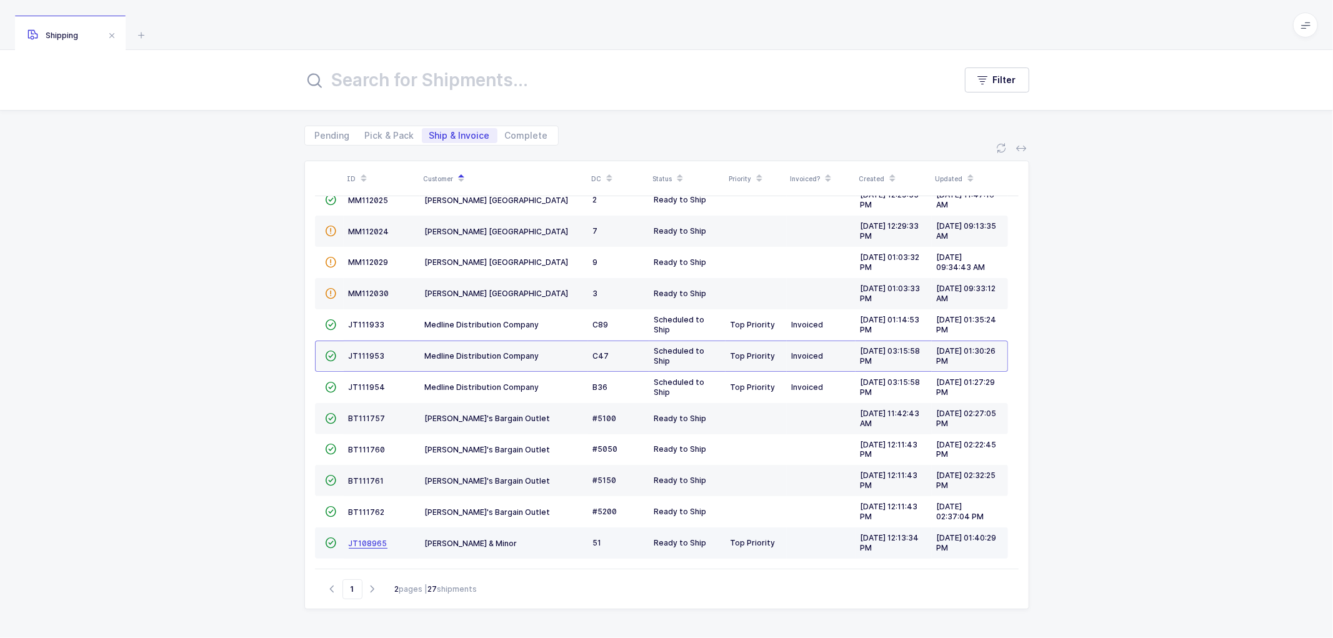
click at [371, 539] on span "JT108965" at bounding box center [368, 543] width 39 height 9
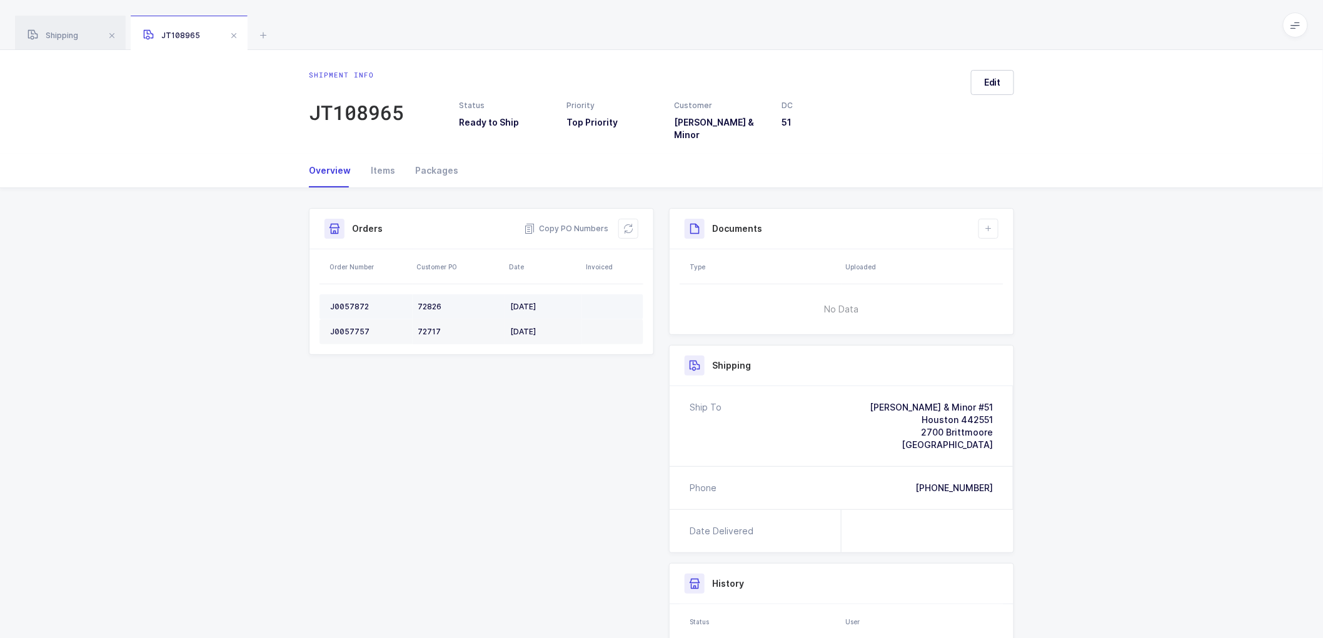
click at [339, 302] on div "J0057872" at bounding box center [369, 307] width 78 height 10
click at [341, 319] on td "J0057757" at bounding box center [365, 331] width 93 height 25
click at [343, 319] on td "J0057757" at bounding box center [365, 331] width 93 height 25
click at [568, 223] on span "Copy PO Numbers" at bounding box center [566, 229] width 84 height 13
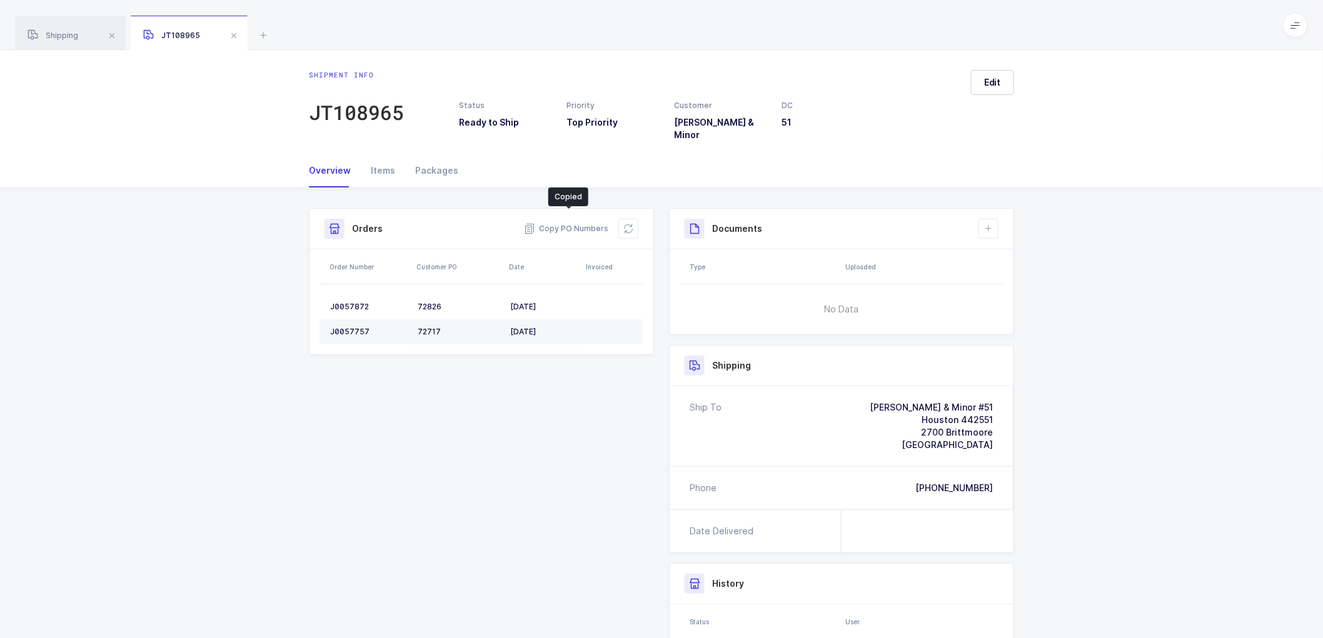
drag, startPoint x: 426, startPoint y: 161, endPoint x: 473, endPoint y: 161, distance: 46.9
click at [428, 161] on div "Packages" at bounding box center [431, 171] width 53 height 34
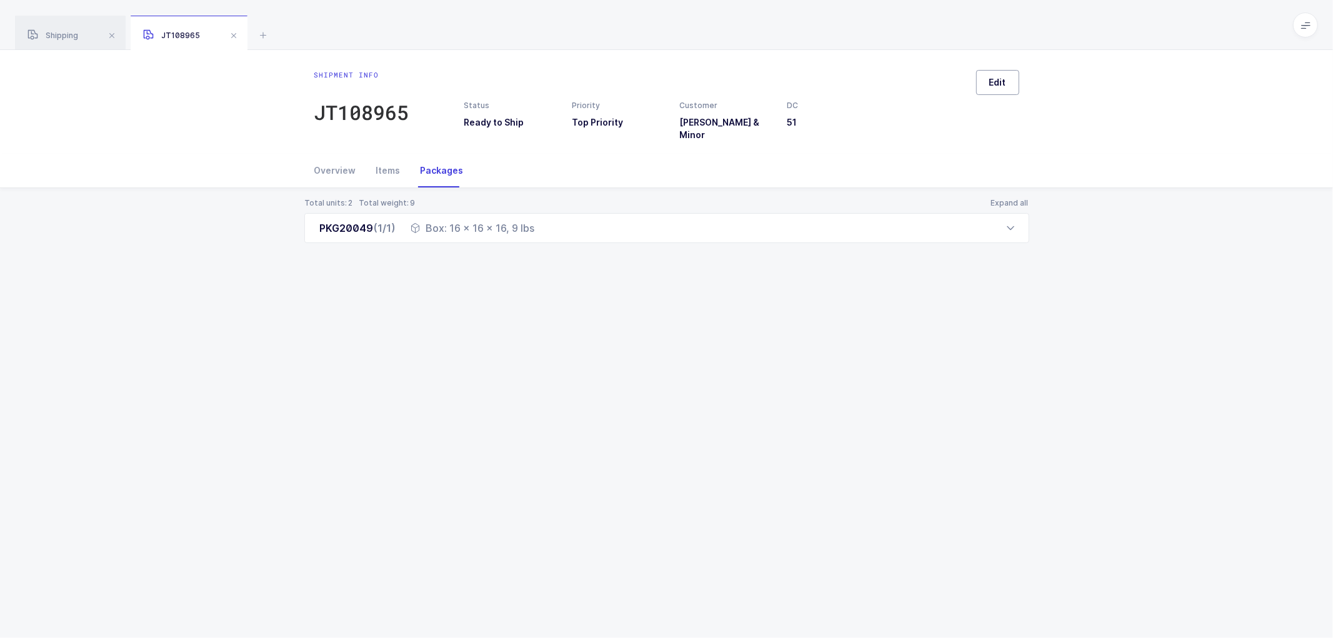
drag, startPoint x: 1001, startPoint y: 79, endPoint x: 1054, endPoint y: 95, distance: 55.6
click at [1003, 79] on span "Edit" at bounding box center [998, 82] width 17 height 13
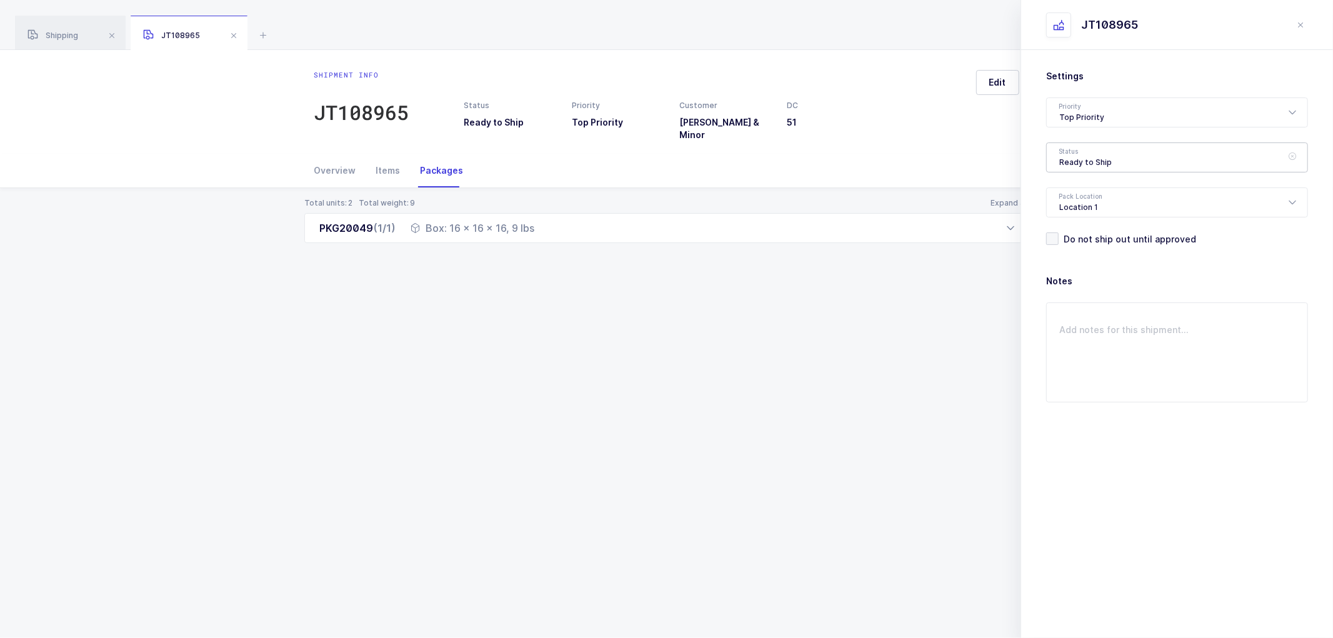
click at [1061, 158] on div "Ready to Ship" at bounding box center [1177, 158] width 262 height 30
click at [1072, 254] on span "Shipped" at bounding box center [1078, 253] width 36 height 11
type input "Shipped"
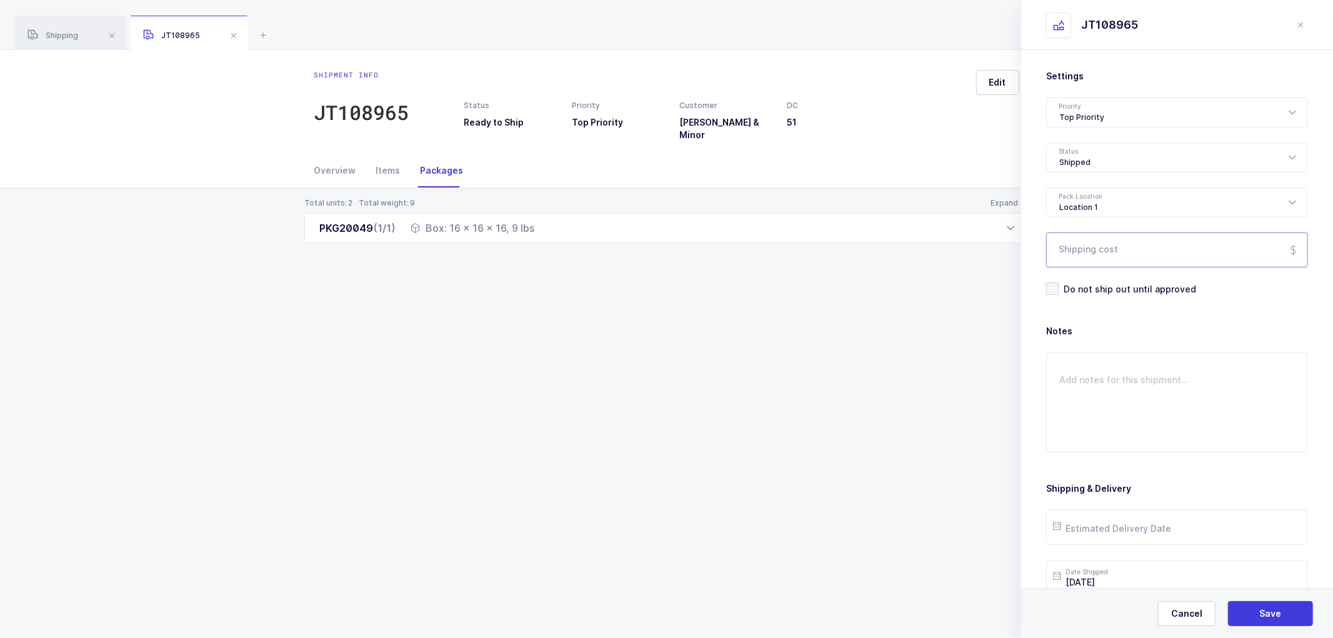
click at [1090, 251] on input "Shipping cost" at bounding box center [1177, 250] width 262 height 35
paste input "28.55"
type input "28.55"
click at [1125, 524] on input "text" at bounding box center [1177, 527] width 262 height 35
click at [1197, 455] on span "29" at bounding box center [1199, 456] width 15 height 15
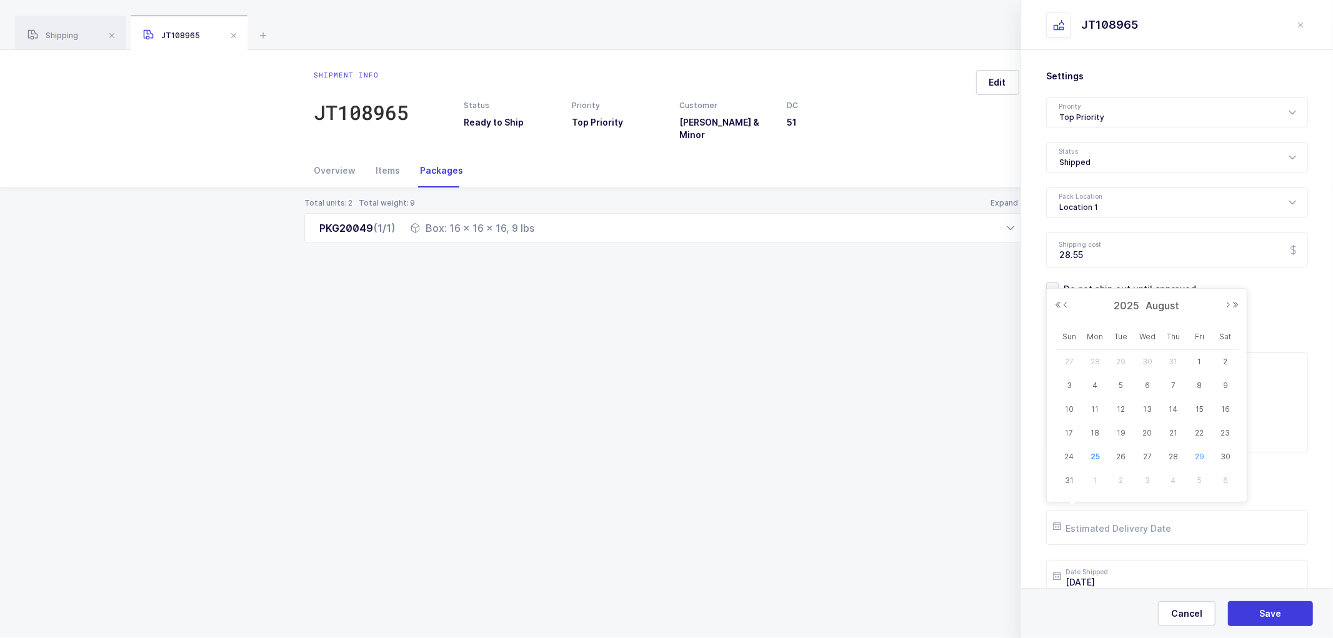
type input "[DATE]"
click at [1262, 610] on span "Save" at bounding box center [1271, 614] width 22 height 13
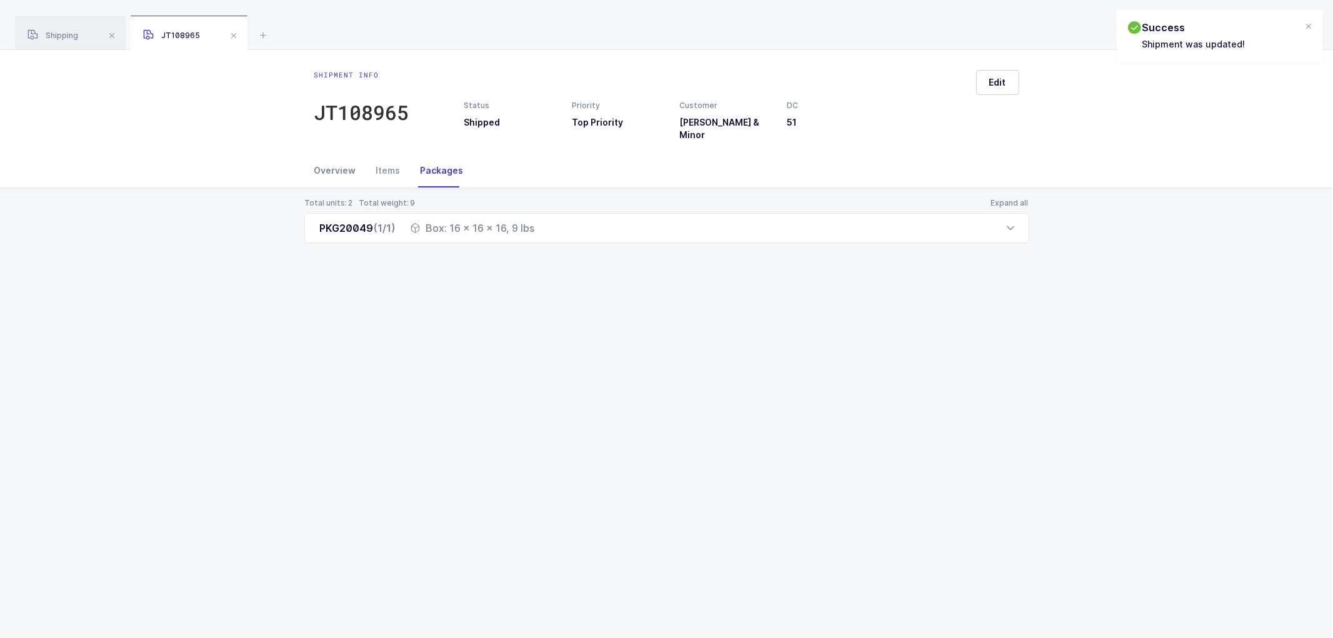
click at [328, 154] on div "Overview" at bounding box center [340, 171] width 52 height 34
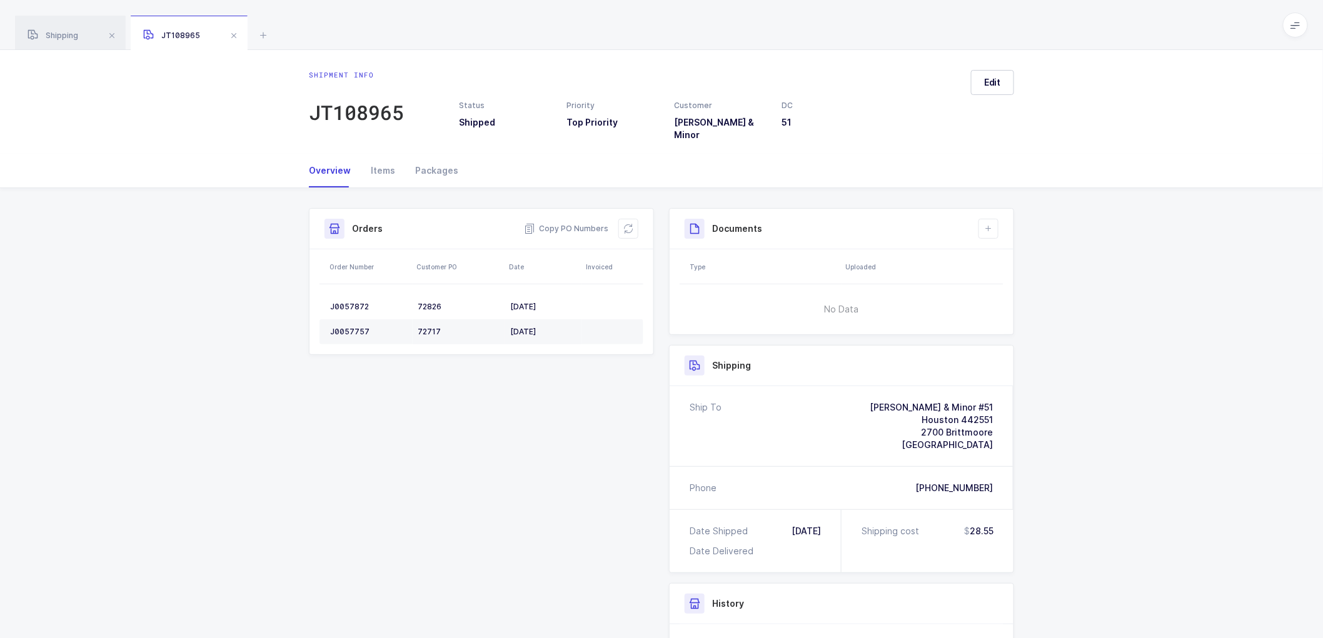
click at [911, 596] on div "History" at bounding box center [842, 604] width 314 height 20
drag, startPoint x: 633, startPoint y: 216, endPoint x: 651, endPoint y: 213, distance: 18.4
click at [633, 219] on button at bounding box center [628, 229] width 20 height 20
click at [991, 224] on icon at bounding box center [988, 229] width 10 height 10
click at [1010, 254] on li "Create Document" at bounding box center [1030, 256] width 93 height 20
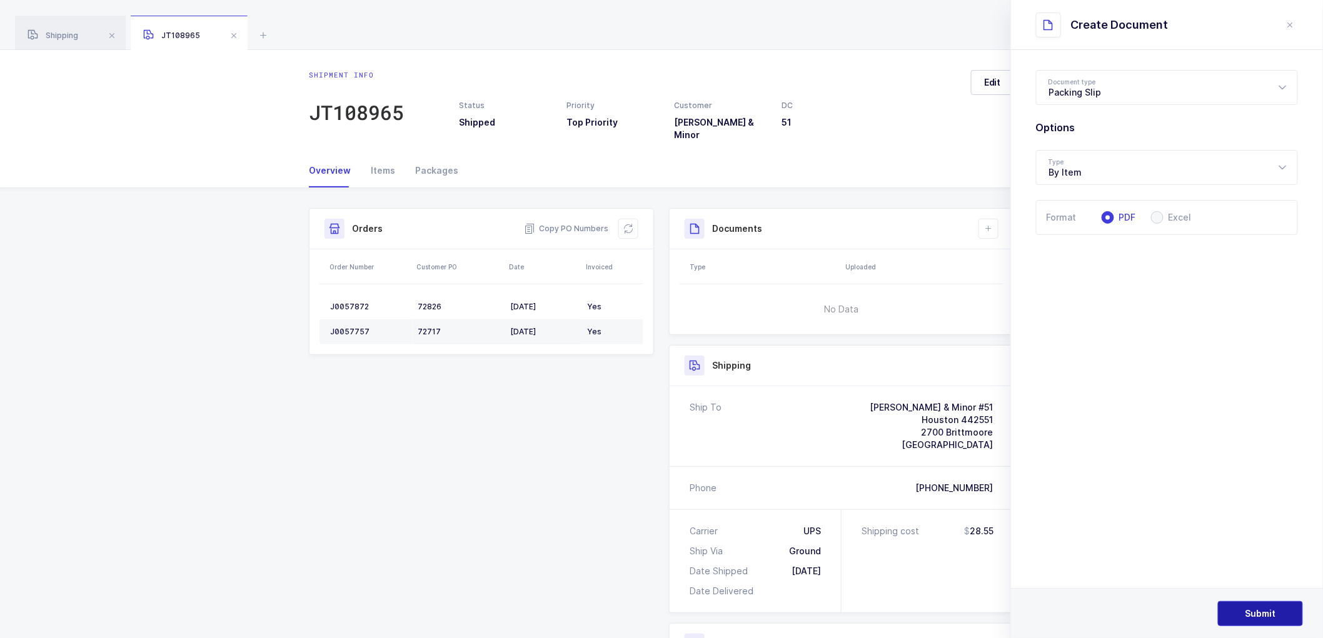
drag, startPoint x: 1240, startPoint y: 608, endPoint x: 1249, endPoint y: 581, distance: 28.5
click at [1240, 608] on button "Submit" at bounding box center [1260, 613] width 85 height 25
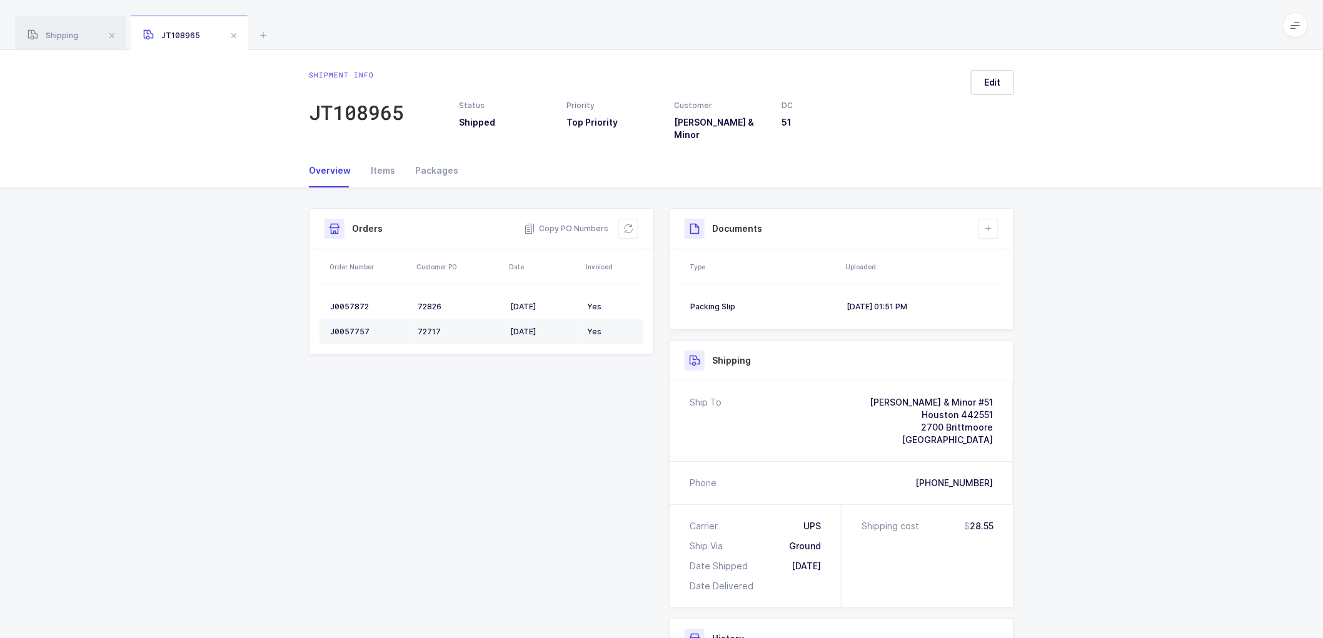
click at [1124, 308] on div "Shipment Info Shipment Number JT108965 Status Shipped Priority Top Priority Cus…" at bounding box center [661, 523] width 1323 height 671
click at [996, 219] on button at bounding box center [988, 229] width 20 height 20
click at [1027, 255] on li "Create Document" at bounding box center [1030, 256] width 93 height 20
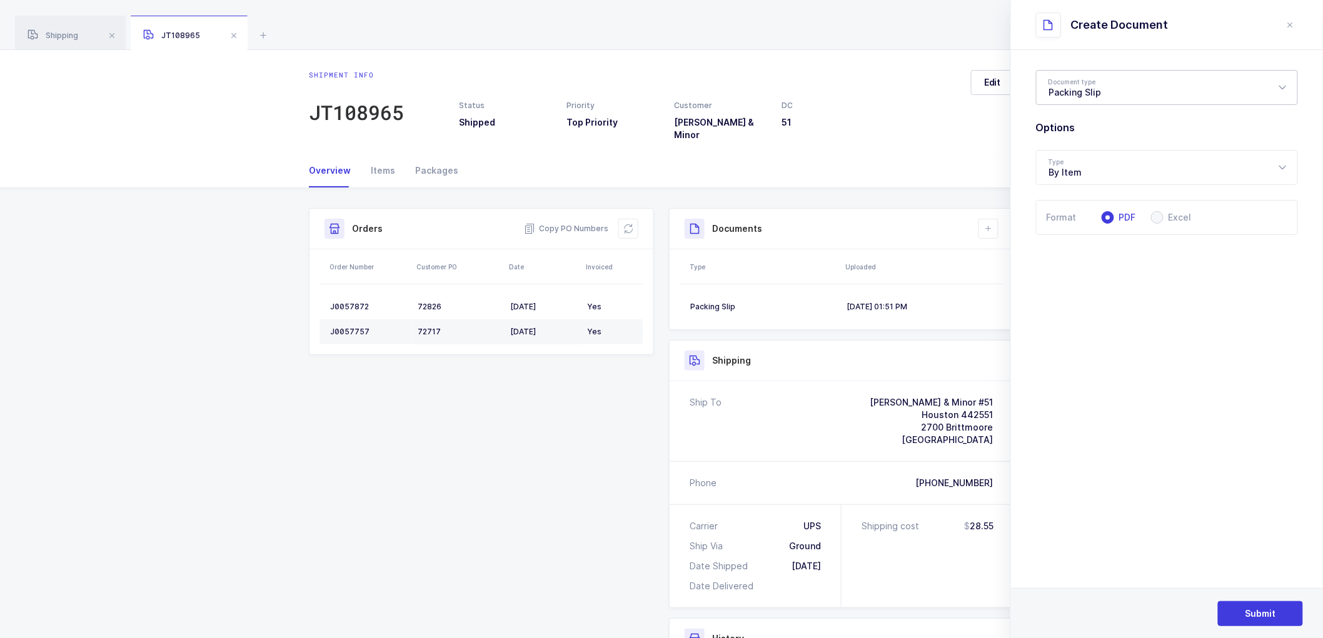
click at [1092, 91] on div "Packing Slip" at bounding box center [1167, 87] width 262 height 35
click at [1095, 146] on span "Package Contents Label" at bounding box center [1102, 149] width 106 height 11
type input "Package Contents Label"
click at [1262, 618] on span "Submit" at bounding box center [1260, 614] width 31 height 13
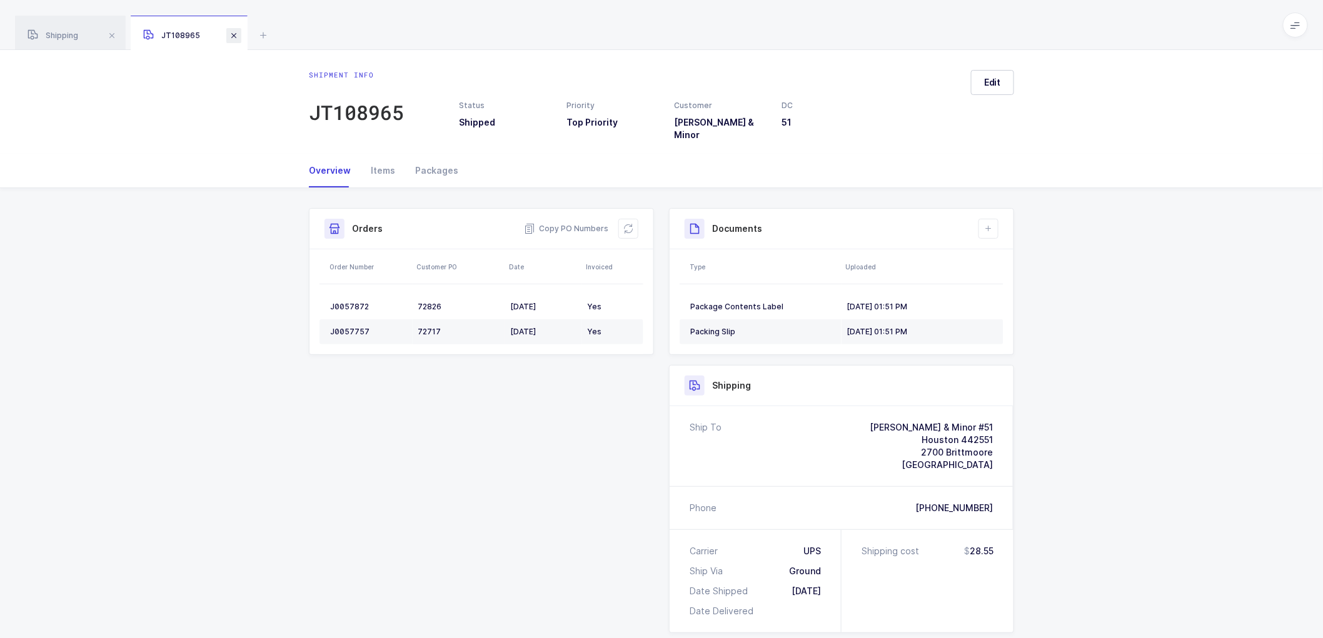
click at [233, 38] on span at bounding box center [233, 35] width 15 height 15
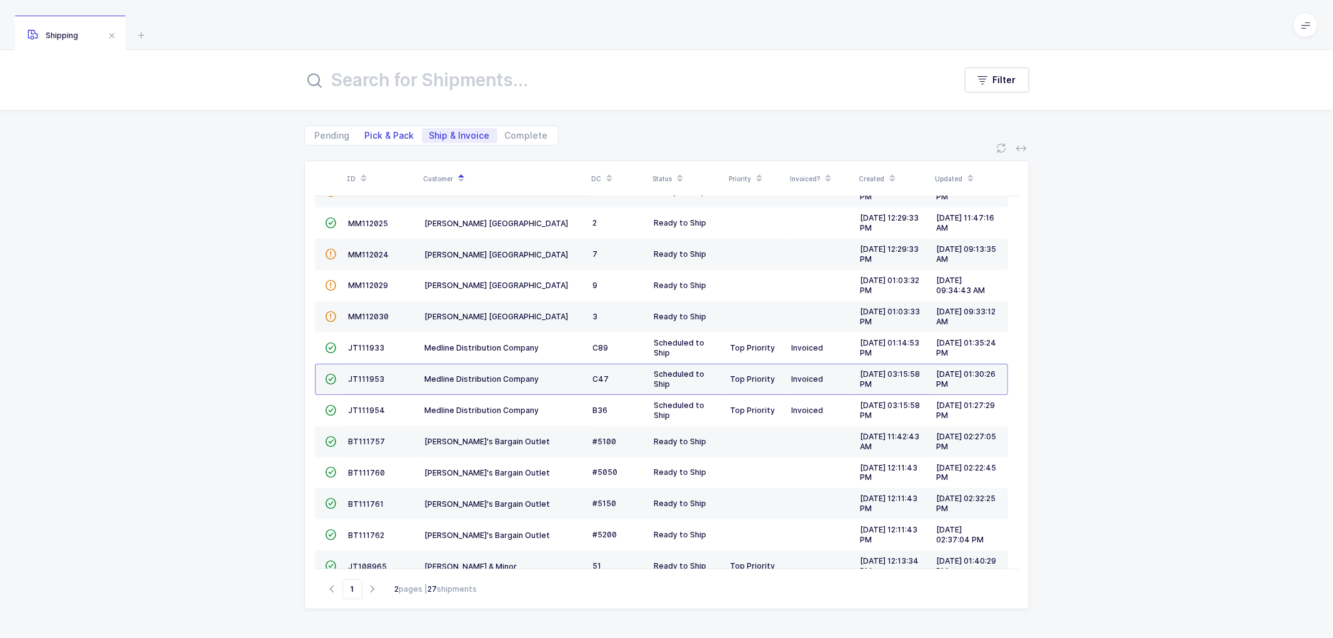
drag, startPoint x: 388, startPoint y: 136, endPoint x: 396, endPoint y: 130, distance: 9.9
click at [389, 135] on span "Pick & Pack" at bounding box center [389, 135] width 49 height 9
click at [366, 135] on input "Pick & Pack" at bounding box center [362, 132] width 8 height 8
radio input "true"
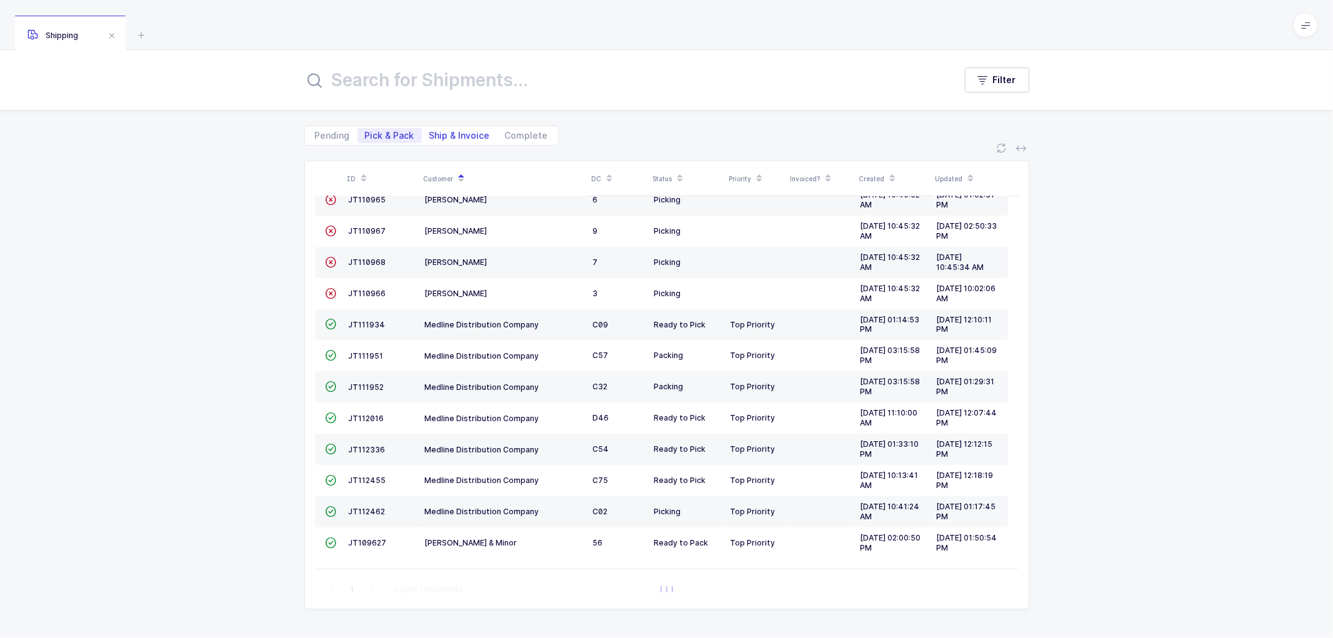
scroll to position [54, 0]
click at [446, 133] on span "Ship & Invoice" at bounding box center [459, 135] width 61 height 9
click at [430, 133] on input "Ship & Invoice" at bounding box center [426, 132] width 8 height 8
radio input "true"
radio input "false"
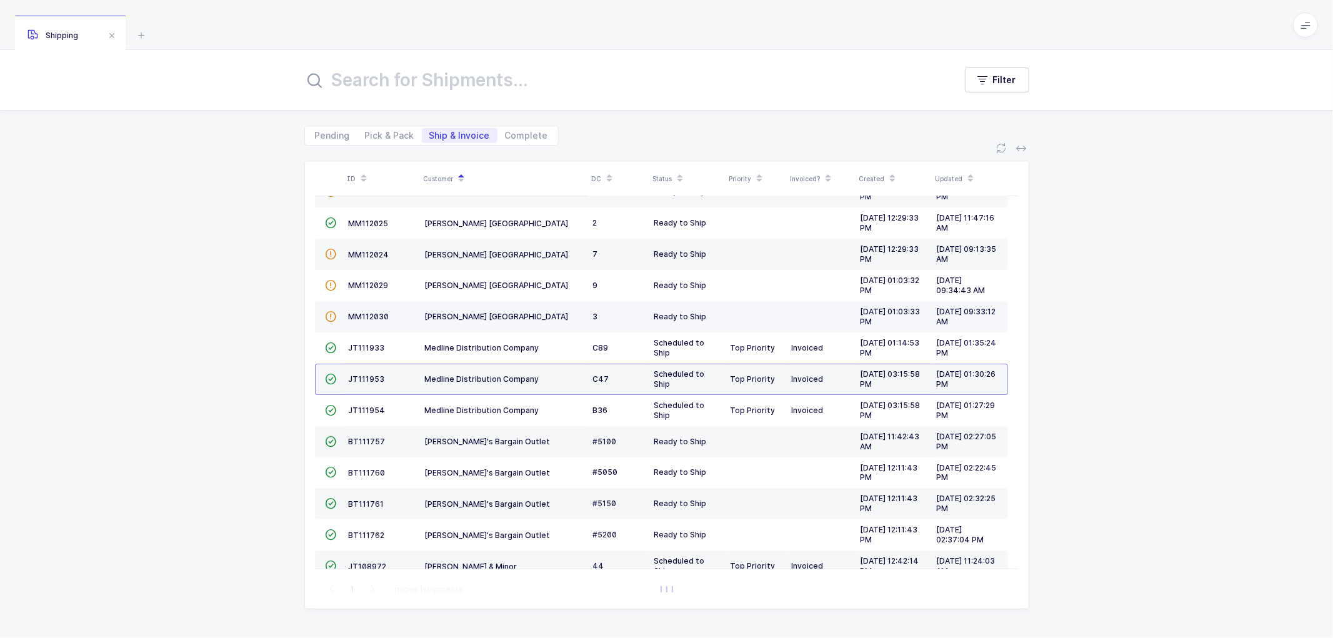
scroll to position [274, 0]
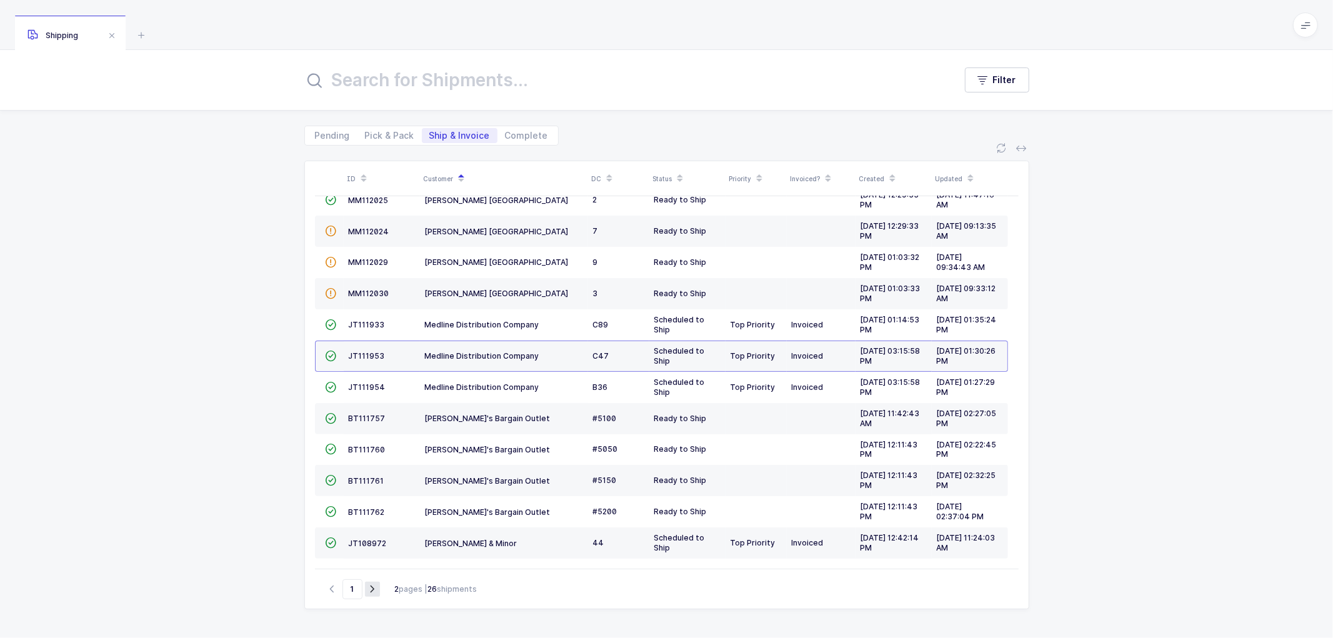
click at [373, 584] on icon "button" at bounding box center [372, 588] width 15 height 9
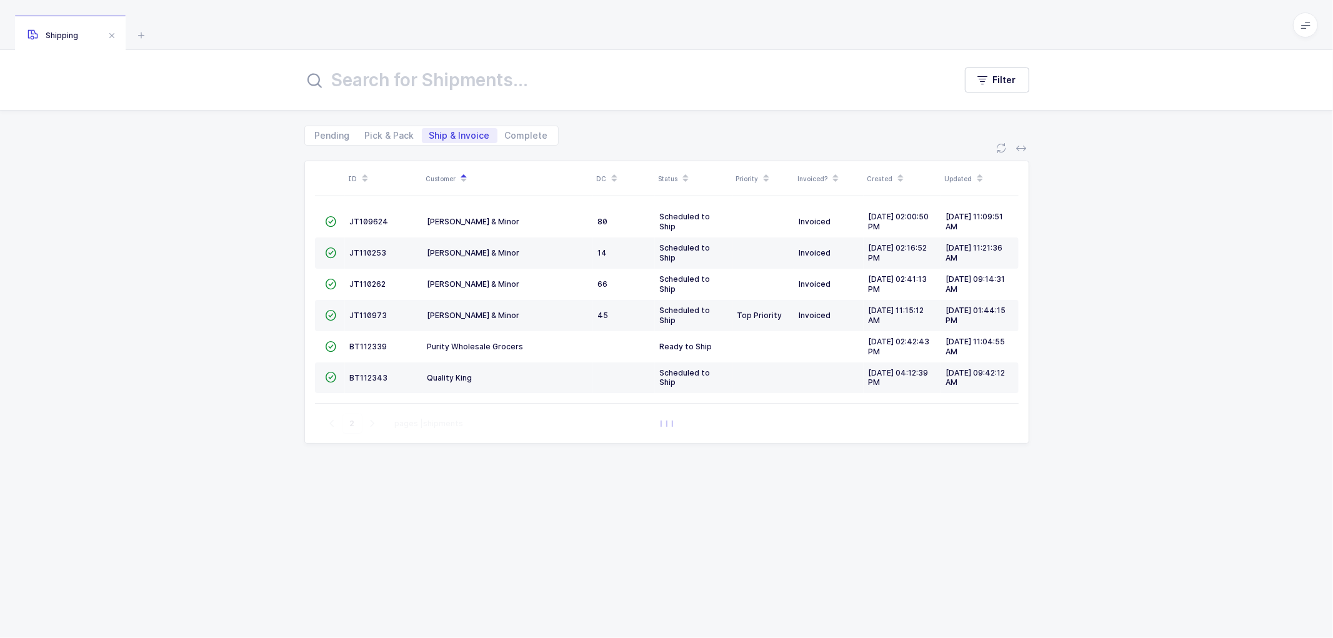
scroll to position [0, 0]
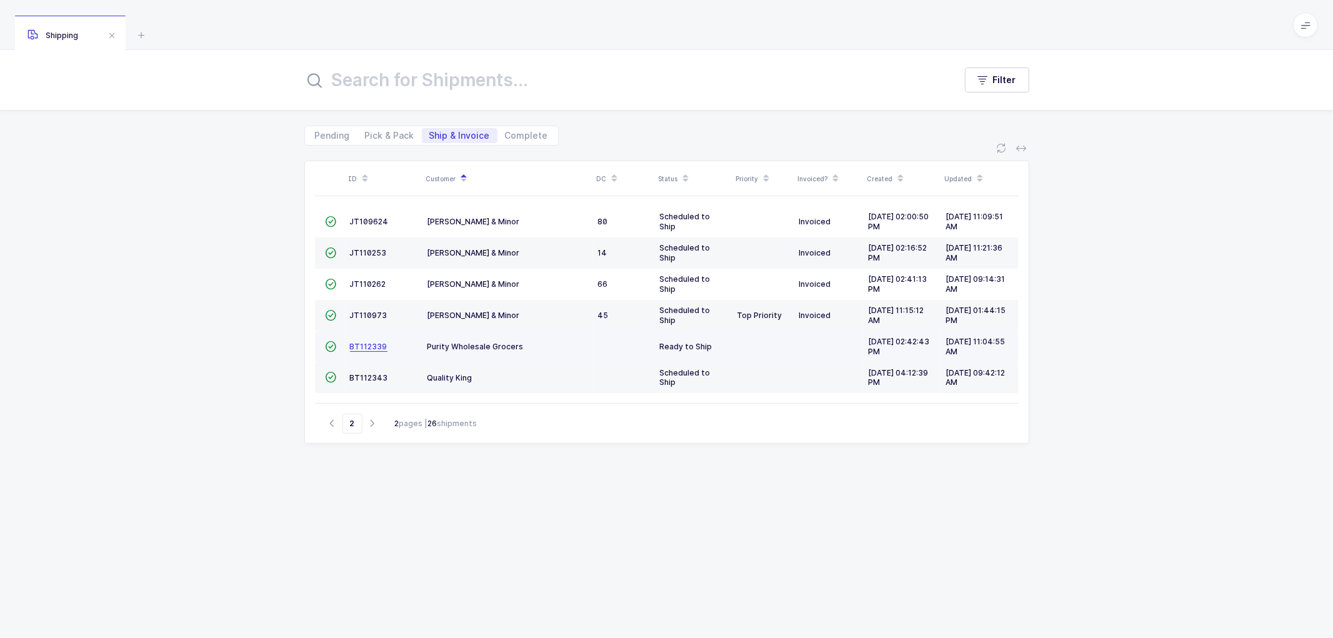
click at [365, 342] on span "BT112339" at bounding box center [369, 346] width 38 height 9
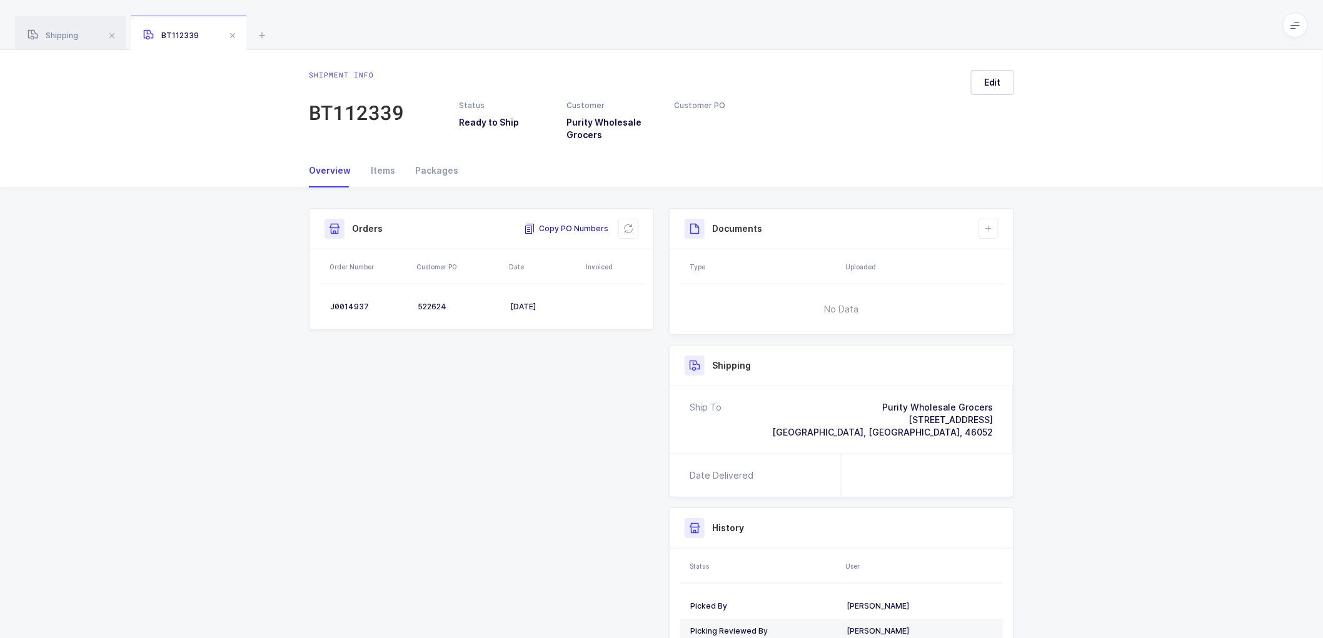
drag, startPoint x: 563, startPoint y: 224, endPoint x: 1086, endPoint y: 246, distance: 524.3
click at [563, 224] on span "Copy PO Numbers" at bounding box center [566, 229] width 84 height 13
click at [441, 165] on div "Packages" at bounding box center [431, 171] width 53 height 34
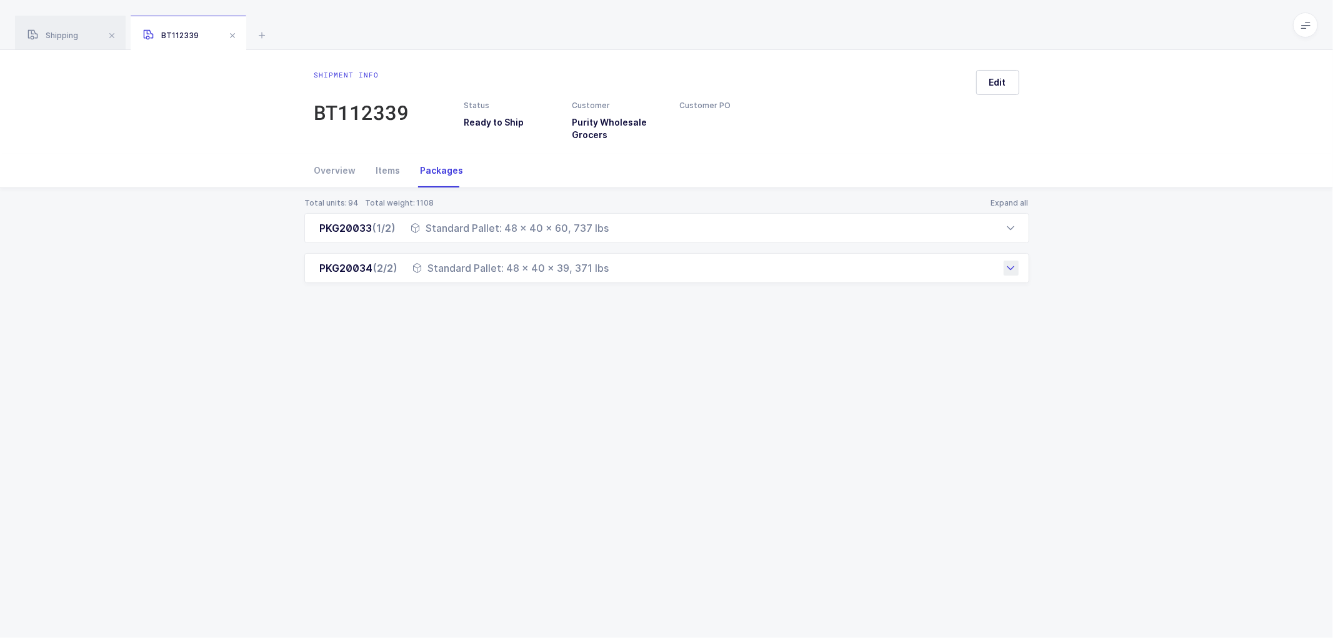
drag, startPoint x: 318, startPoint y: 229, endPoint x: 615, endPoint y: 277, distance: 301.3
click at [615, 277] on div "PKG20033 (1/2) Standard Pallet: 48 x 40 x 60, 737 lbs Order Number Customer PO …" at bounding box center [666, 248] width 725 height 70
drag, startPoint x: 332, startPoint y: 167, endPoint x: 472, endPoint y: 198, distance: 143.5
click at [333, 166] on div "Overview" at bounding box center [340, 171] width 52 height 34
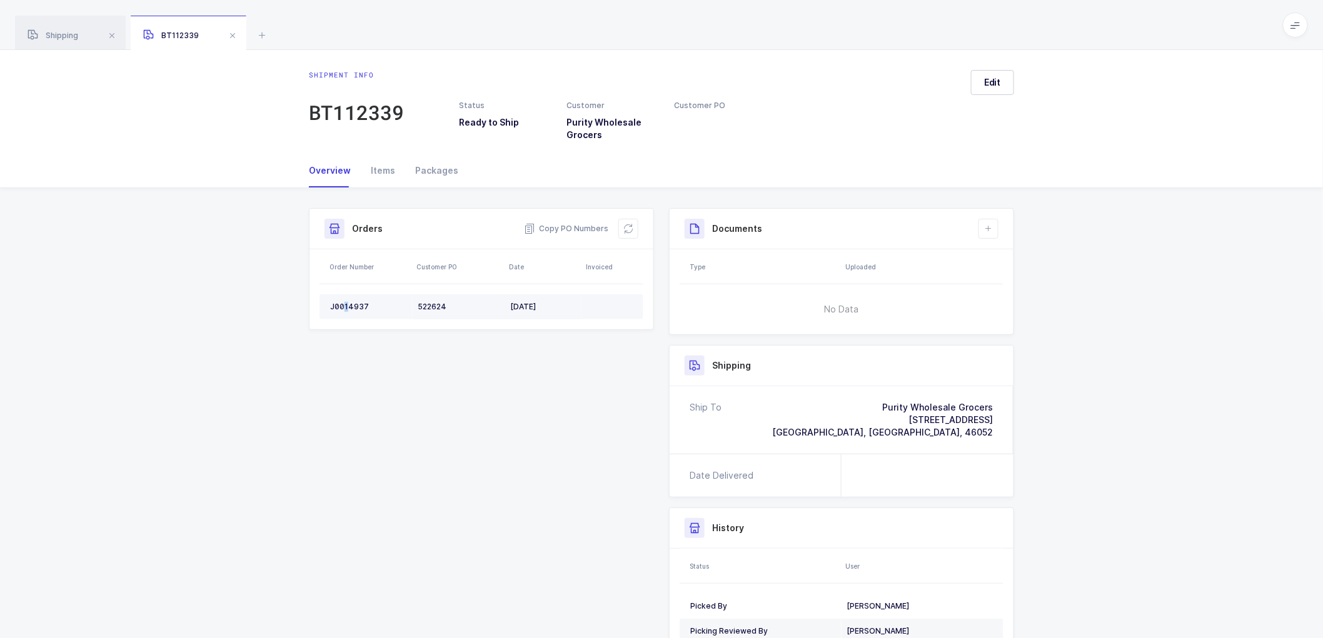
click at [346, 300] on td "J0014937" at bounding box center [365, 306] width 93 height 25
click at [346, 301] on td "J0014937" at bounding box center [365, 306] width 93 height 25
click at [343, 301] on td "J0014937" at bounding box center [365, 306] width 93 height 25
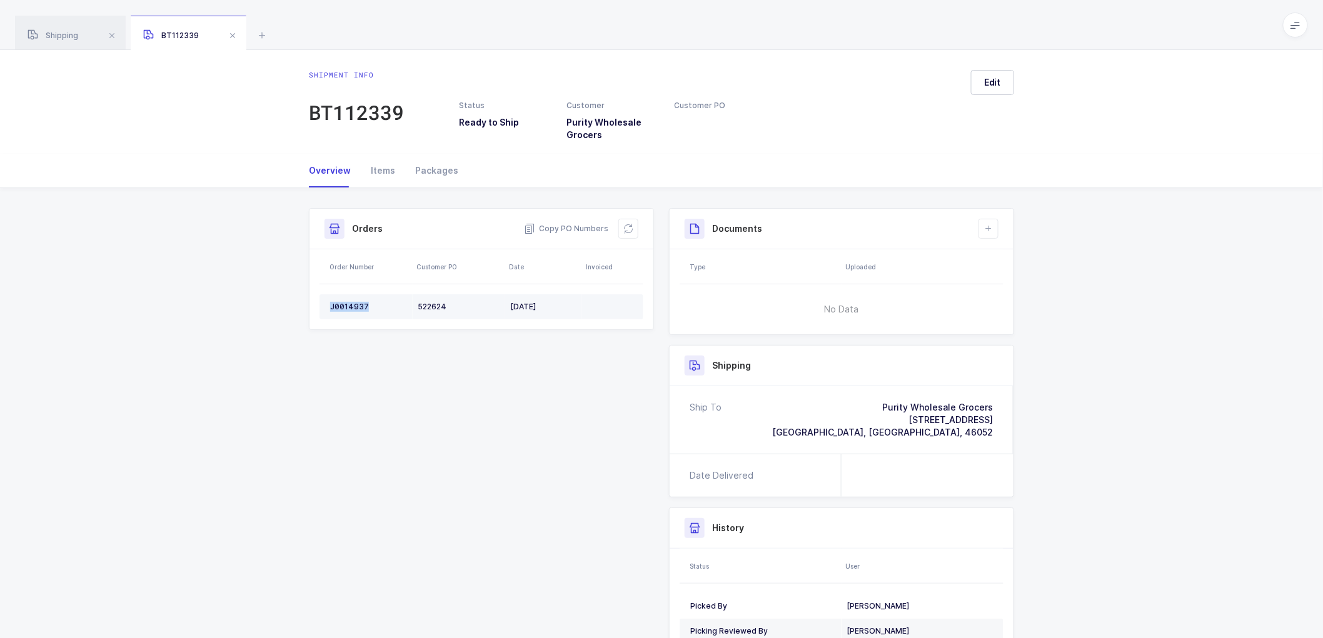
click at [343, 301] on td "J0014937" at bounding box center [365, 306] width 93 height 25
drag, startPoint x: 65, startPoint y: 34, endPoint x: 94, endPoint y: 38, distance: 28.9
click at [68, 34] on span "Shipping" at bounding box center [53, 35] width 51 height 9
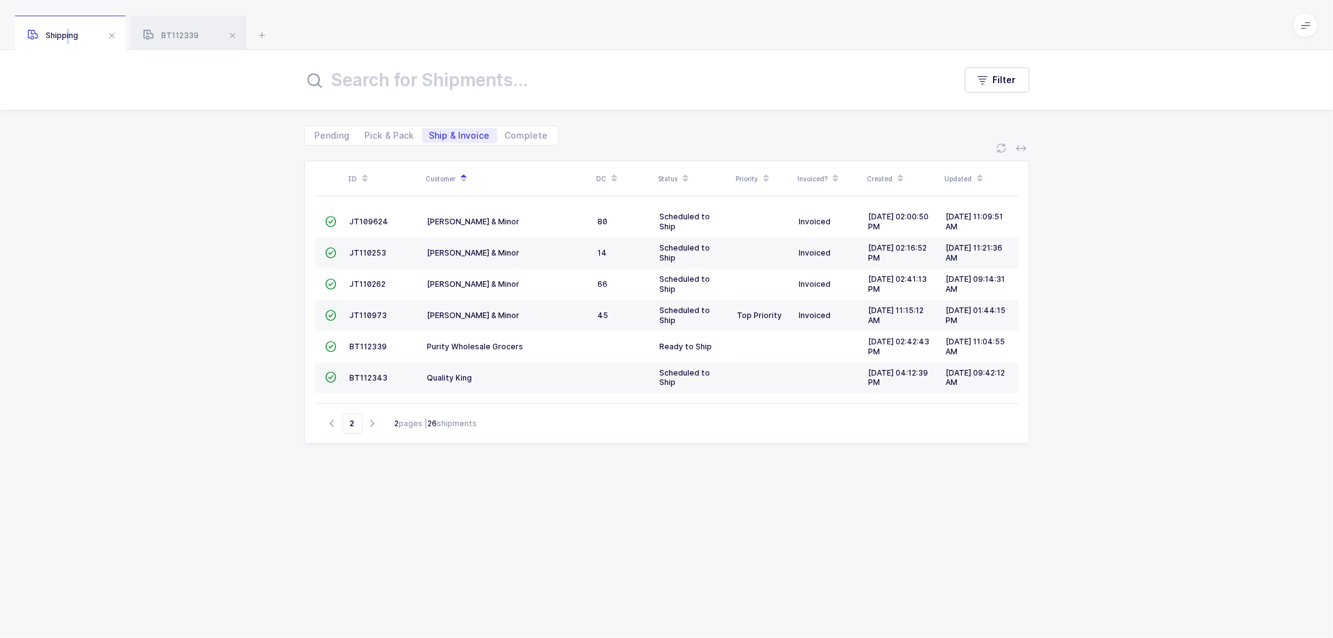
drag, startPoint x: 328, startPoint y: 422, endPoint x: 334, endPoint y: 421, distance: 6.3
click at [329, 422] on icon "button" at bounding box center [332, 423] width 15 height 9
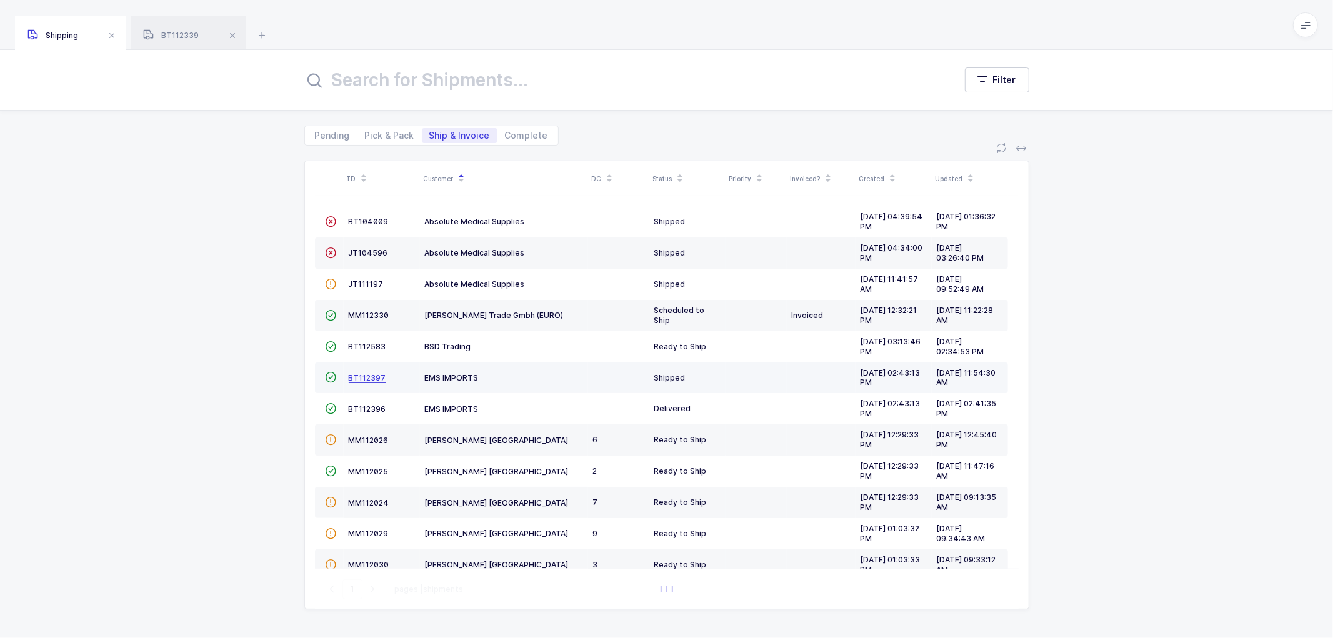
click at [365, 376] on span "BT112397" at bounding box center [368, 377] width 38 height 9
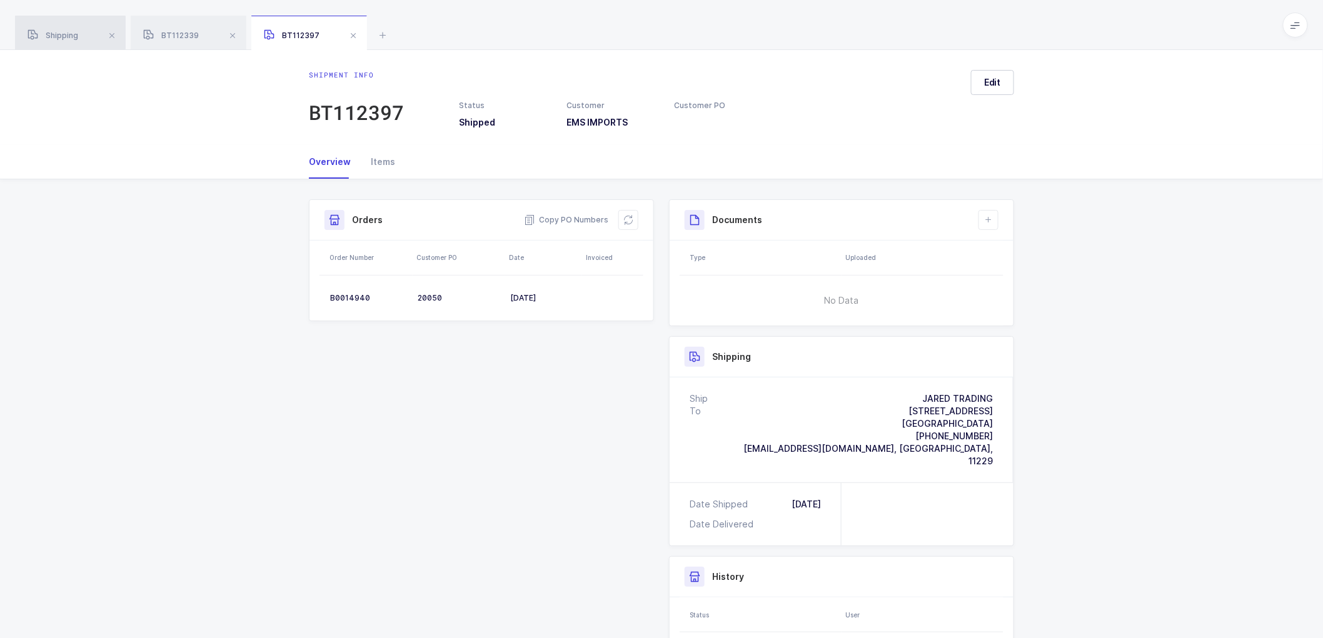
drag, startPoint x: 65, startPoint y: 31, endPoint x: 91, endPoint y: 38, distance: 26.5
click at [66, 31] on span "Shipping" at bounding box center [53, 35] width 51 height 9
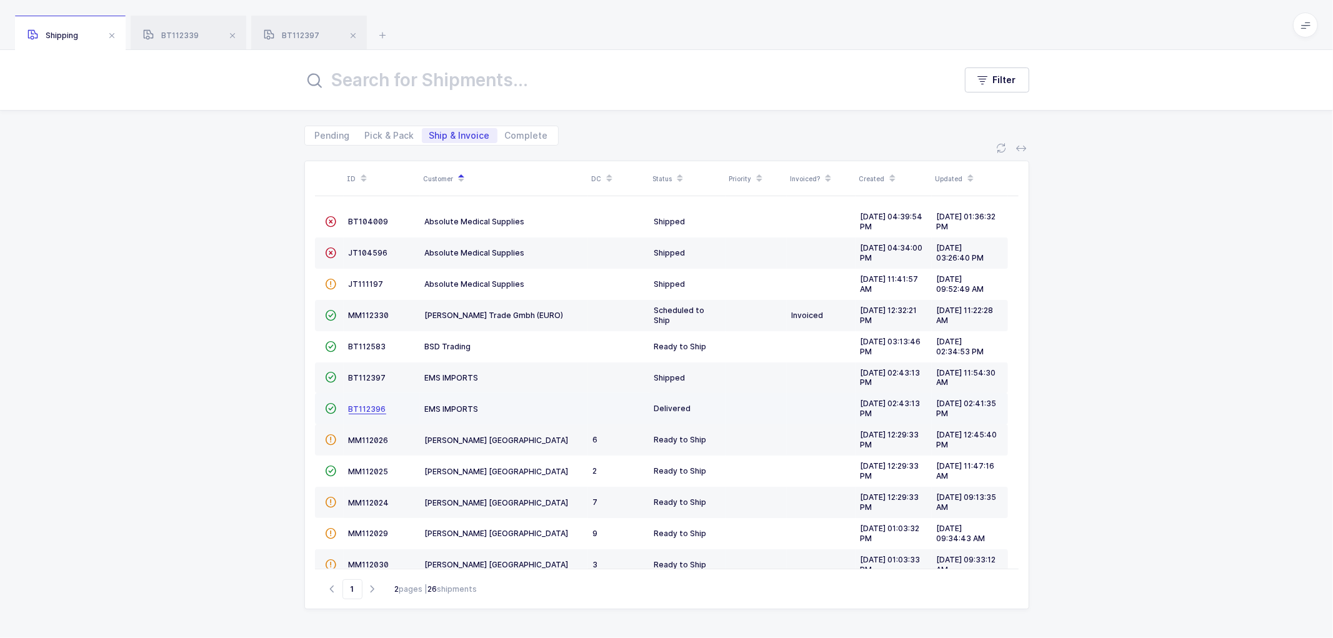
click at [357, 410] on span "BT112396" at bounding box center [368, 408] width 38 height 9
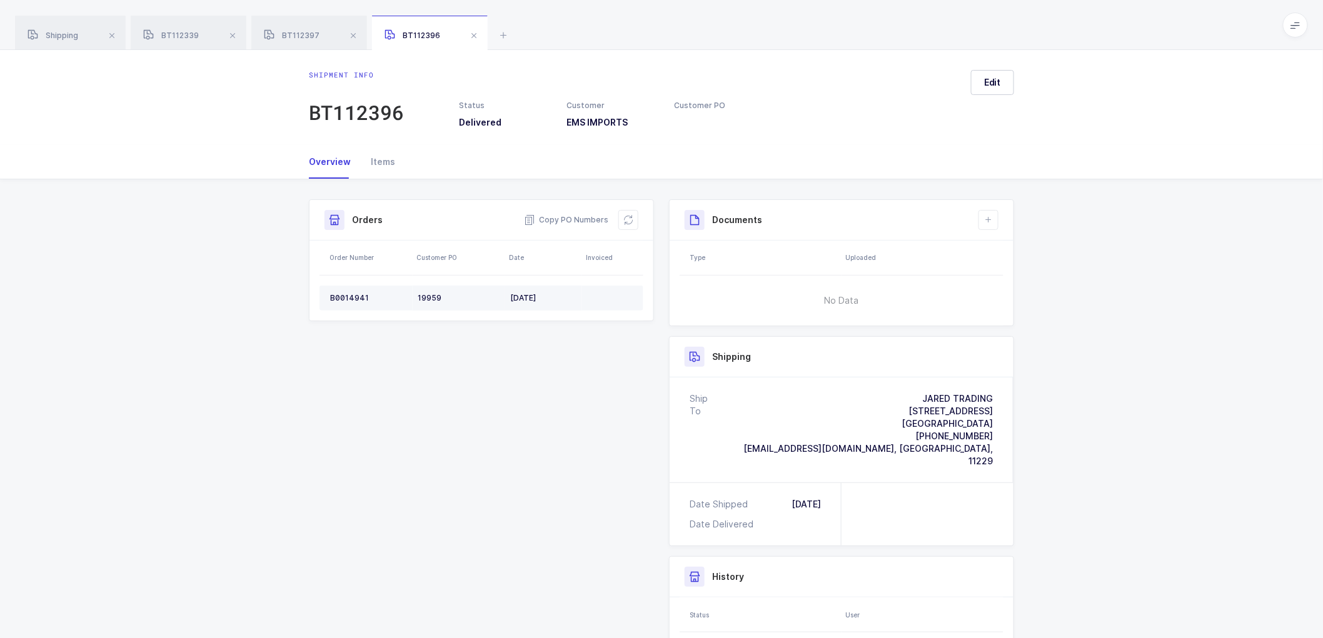
click at [348, 296] on div "B0014941" at bounding box center [369, 298] width 78 height 10
click at [427, 296] on div "19959" at bounding box center [459, 298] width 83 height 10
click at [630, 218] on icon at bounding box center [628, 220] width 10 height 10
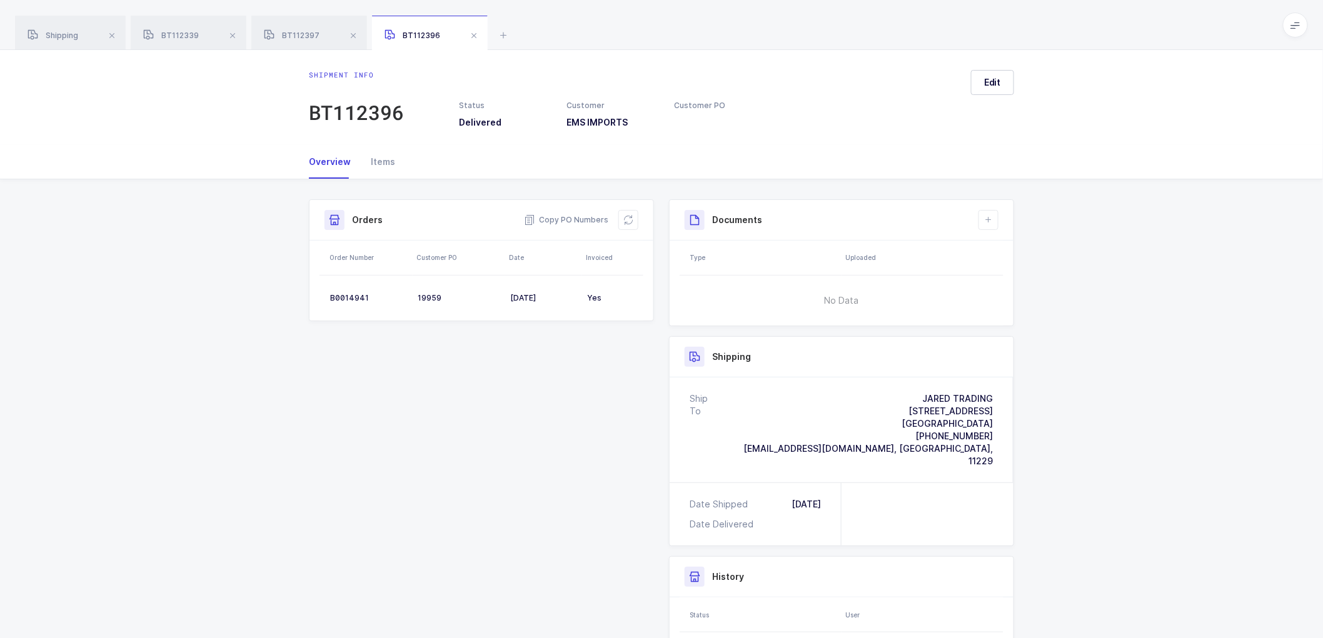
click at [250, 264] on div "Shipment Info Shipment Number BT112396 Status Delivered Customer EMS IMPORTS Cu…" at bounding box center [661, 473] width 1323 height 589
drag, startPoint x: 63, startPoint y: 34, endPoint x: 151, endPoint y: 36, distance: 88.2
click at [65, 34] on span "Shipping" at bounding box center [53, 35] width 51 height 9
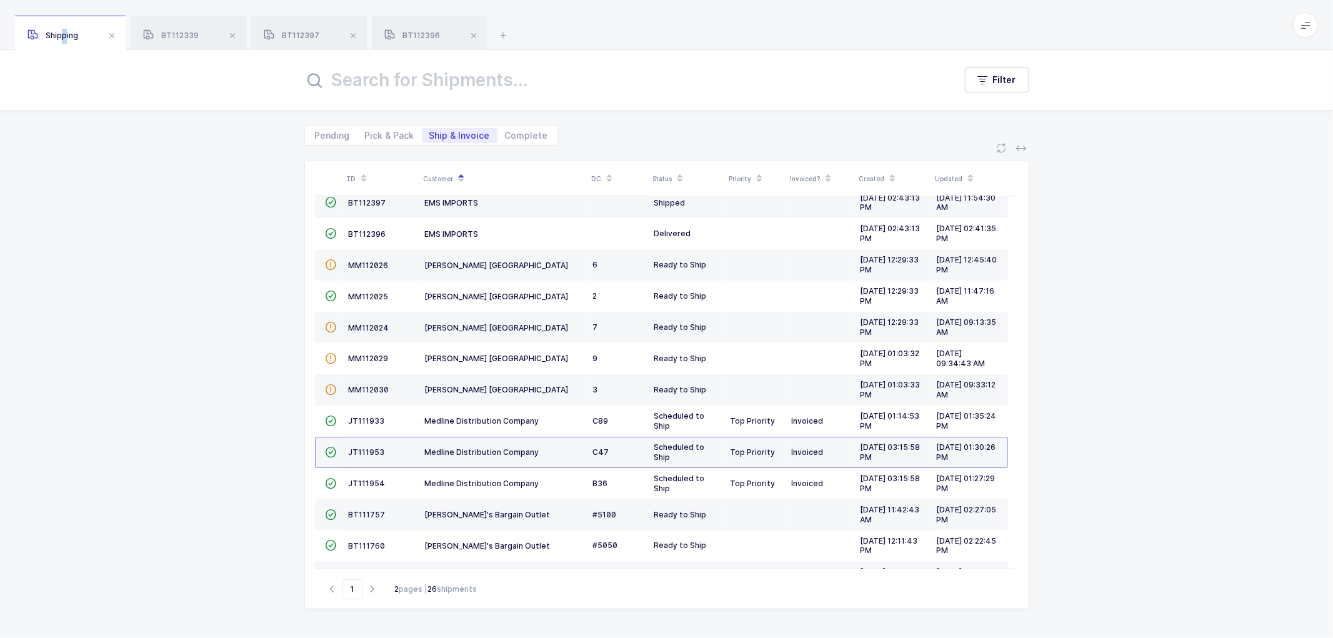
scroll to position [274, 0]
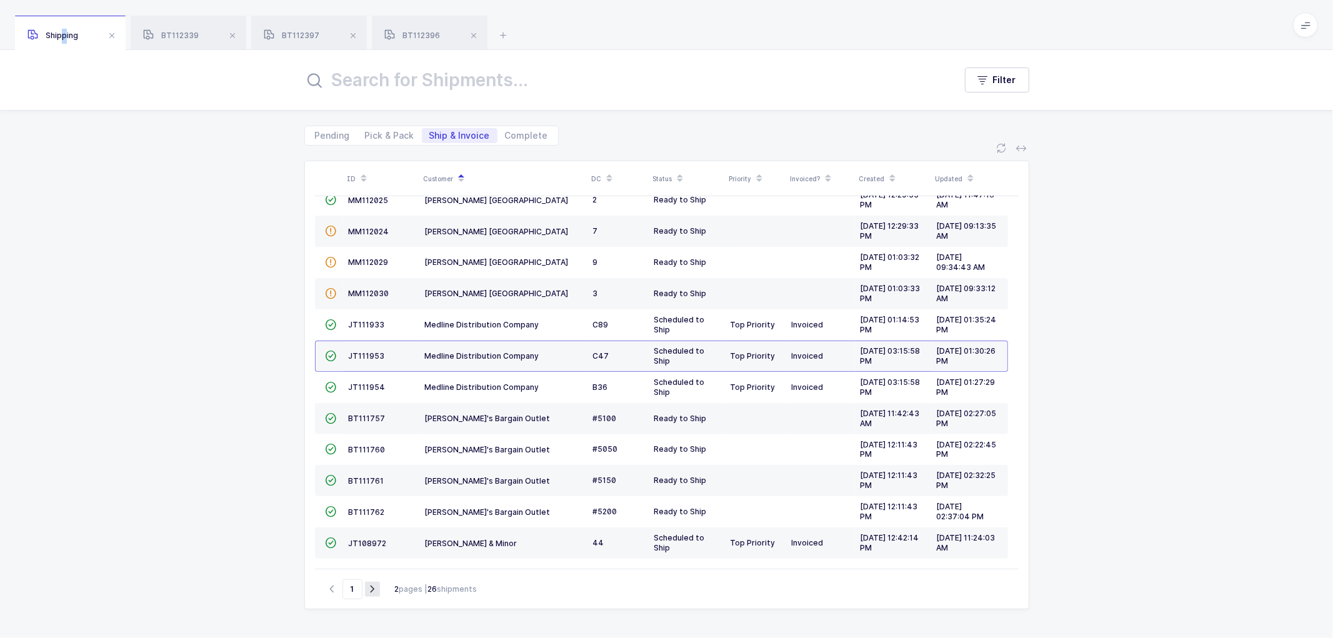
click at [369, 584] on icon "button" at bounding box center [372, 588] width 15 height 9
type input "2"
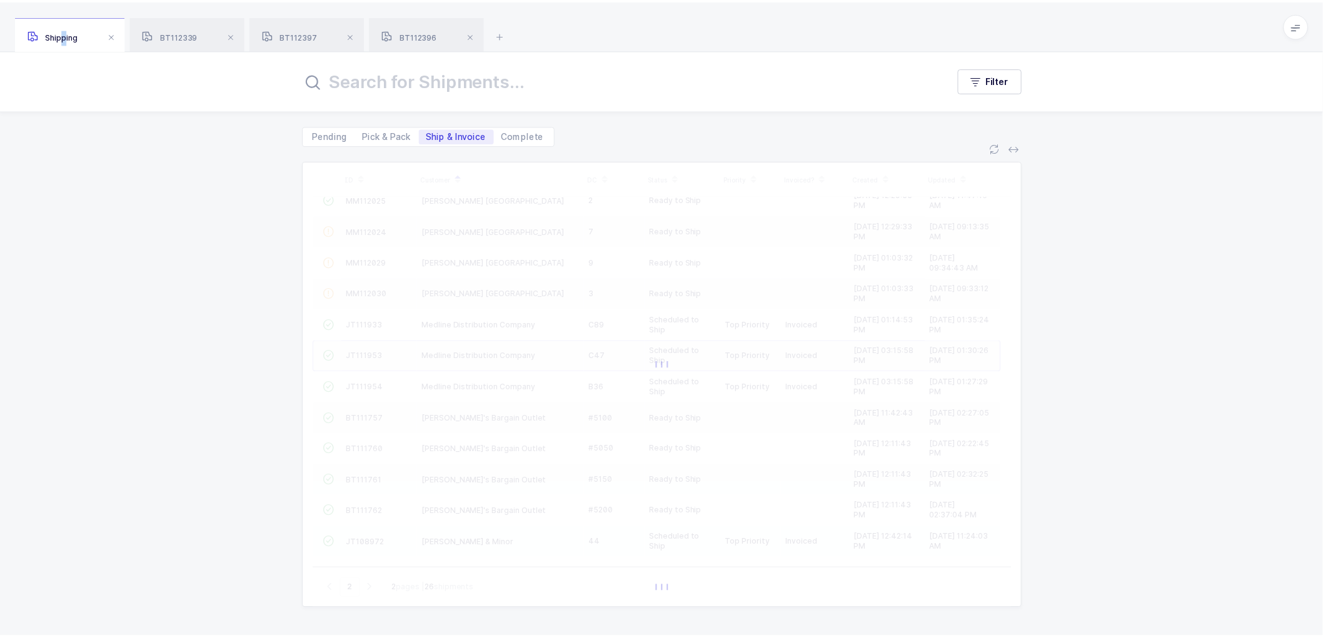
scroll to position [0, 0]
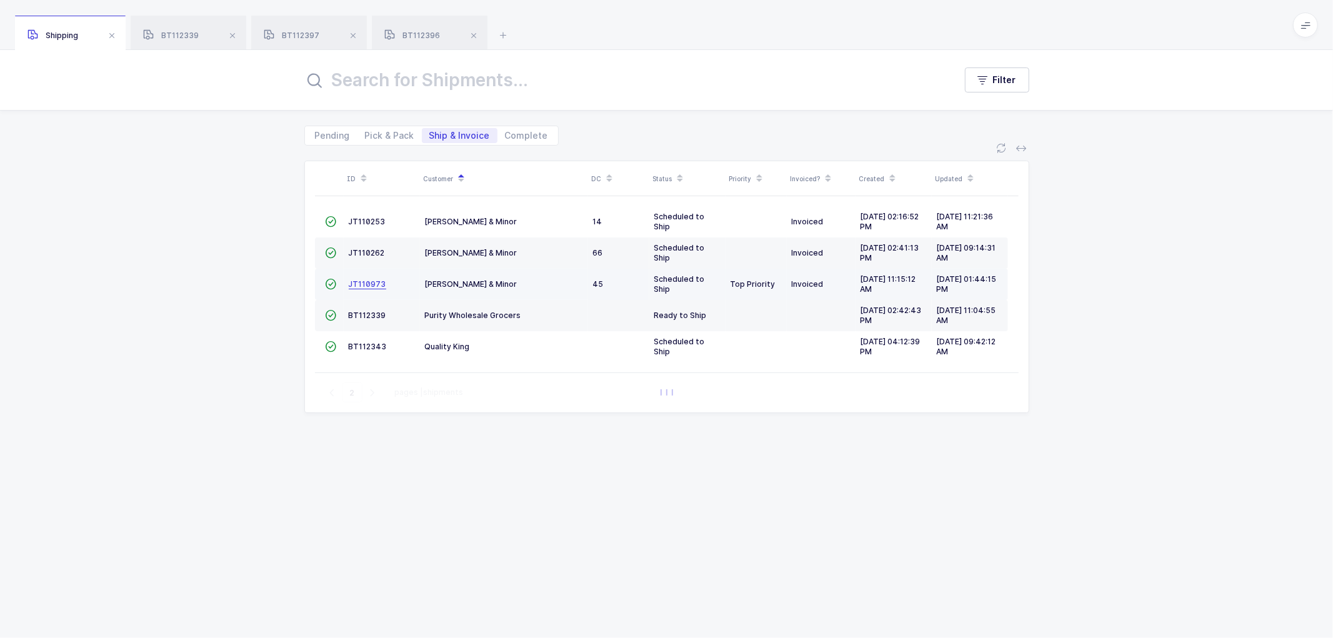
click at [359, 285] on span "JT110973" at bounding box center [368, 283] width 38 height 9
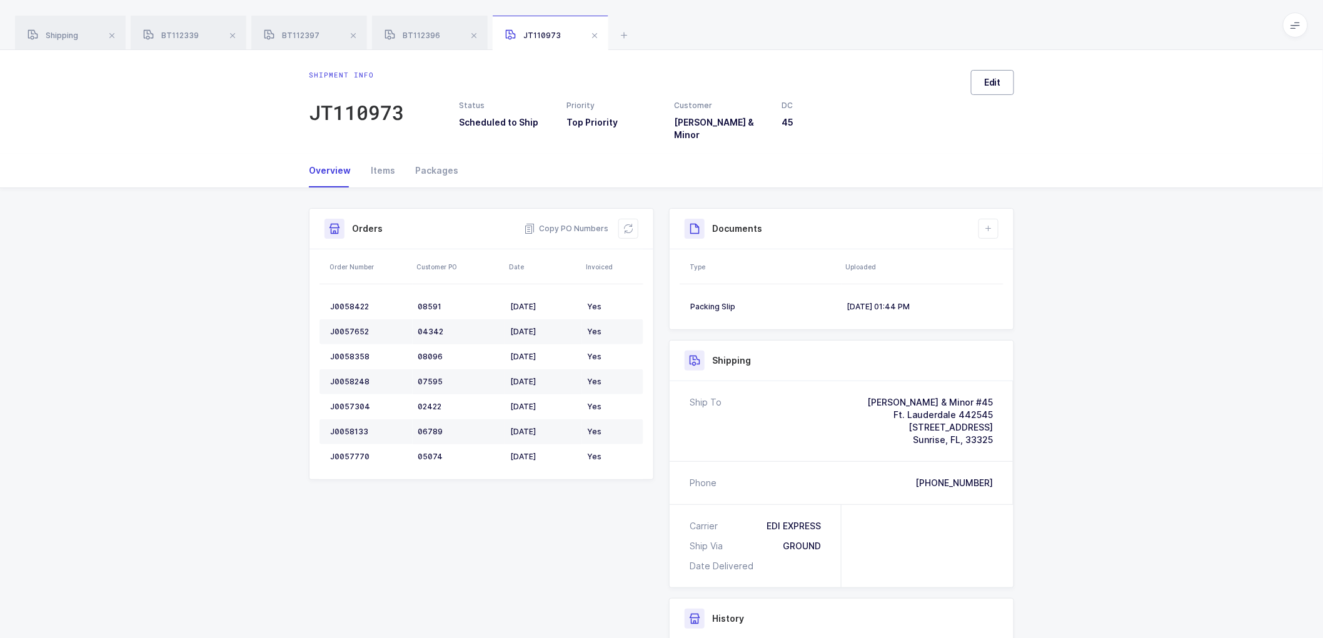
click at [990, 84] on span "Edit" at bounding box center [992, 82] width 17 height 13
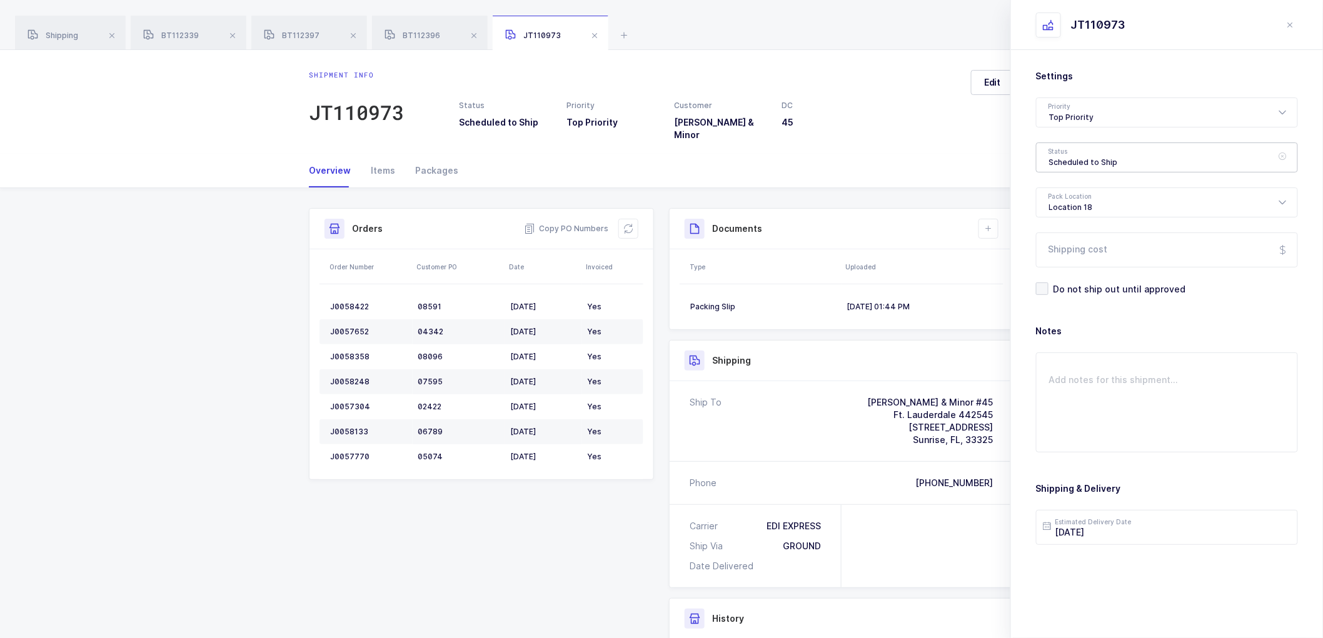
click at [1065, 159] on div "Scheduled to Ship" at bounding box center [1167, 158] width 262 height 30
drag, startPoint x: 1065, startPoint y: 251, endPoint x: 1070, endPoint y: 256, distance: 7.5
click at [1065, 251] on span "Shipped" at bounding box center [1067, 253] width 36 height 11
type input "Shipped"
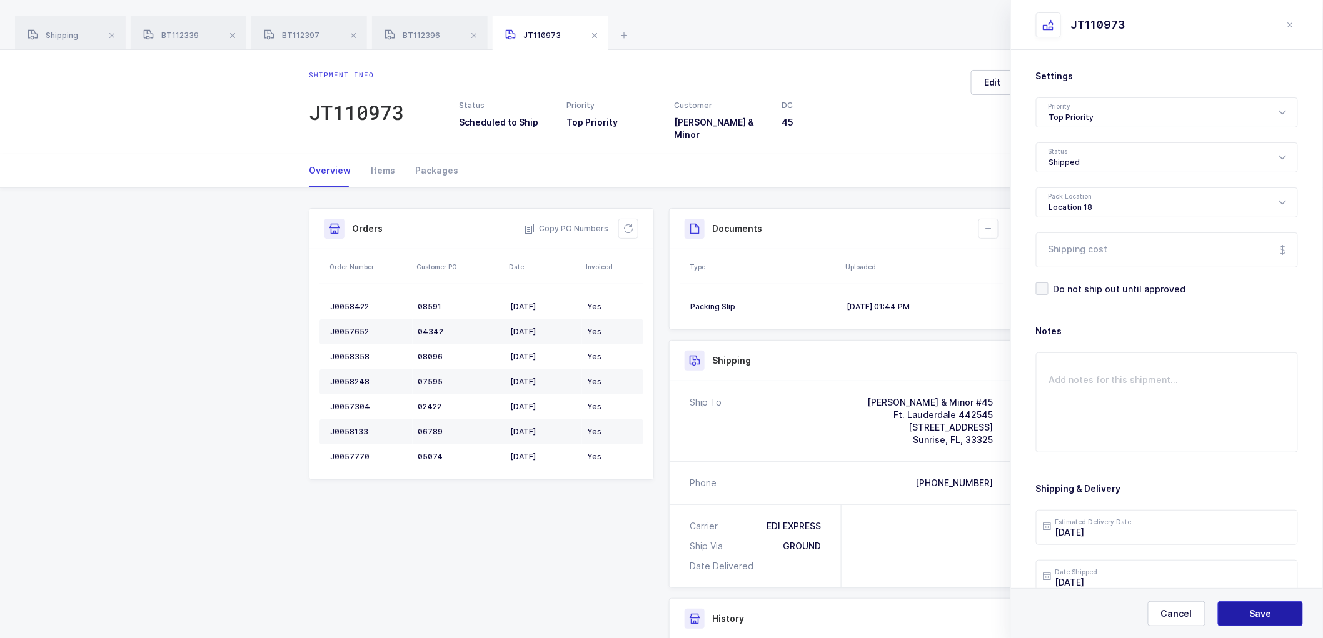
click at [1241, 607] on button "Save" at bounding box center [1260, 613] width 85 height 25
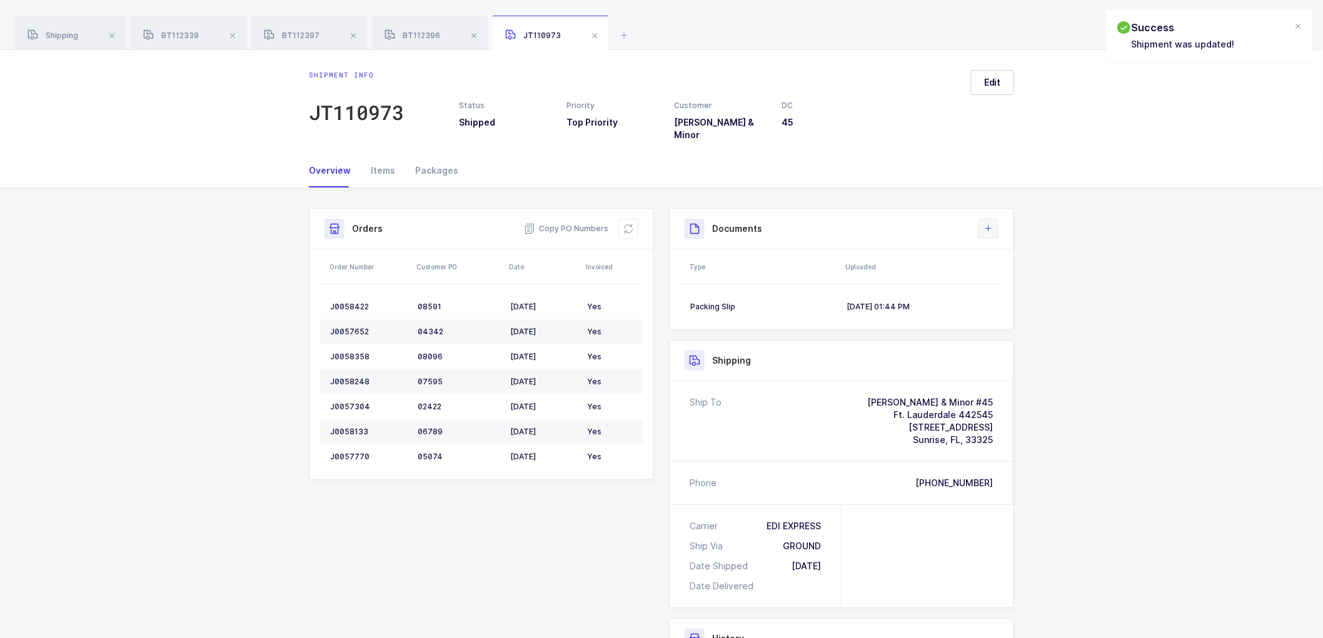
click at [990, 224] on icon at bounding box center [988, 229] width 10 height 10
click at [1025, 278] on li "Upload Document" at bounding box center [1030, 276] width 93 height 20
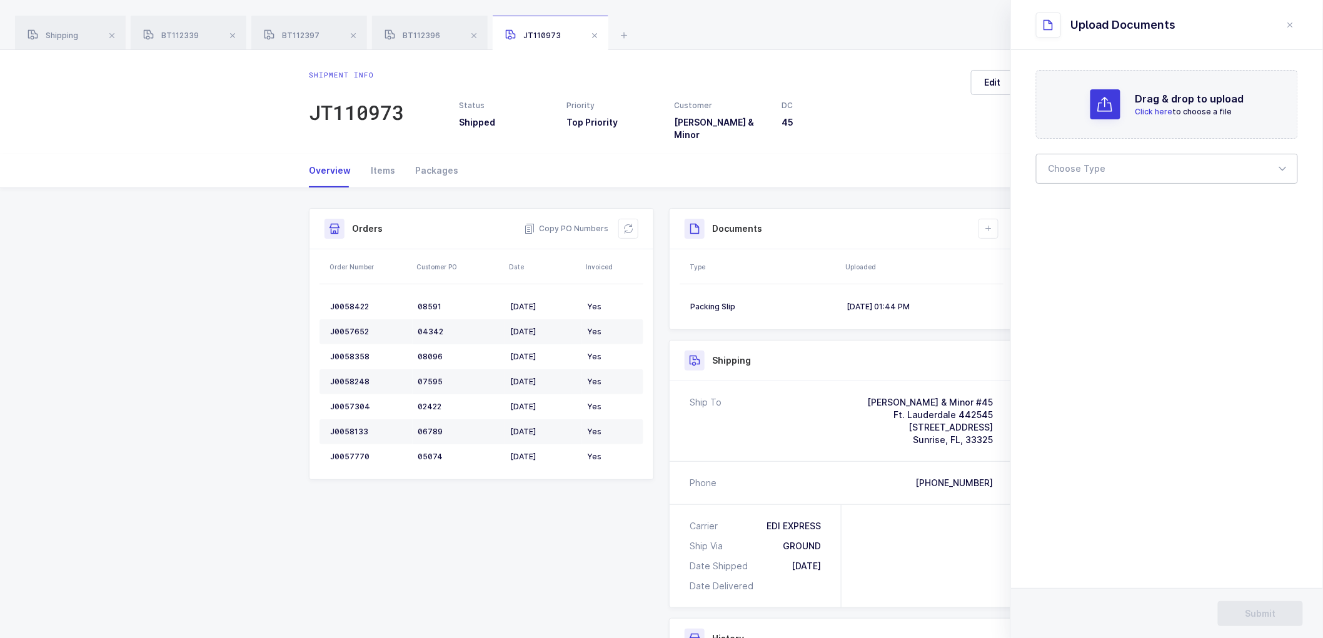
click at [1090, 164] on div at bounding box center [1167, 169] width 262 height 30
click at [1081, 208] on span "Bill of Lading" at bounding box center [1077, 208] width 56 height 11
type input "Bill of Lading"
click at [1255, 618] on span "Submit" at bounding box center [1260, 614] width 31 height 13
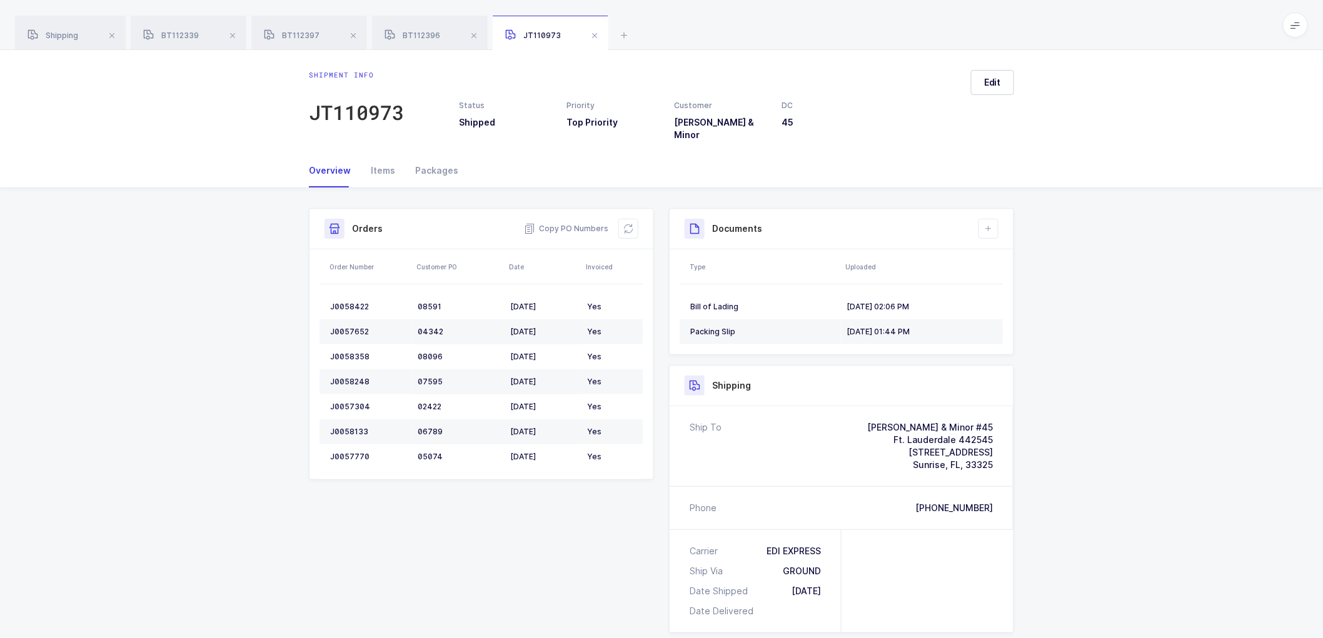
drag, startPoint x: 53, startPoint y: 36, endPoint x: 295, endPoint y: 64, distance: 244.2
click at [54, 36] on span "Shipping" at bounding box center [53, 35] width 51 height 9
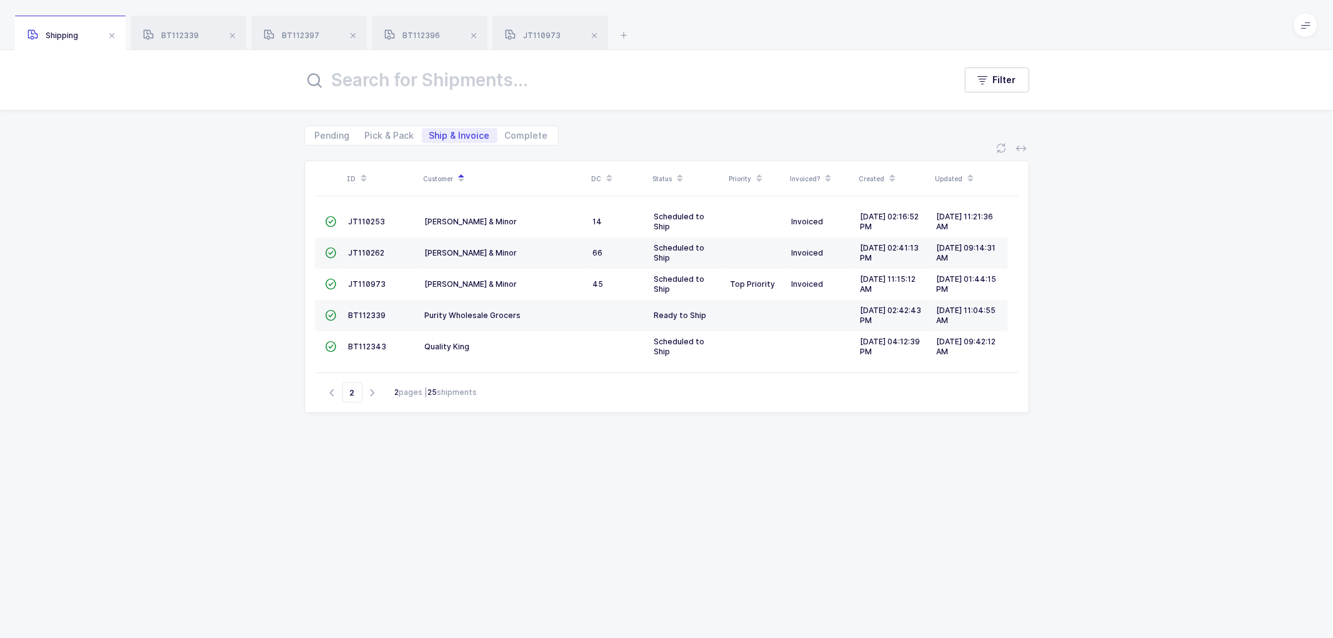
drag, startPoint x: 134, startPoint y: 218, endPoint x: 324, endPoint y: 176, distance: 194.0
click at [136, 219] on div "ID Customer DC Status Priority Invoiced? Created Updated  JT110253 [PERSON_NAM…" at bounding box center [666, 392] width 1333 height 493
click at [363, 251] on span "JT110262" at bounding box center [367, 252] width 36 height 9
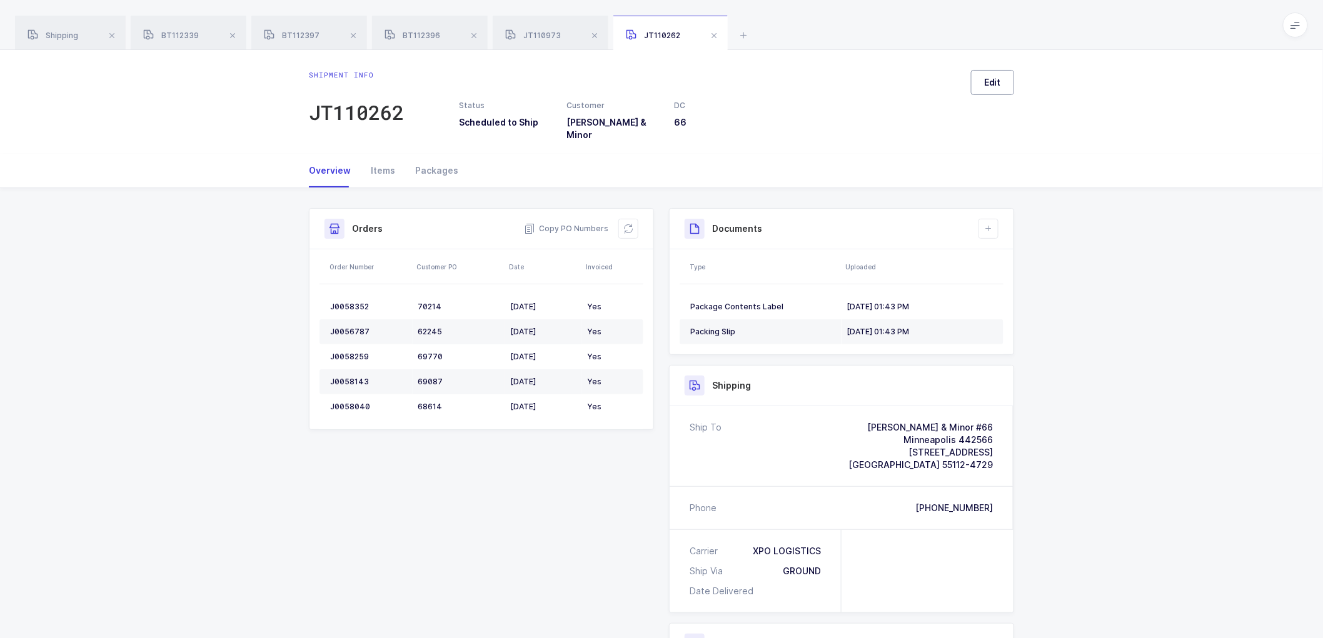
click at [991, 83] on span "Edit" at bounding box center [992, 82] width 17 height 13
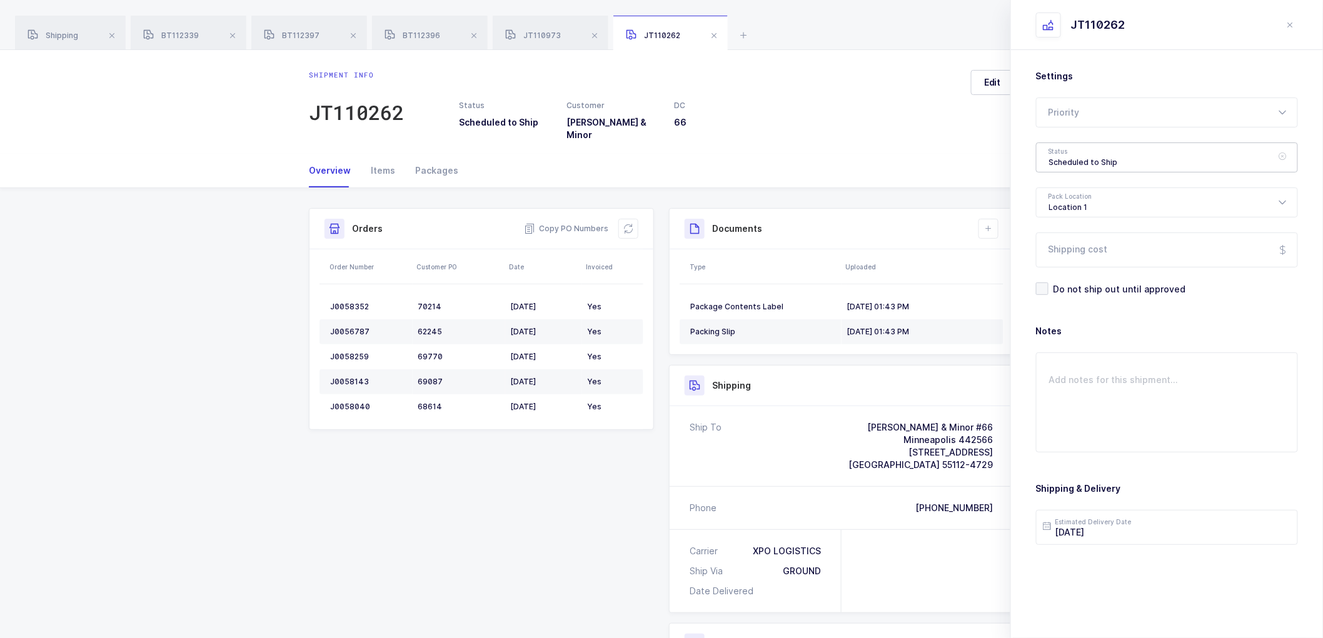
click at [1059, 157] on div "Scheduled to Ship" at bounding box center [1167, 158] width 262 height 30
click at [1069, 248] on span "Shipped" at bounding box center [1067, 253] width 36 height 11
type input "Shipped"
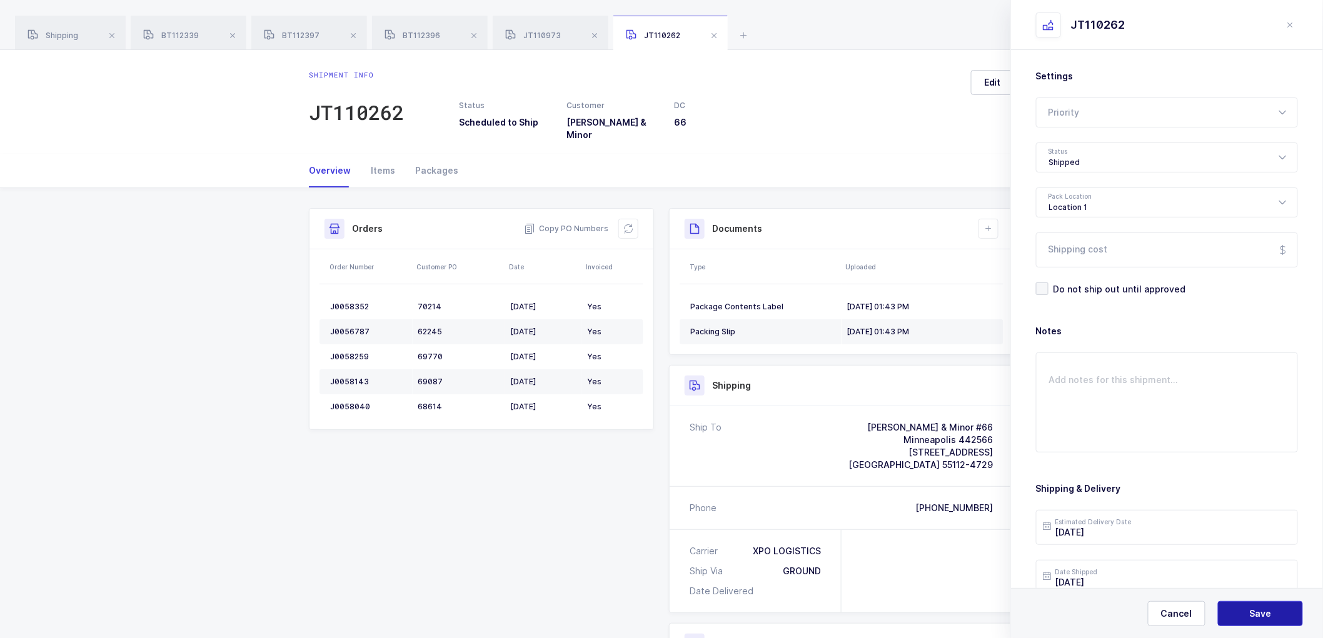
drag, startPoint x: 1244, startPoint y: 613, endPoint x: 1073, endPoint y: 329, distance: 332.0
click at [1244, 611] on button "Save" at bounding box center [1260, 613] width 85 height 25
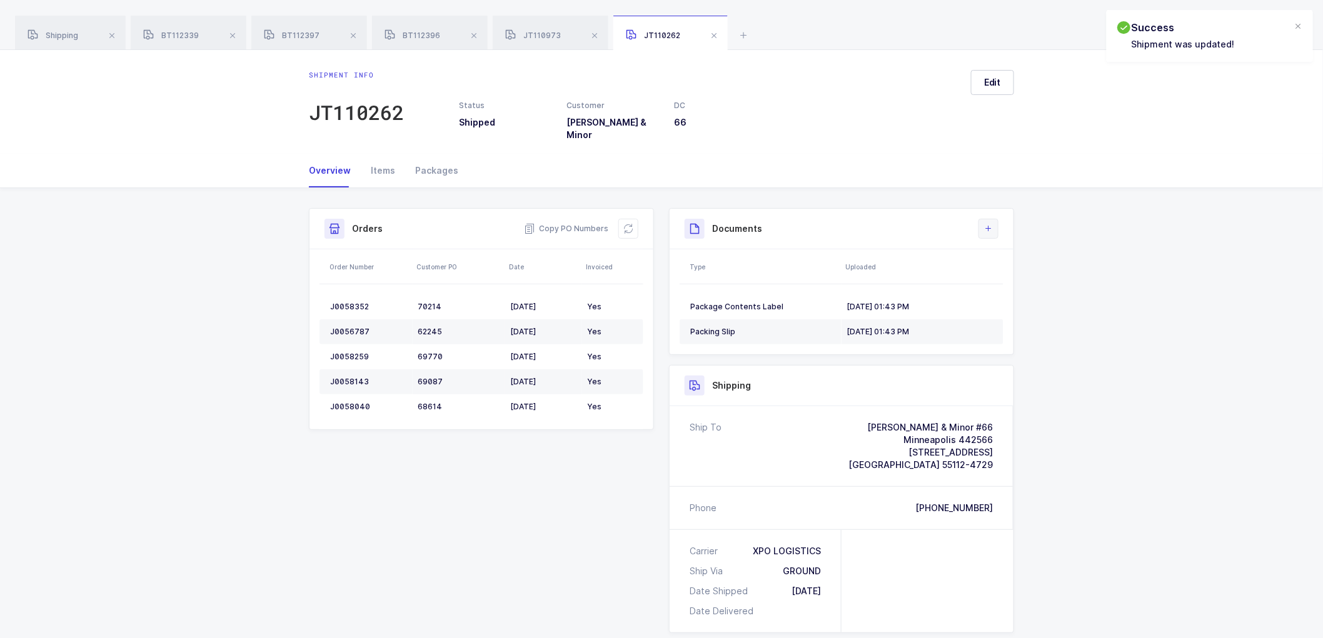
click at [985, 224] on icon at bounding box center [988, 229] width 10 height 10
click at [1013, 272] on li "Upload Document" at bounding box center [1030, 276] width 93 height 20
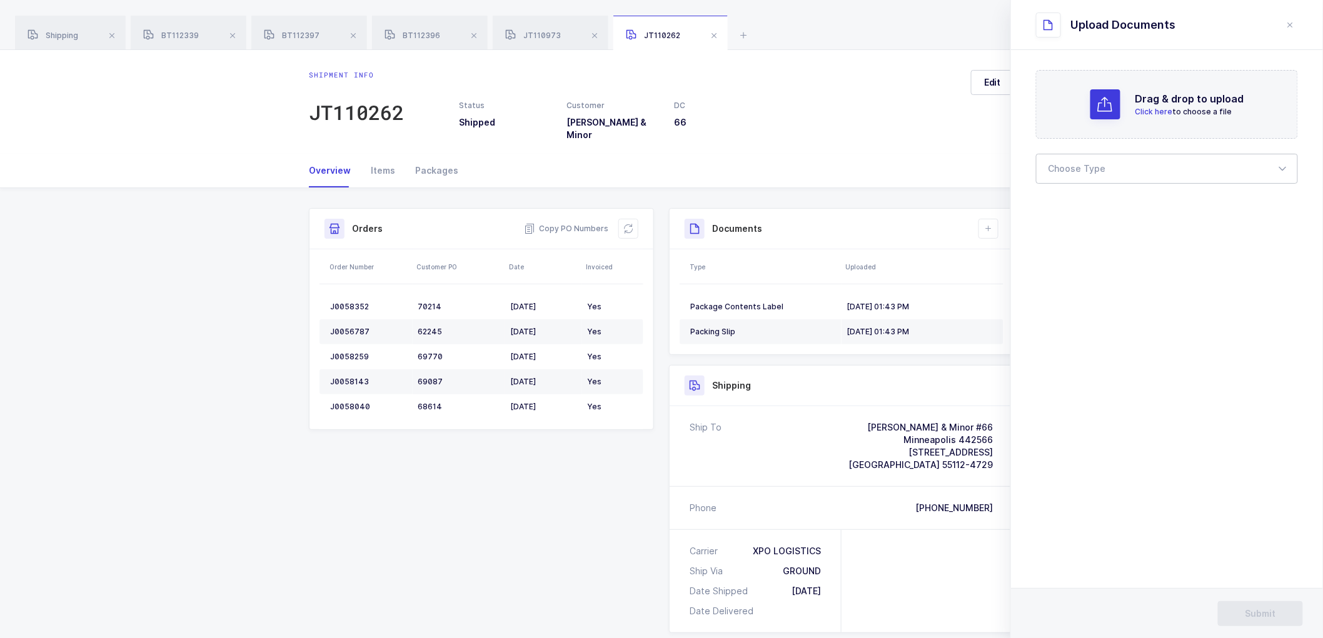
drag, startPoint x: 1070, startPoint y: 169, endPoint x: 1076, endPoint y: 203, distance: 34.8
click at [1070, 169] on div at bounding box center [1167, 169] width 262 height 30
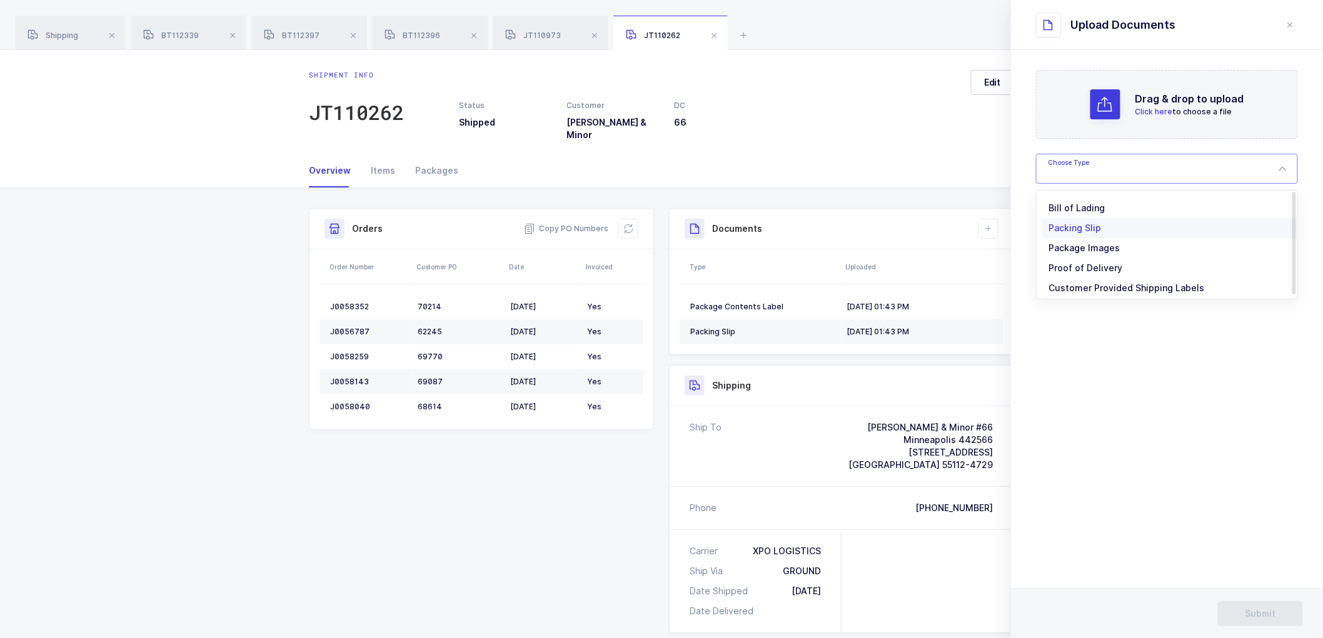
drag, startPoint x: 1080, startPoint y: 209, endPoint x: 1092, endPoint y: 213, distance: 13.1
click at [1080, 209] on span "Bill of Lading" at bounding box center [1077, 208] width 56 height 11
type input "Bill of Lading"
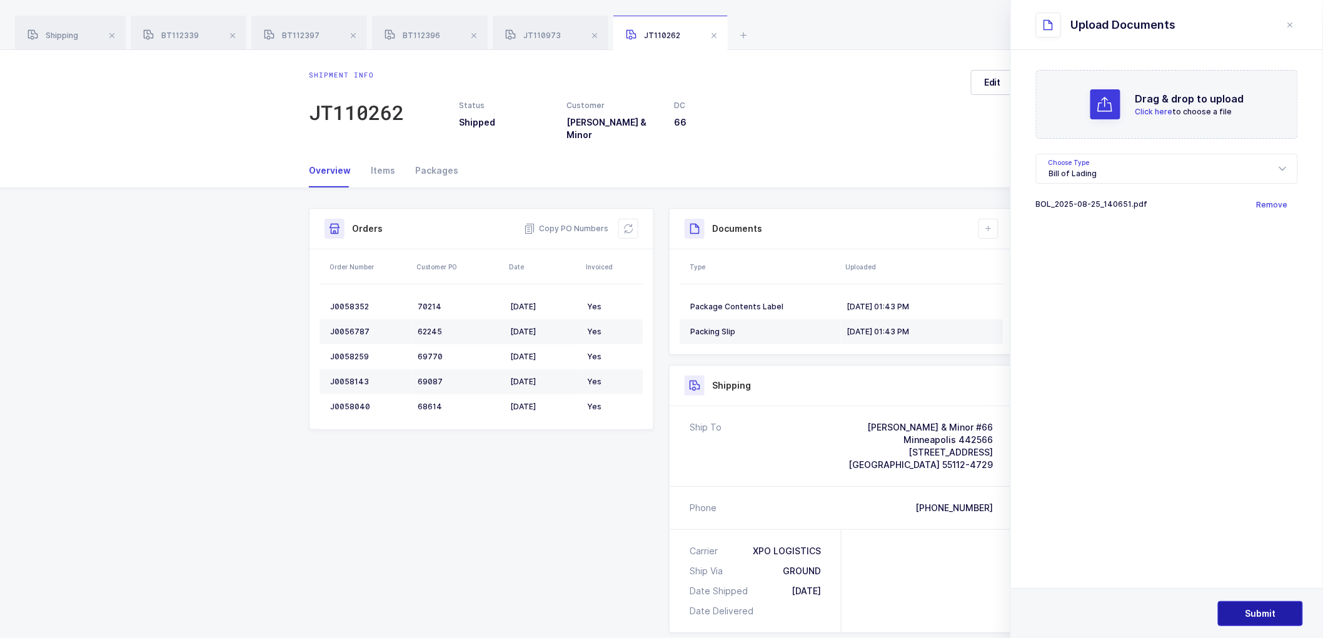
drag, startPoint x: 1252, startPoint y: 616, endPoint x: 1248, endPoint y: 554, distance: 62.0
click at [1252, 616] on span "Submit" at bounding box center [1260, 614] width 31 height 13
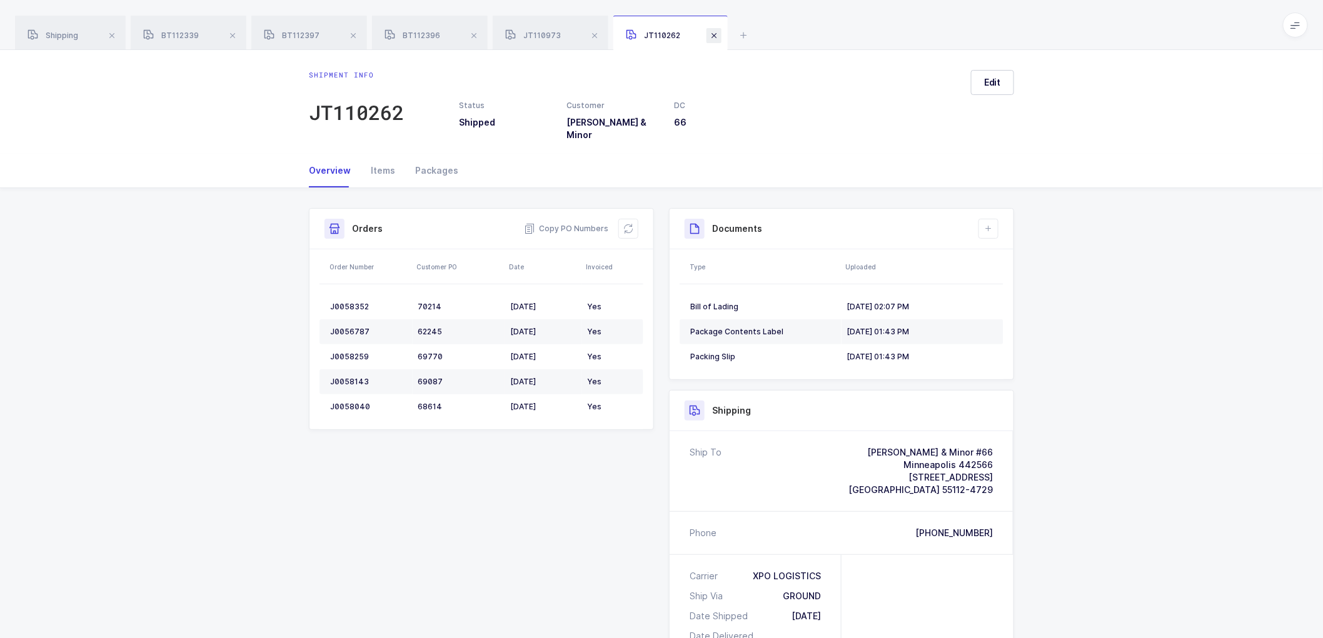
click at [716, 34] on span at bounding box center [713, 35] width 15 height 15
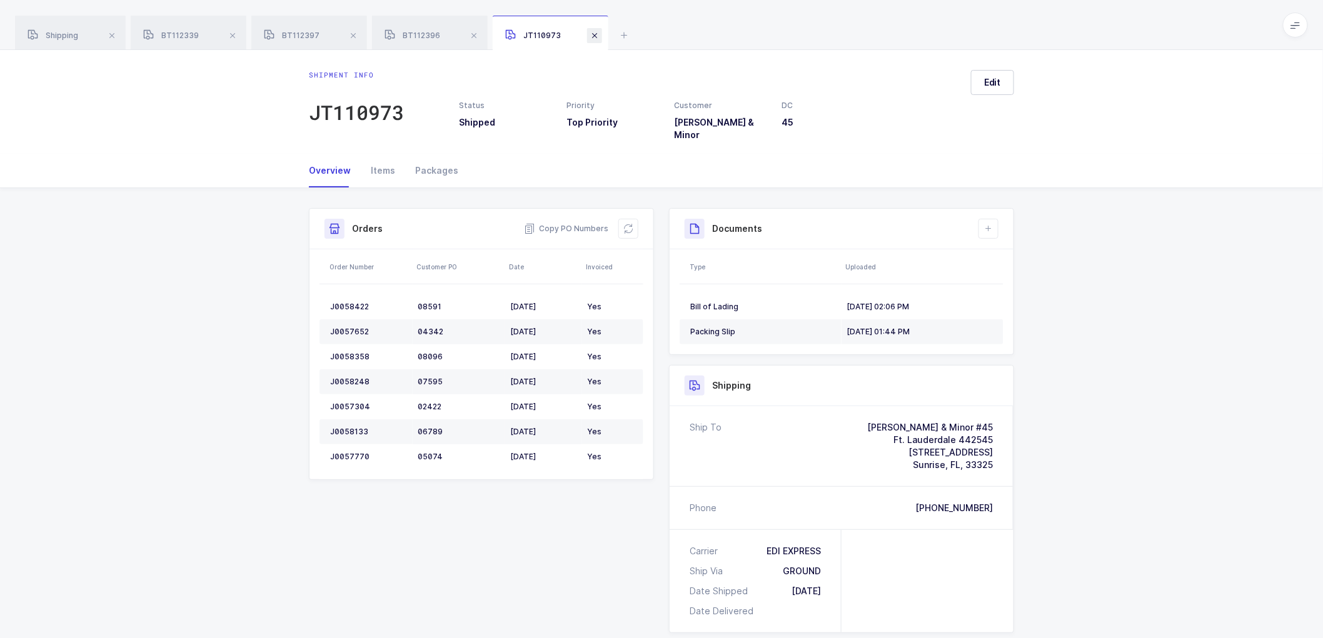
click at [589, 30] on span at bounding box center [594, 35] width 15 height 15
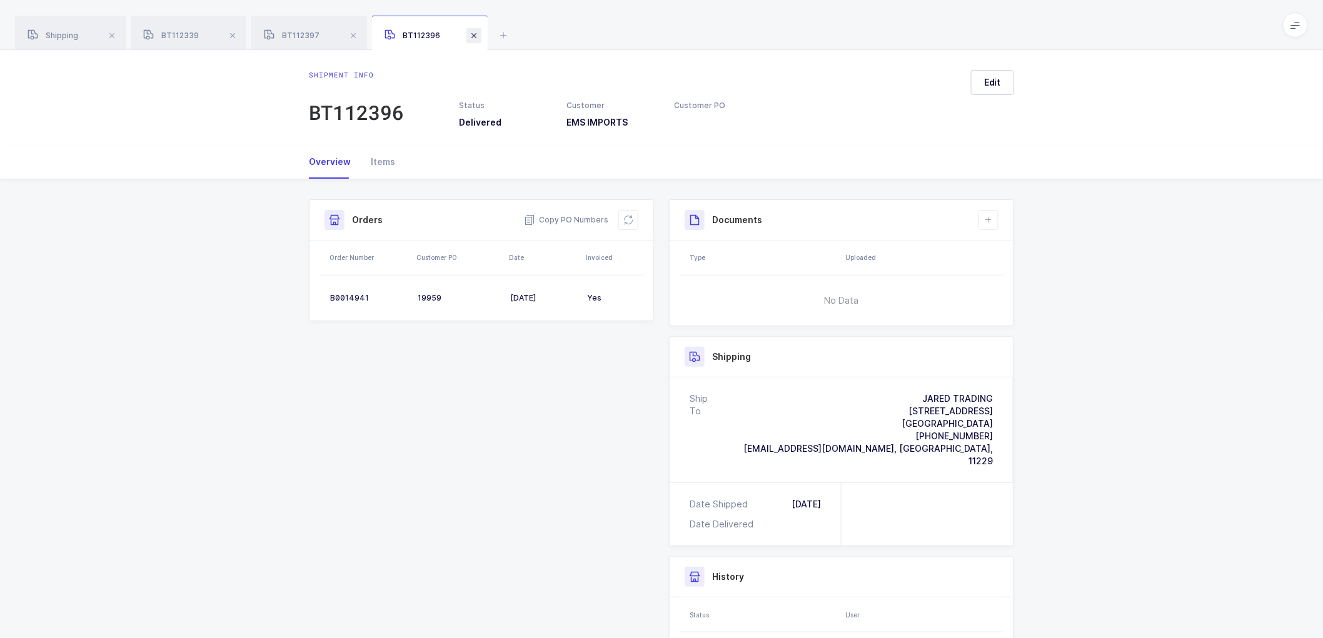
click at [474, 34] on span at bounding box center [473, 35] width 15 height 15
click at [355, 36] on span at bounding box center [353, 35] width 15 height 15
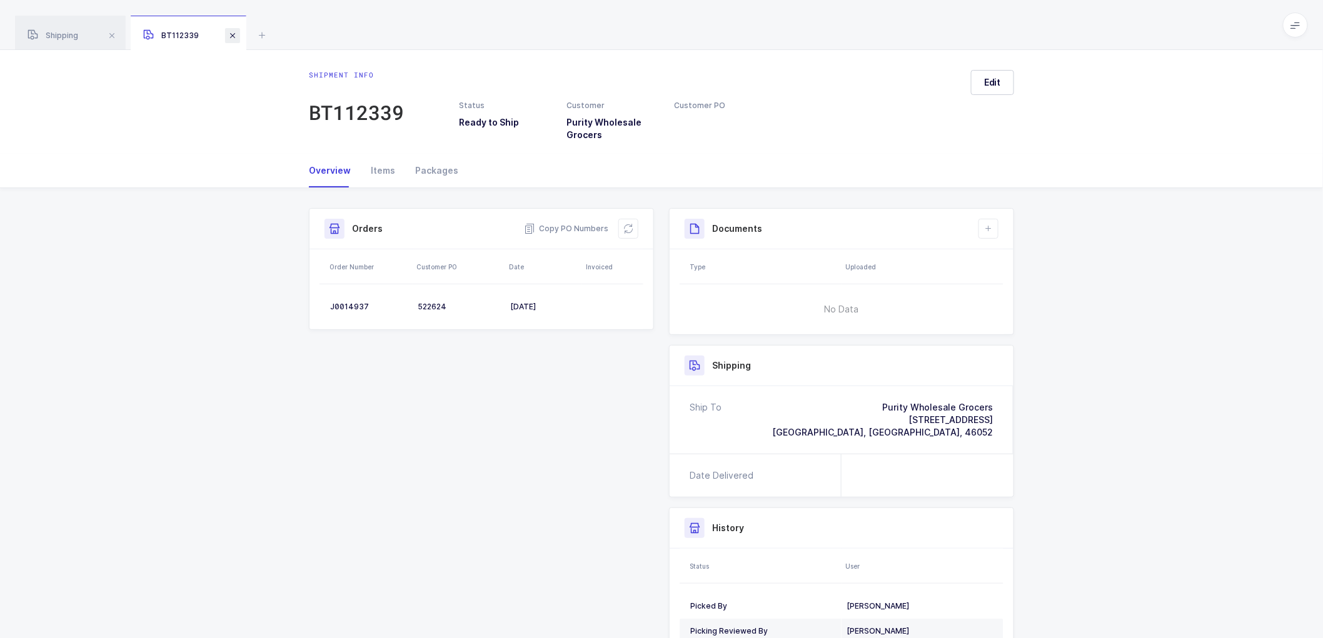
click at [233, 33] on span at bounding box center [232, 35] width 15 height 15
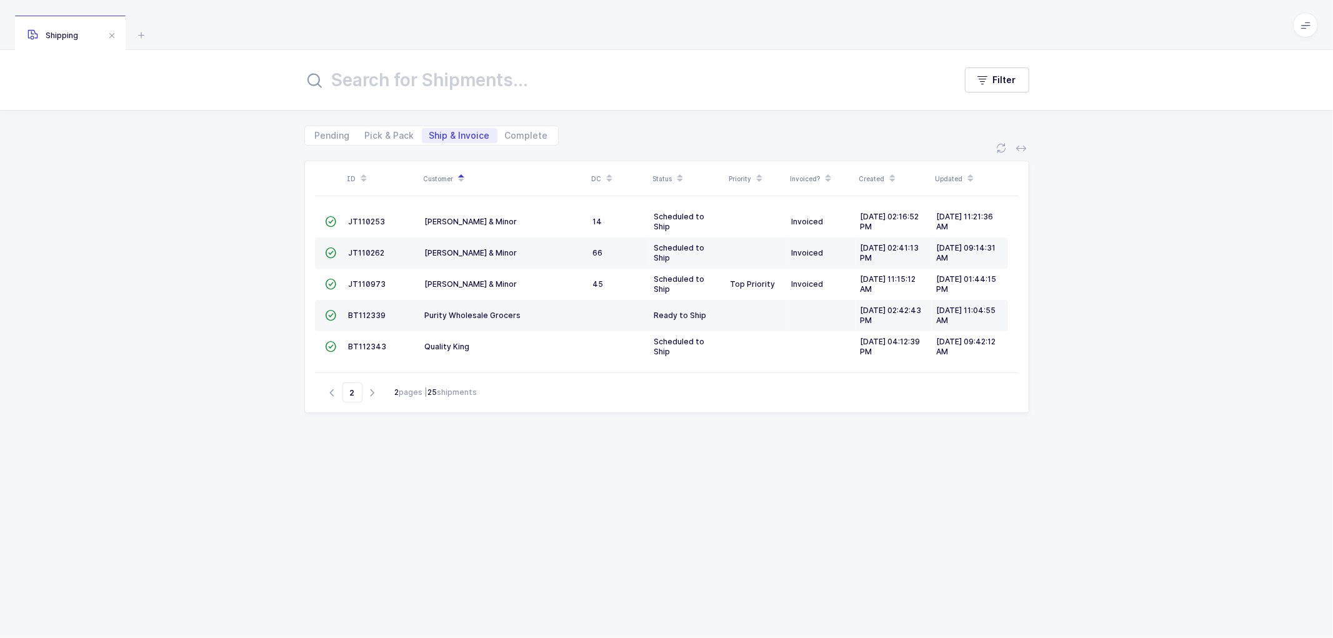
drag, startPoint x: 195, startPoint y: 164, endPoint x: 424, endPoint y: 331, distance: 283.2
click at [196, 166] on div "ID Customer DC Status Priority Invoiced? Created Updated  JT110253 [PERSON_NAM…" at bounding box center [666, 392] width 1333 height 493
